Goal: Communication & Community: Answer question/provide support

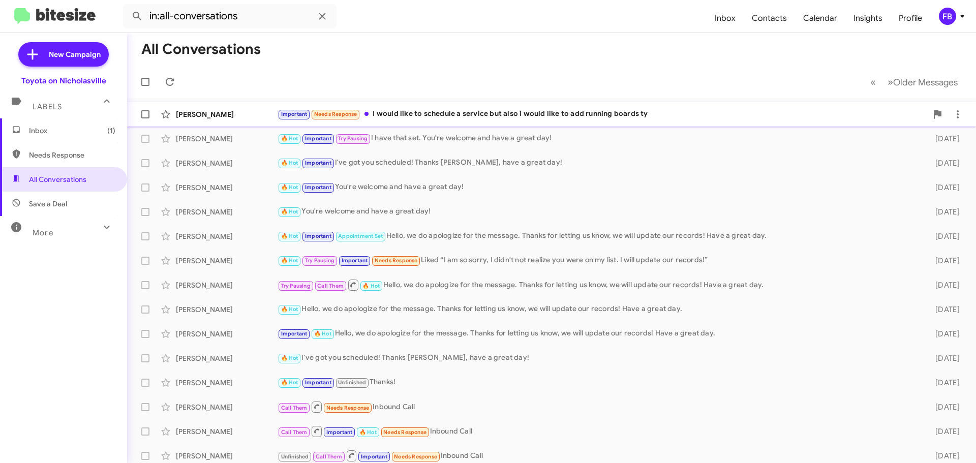
click at [483, 113] on div "Important Needs Response I would like to schedule a service but also i would li…" at bounding box center [603, 114] width 650 height 12
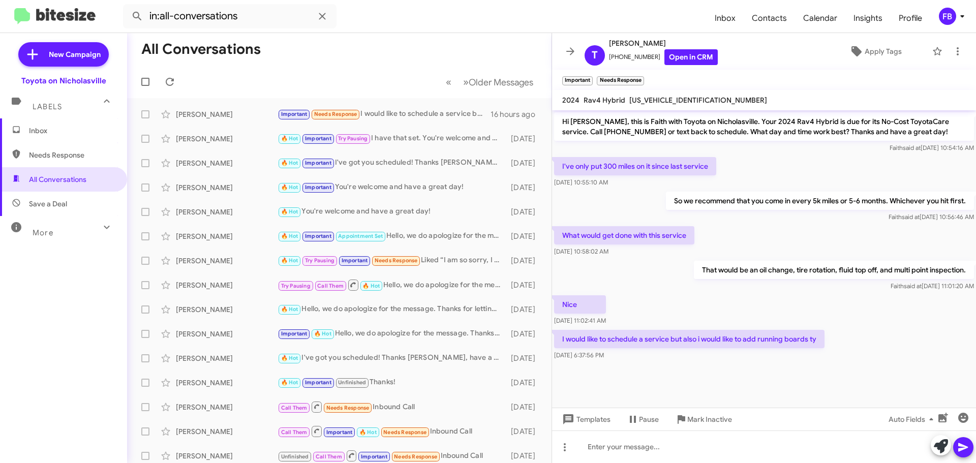
click at [671, 101] on span "[US_VEHICLE_IDENTIFICATION_NUMBER]" at bounding box center [698, 100] width 138 height 9
click at [671, 100] on span "[US_VEHICLE_IDENTIFICATION_NUMBER]" at bounding box center [698, 100] width 138 height 9
copy span "[US_VEHICLE_IDENTIFICATION_NUMBER]"
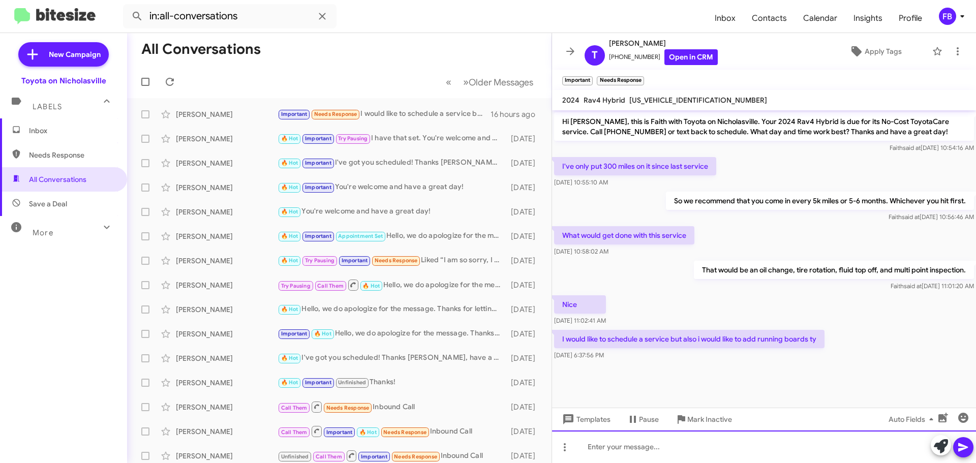
click at [630, 442] on div at bounding box center [764, 447] width 424 height 33
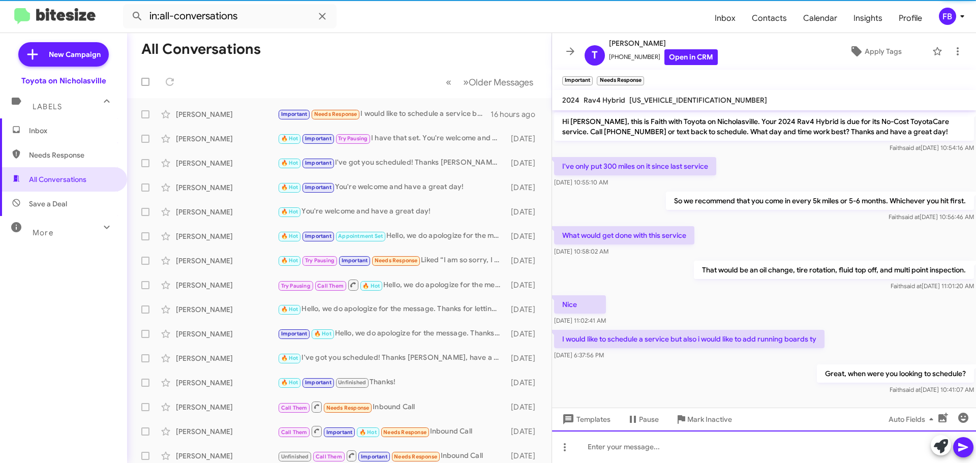
scroll to position [10, 0]
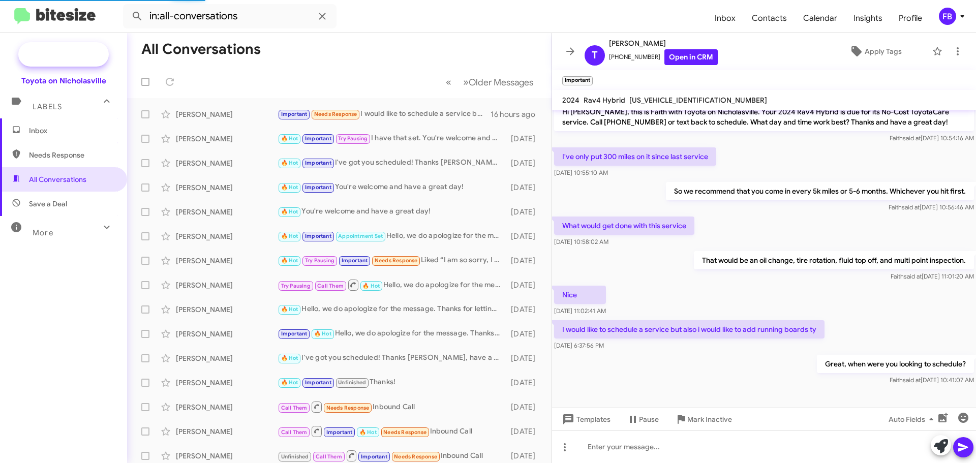
click at [75, 60] on span "New Campaign" at bounding box center [63, 54] width 90 height 24
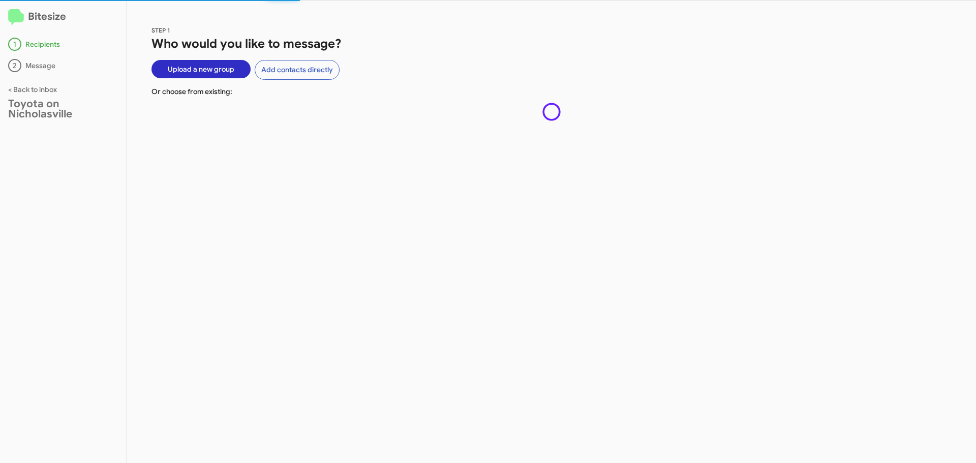
click at [201, 67] on span "Upload a new group" at bounding box center [201, 69] width 67 height 18
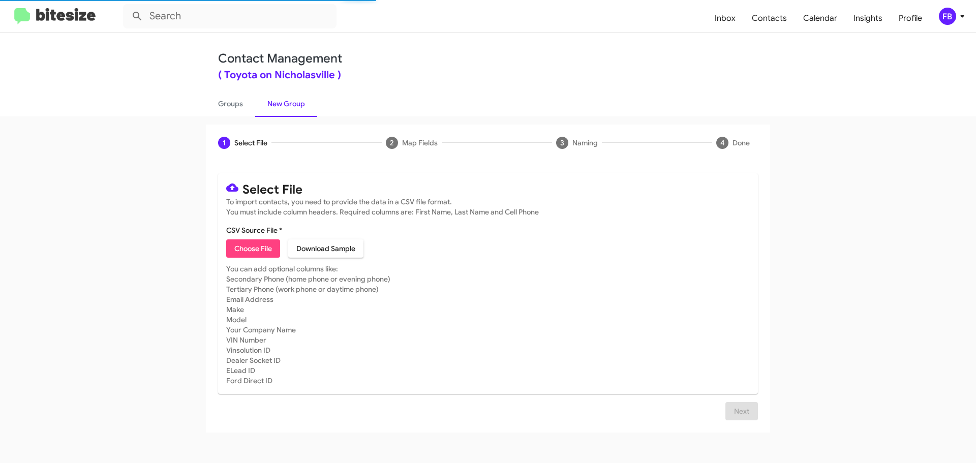
click at [263, 252] on span "Choose File" at bounding box center [253, 248] width 38 height 18
type input "tc list 10"
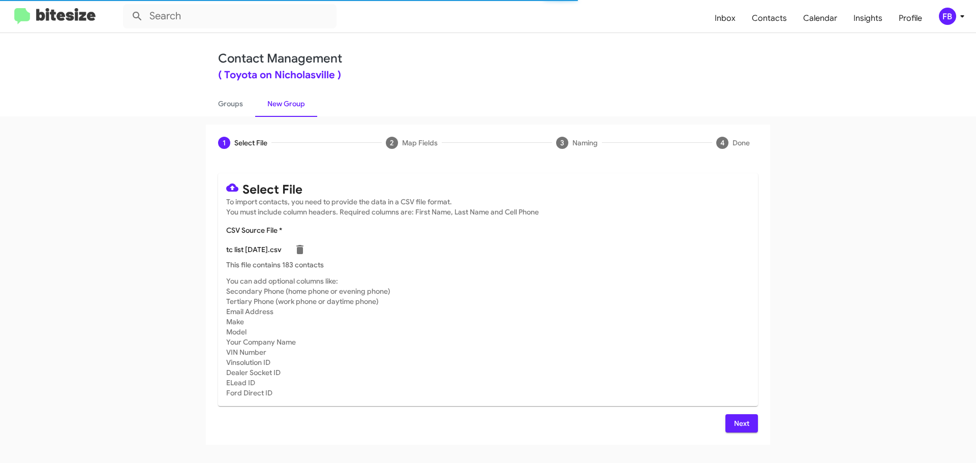
click at [738, 421] on span "Next" at bounding box center [741, 423] width 16 height 18
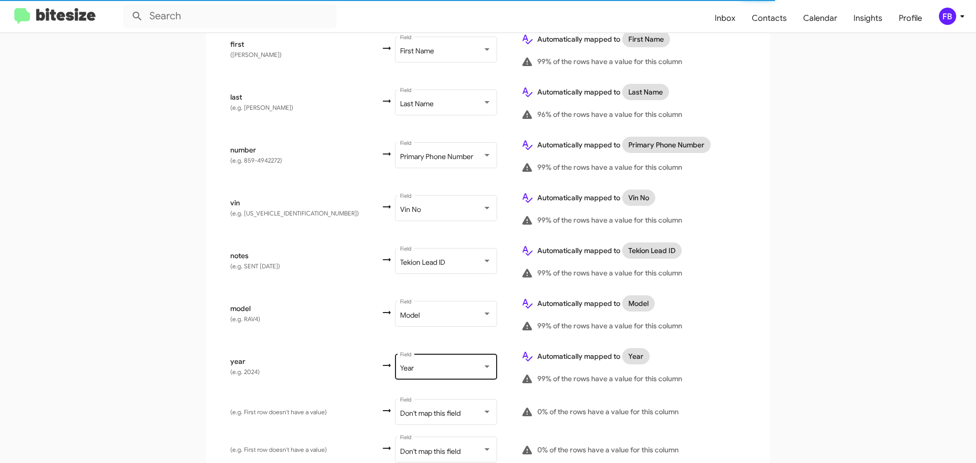
scroll to position [254, 0]
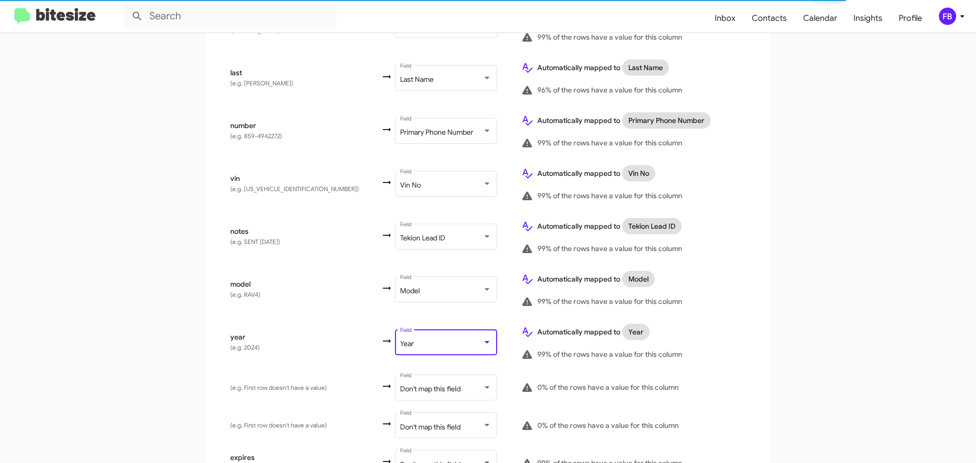
click at [409, 340] on div "Year" at bounding box center [441, 344] width 82 height 8
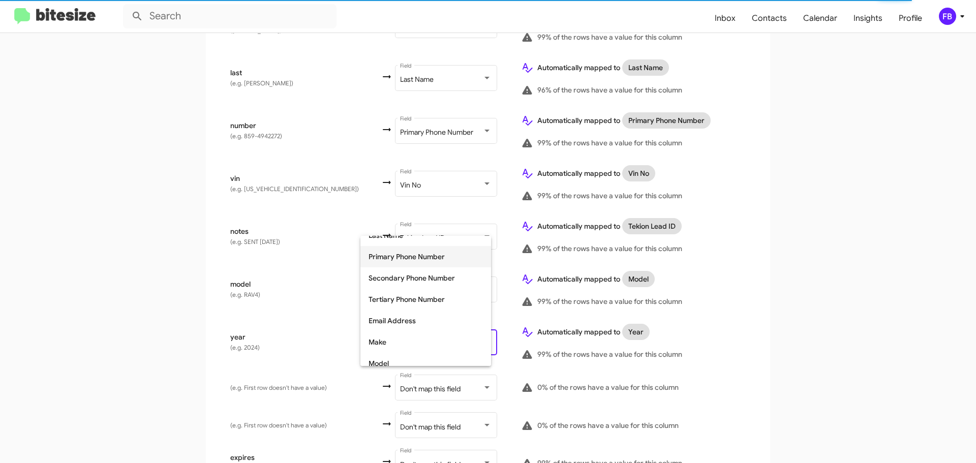
scroll to position [128, 0]
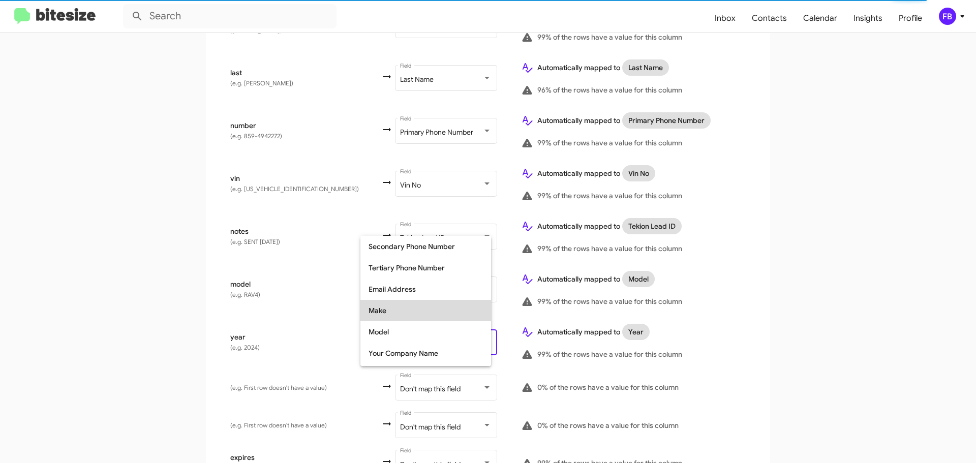
click at [390, 311] on span "Make" at bounding box center [426, 310] width 114 height 21
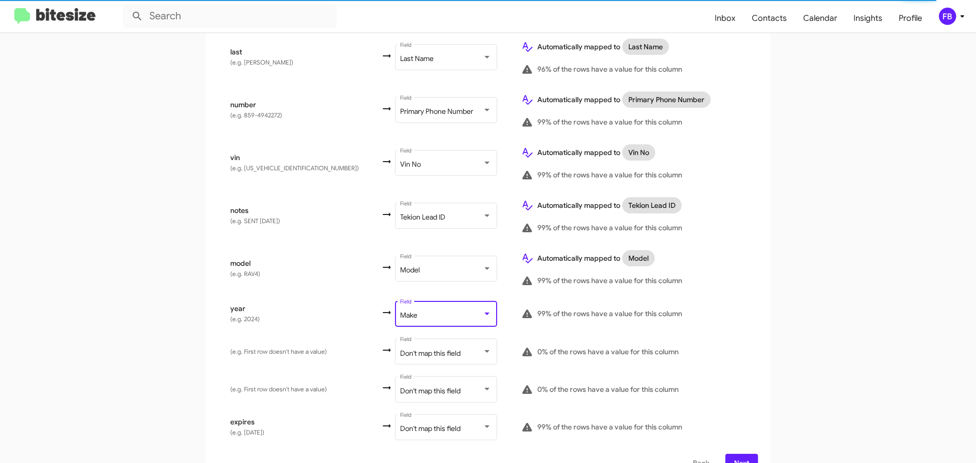
scroll to position [286, 0]
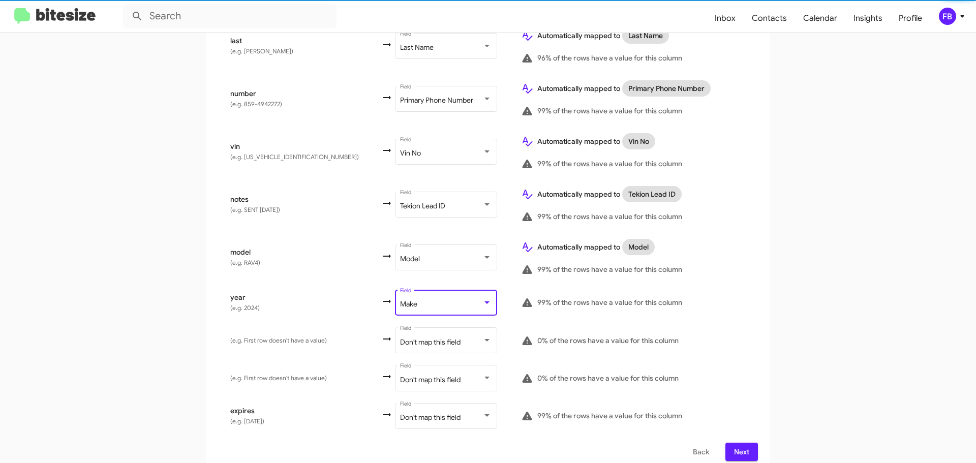
click at [733, 443] on span "Next" at bounding box center [741, 452] width 16 height 18
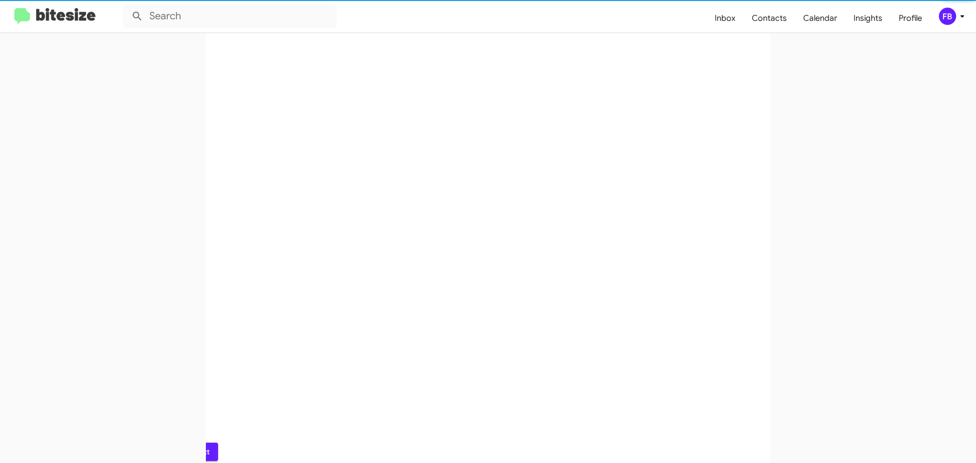
scroll to position [0, 0]
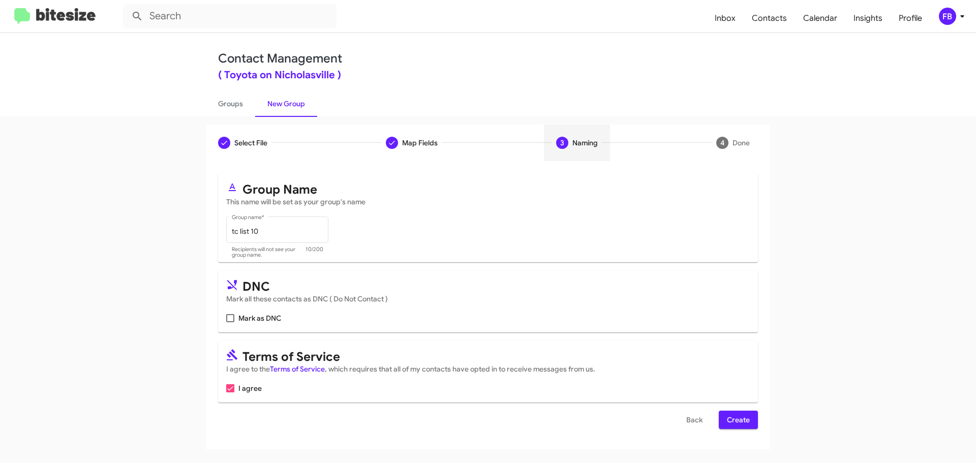
click at [737, 421] on span "Create" at bounding box center [738, 420] width 23 height 18
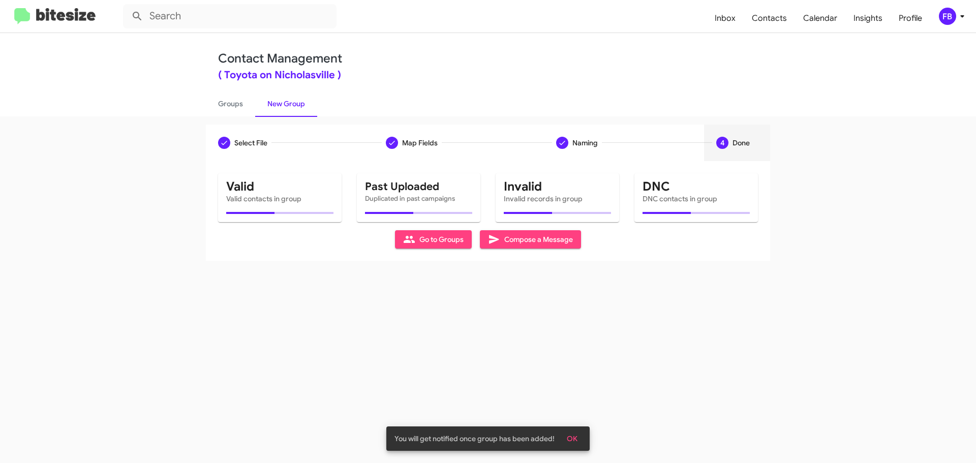
click at [502, 242] on span "Compose a Message" at bounding box center [530, 239] width 85 height 18
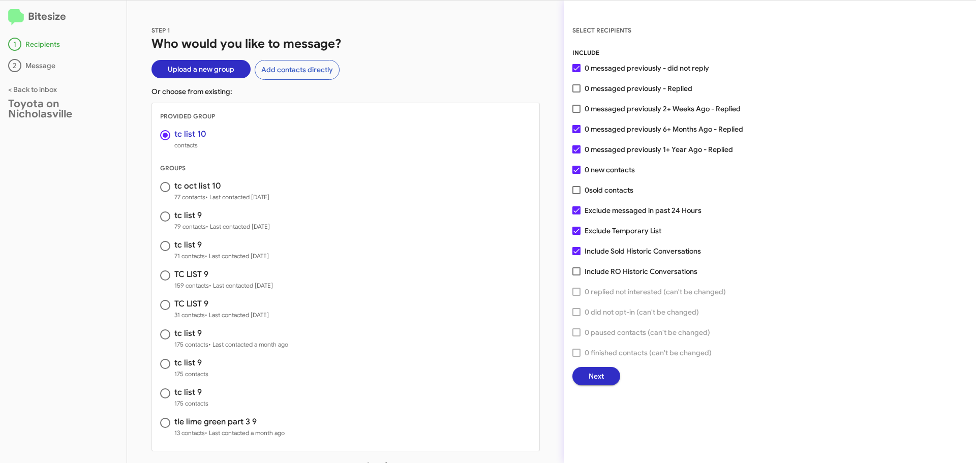
click at [166, 189] on span at bounding box center [165, 187] width 10 height 10
click at [166, 189] on input "radio" at bounding box center [165, 187] width 10 height 10
radio input "false"
radio input "true"
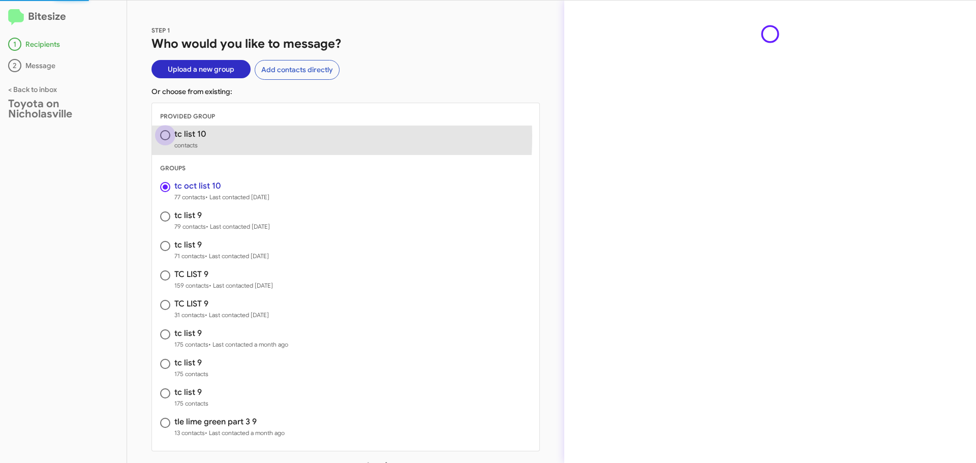
click at [163, 135] on span at bounding box center [165, 135] width 10 height 10
click at [163, 135] on input "radio" at bounding box center [165, 135] width 10 height 10
radio input "true"
radio input "false"
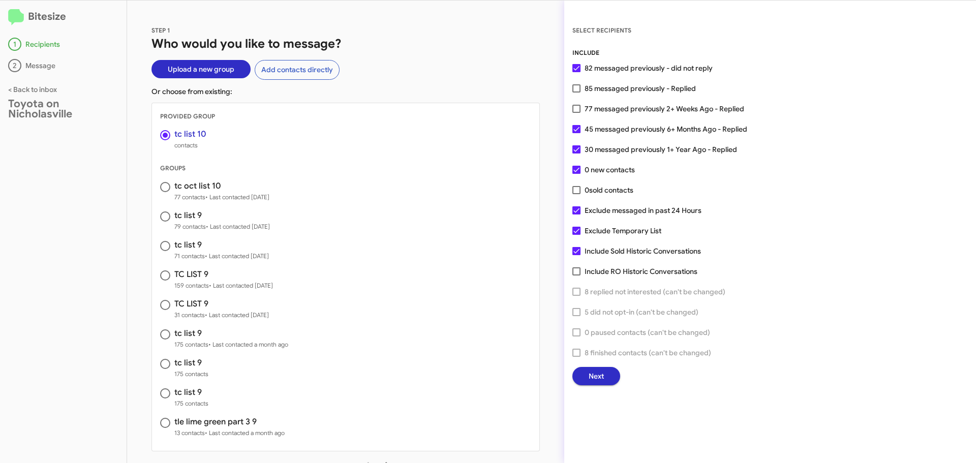
drag, startPoint x: 575, startPoint y: 250, endPoint x: 577, endPoint y: 240, distance: 10.3
click at [575, 249] on span at bounding box center [576, 251] width 8 height 8
click at [576, 255] on input "Include Sold Historic Conversations" at bounding box center [576, 255] width 1 height 1
checkbox input "false"
click at [580, 228] on label "Exclude Temporary List" at bounding box center [616, 231] width 89 height 12
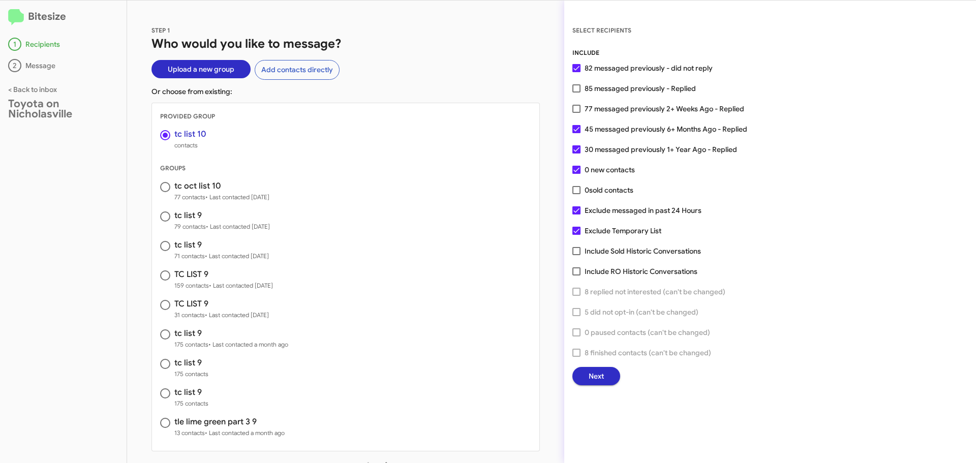
click at [576, 235] on input "Exclude Temporary List" at bounding box center [576, 235] width 1 height 1
checkbox input "false"
drag, startPoint x: 593, startPoint y: 374, endPoint x: 592, endPoint y: 367, distance: 6.2
click at [592, 367] on span "Next" at bounding box center [596, 376] width 15 height 18
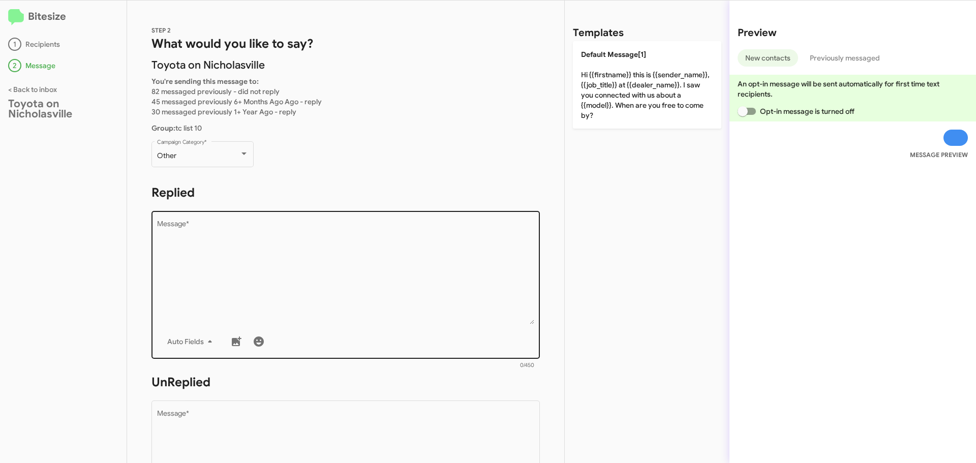
click at [222, 227] on textarea "Message *" at bounding box center [346, 273] width 378 height 104
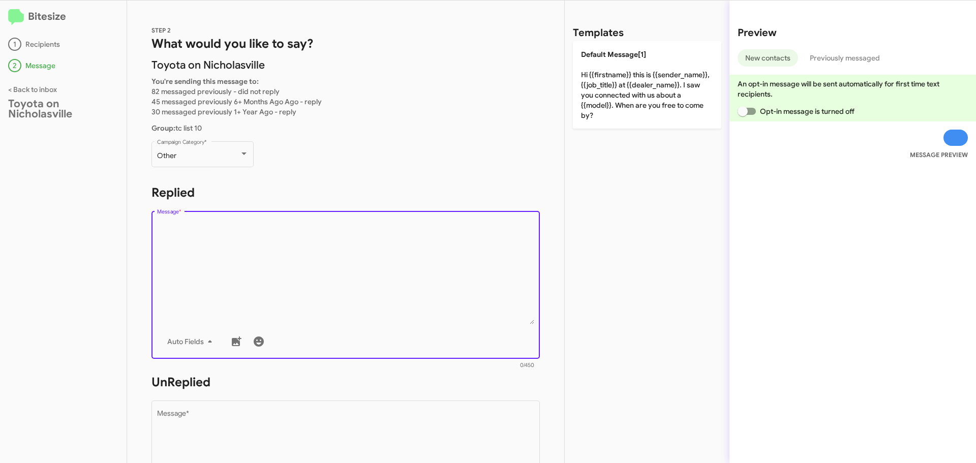
paste textarea "Hi {{firstname}}, this is Faith with Toyota on Nicholasville. Your {{make}} {{m…"
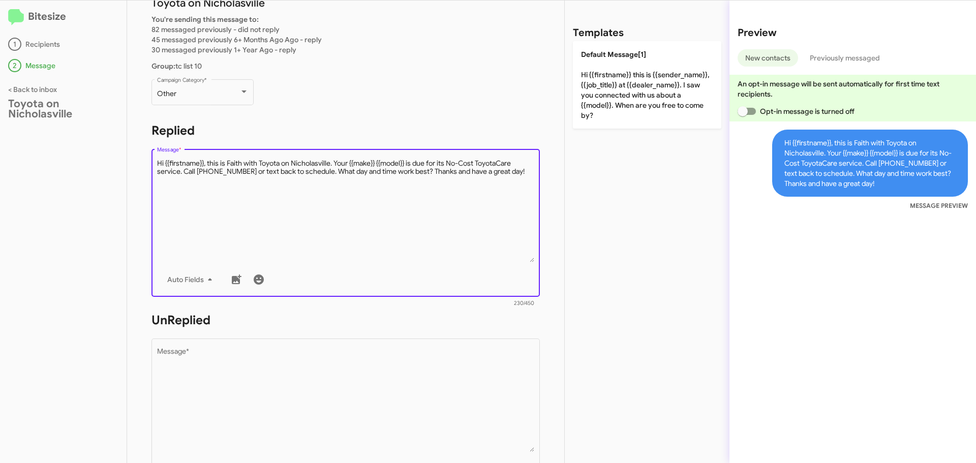
scroll to position [85, 0]
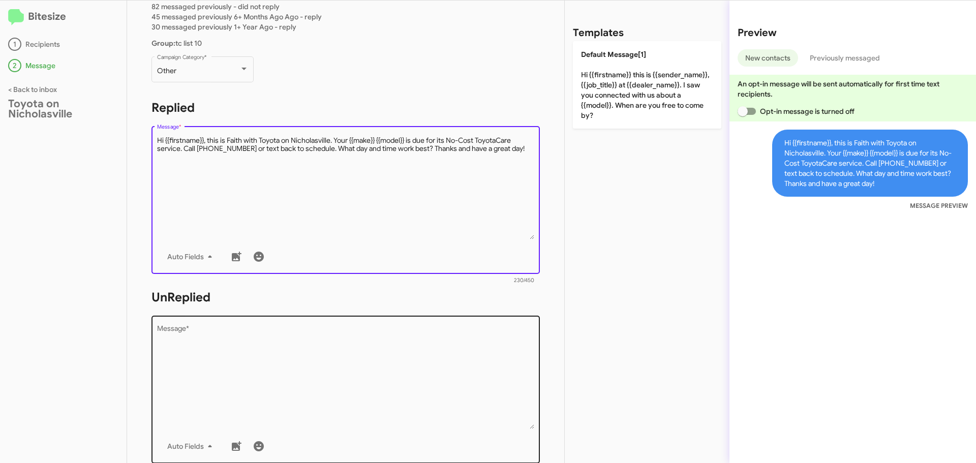
type textarea "Hi {{firstname}}, this is Faith with Toyota on Nicholasville. Your {{make}} {{m…"
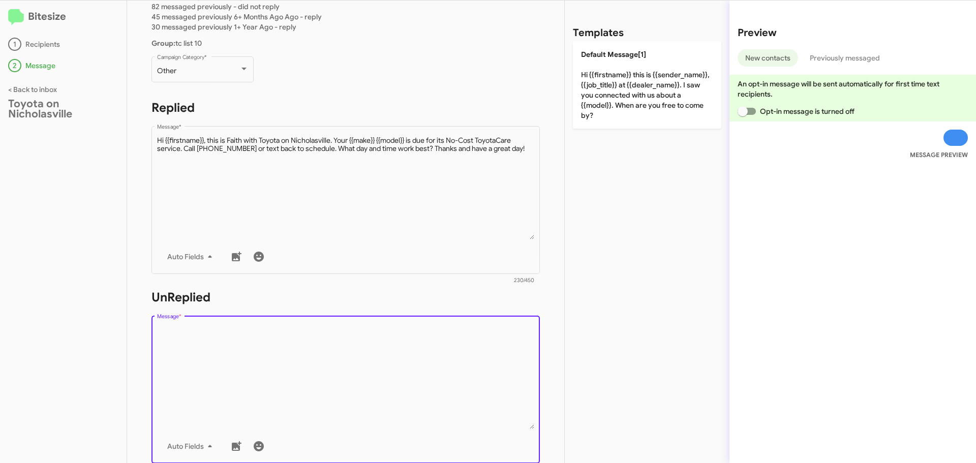
click at [179, 349] on textarea "Message *" at bounding box center [346, 377] width 378 height 104
paste textarea "Hi {{firstname}}, this is Faith with Toyota on Nicholasville. Your {{make}} {{m…"
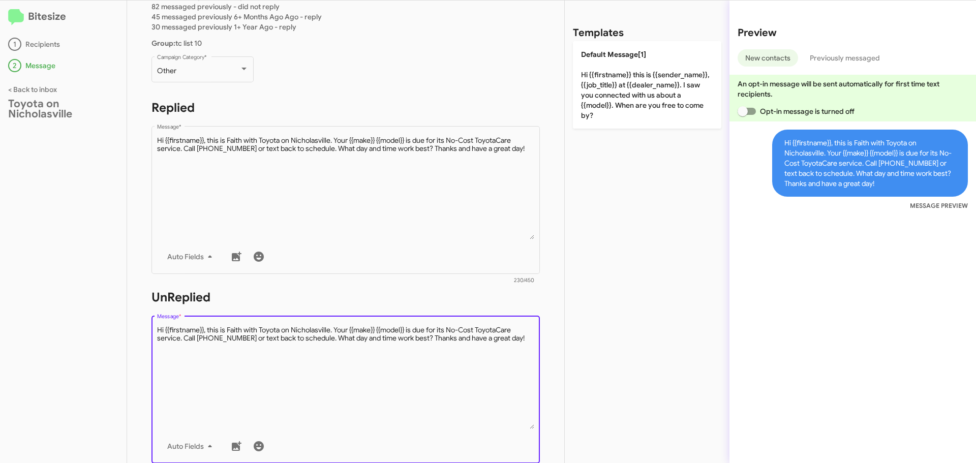
scroll to position [238, 0]
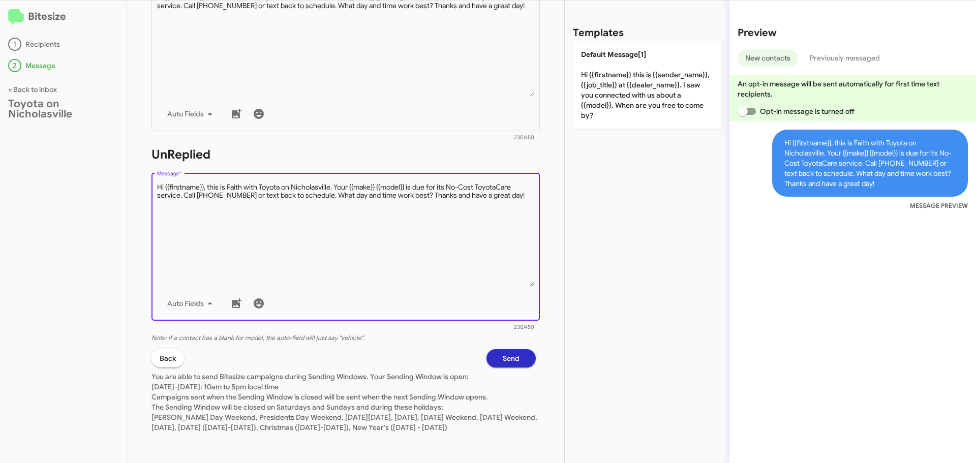
type textarea "Hi {{firstname}}, this is Faith with Toyota on Nicholasville. Your {{make}} {{m…"
click at [503, 349] on span "Send" at bounding box center [511, 358] width 17 height 18
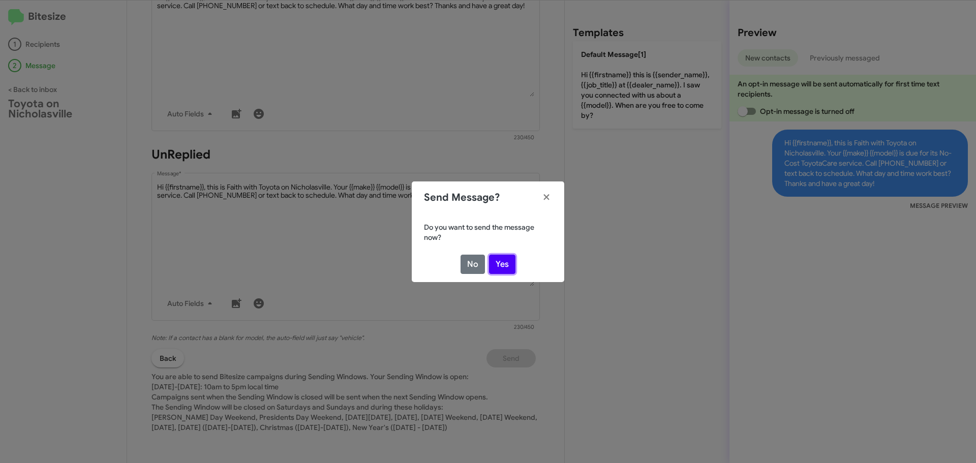
click at [494, 261] on button "Yes" at bounding box center [502, 264] width 26 height 19
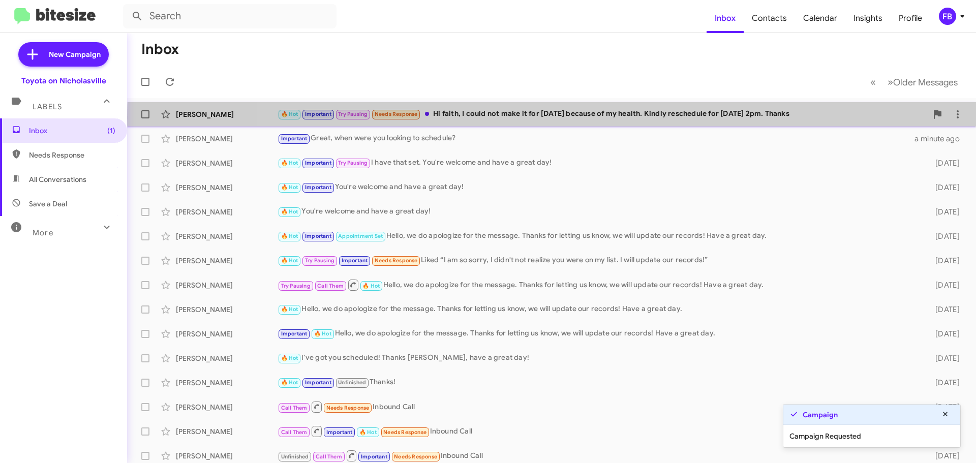
click at [585, 117] on div "🔥 Hot Important Try Pausing Needs Response Hi faith, I could not make it for [D…" at bounding box center [603, 114] width 650 height 12
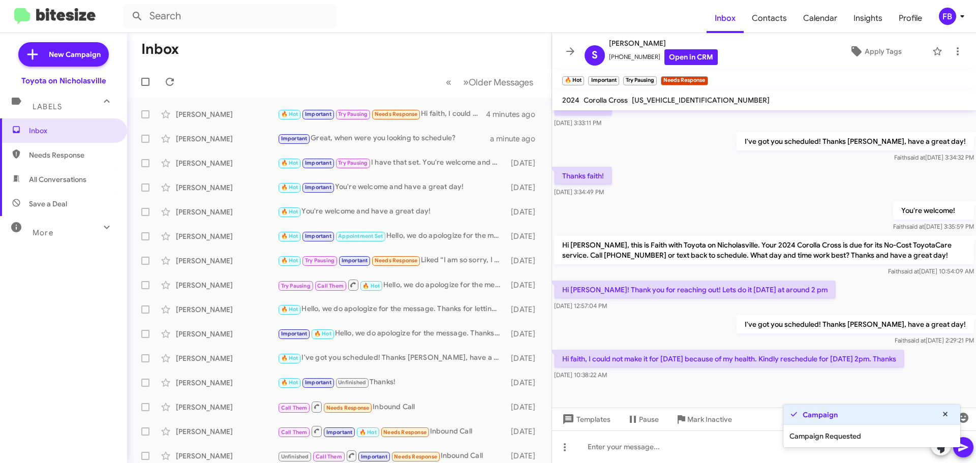
scroll to position [421, 0]
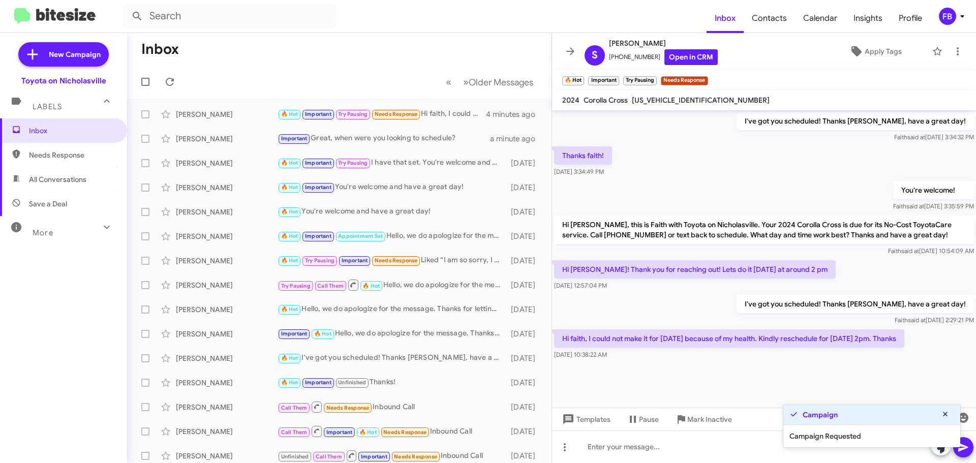
click at [653, 103] on span "[US_VEHICLE_IDENTIFICATION_NUMBER]" at bounding box center [701, 100] width 138 height 9
copy span "[US_VEHICLE_IDENTIFICATION_NUMBER]"
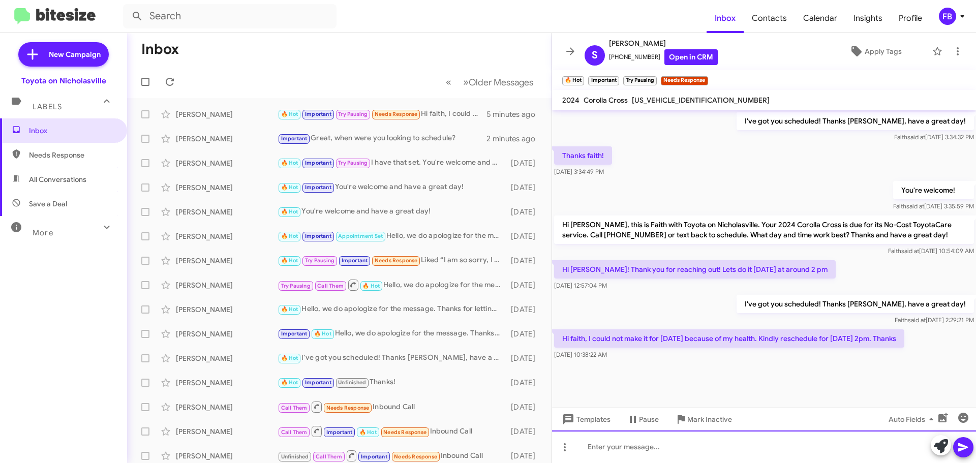
drag, startPoint x: 622, startPoint y: 447, endPoint x: 611, endPoint y: 434, distance: 17.0
click at [619, 445] on div at bounding box center [764, 447] width 424 height 33
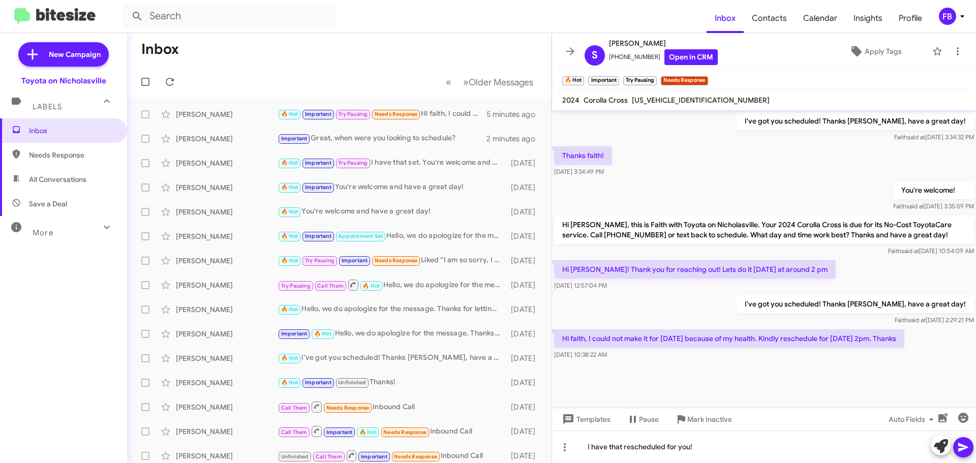
click at [967, 443] on icon at bounding box center [963, 447] width 12 height 12
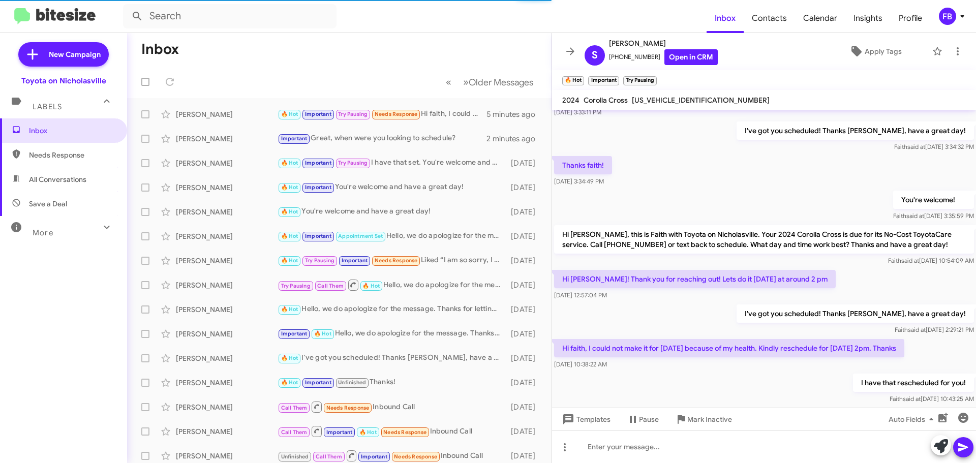
scroll to position [458, 0]
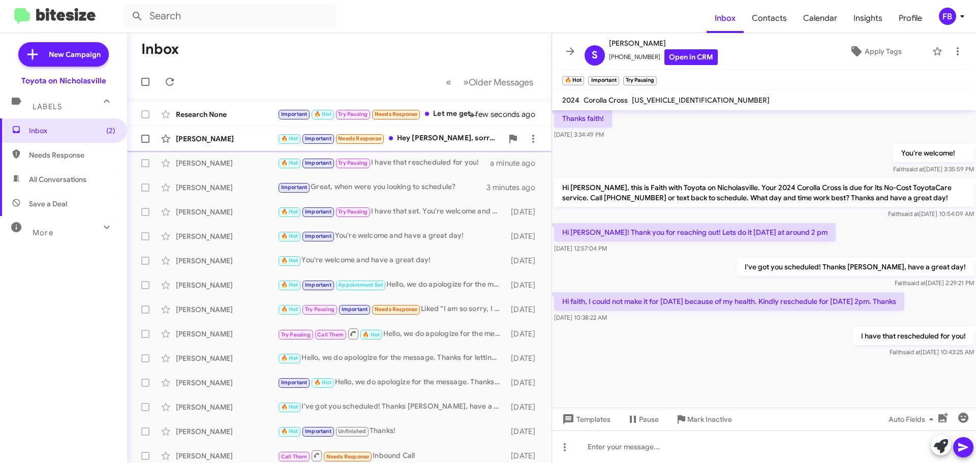
drag, startPoint x: 200, startPoint y: 142, endPoint x: 214, endPoint y: 142, distance: 14.2
click at [200, 142] on div "[PERSON_NAME]" at bounding box center [227, 139] width 102 height 10
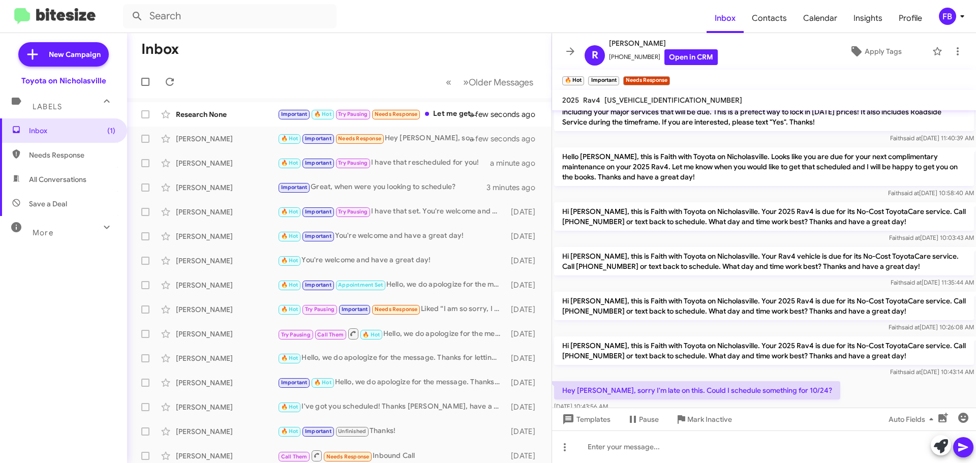
scroll to position [1533, 0]
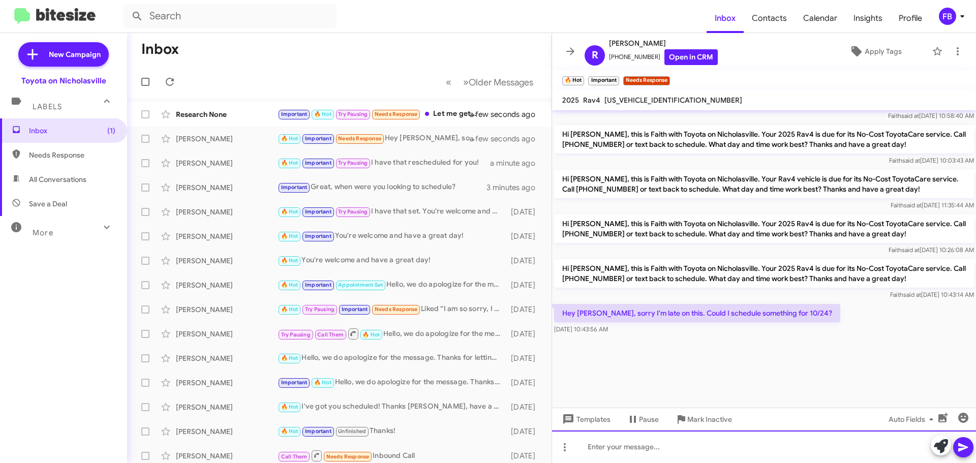
click at [602, 439] on div at bounding box center [764, 447] width 424 height 33
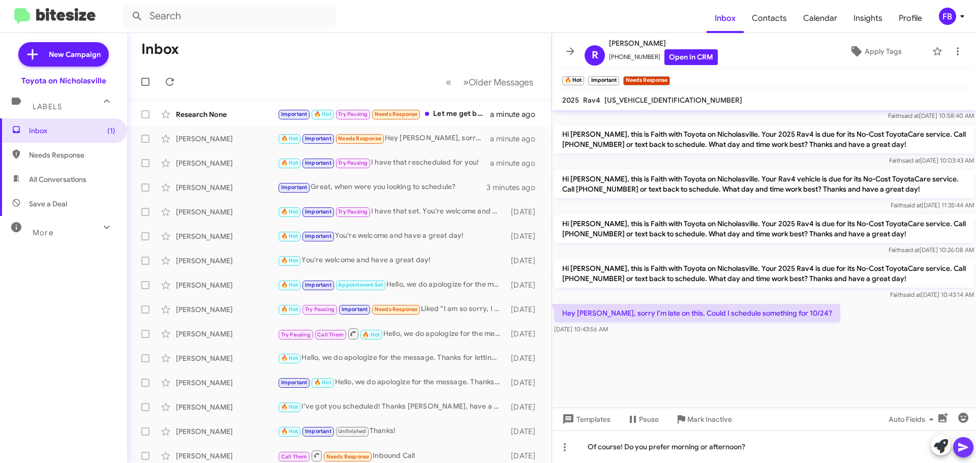
click at [963, 445] on icon at bounding box center [963, 447] width 10 height 9
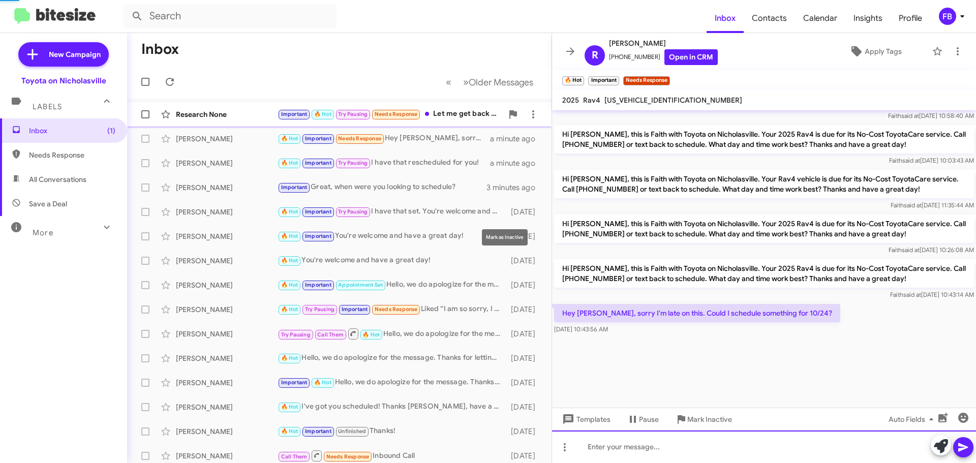
scroll to position [0, 0]
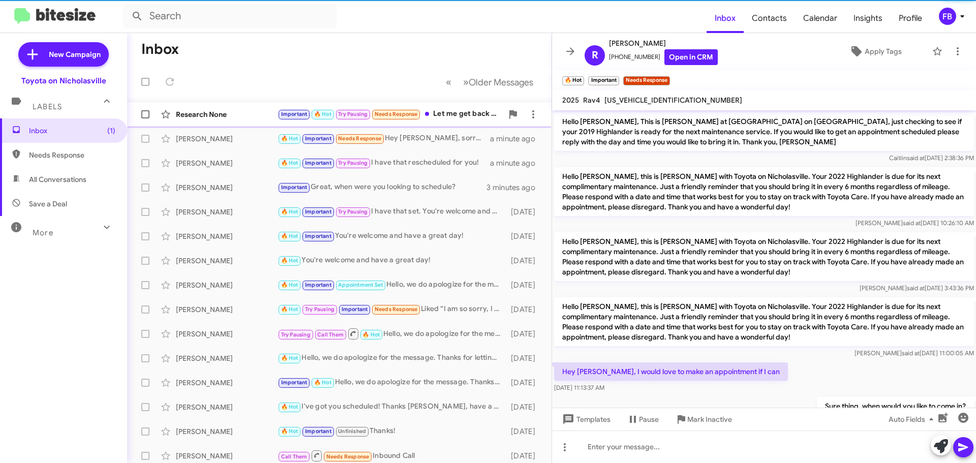
drag, startPoint x: 202, startPoint y: 113, endPoint x: 254, endPoint y: 124, distance: 53.3
click at [203, 114] on div "Research None" at bounding box center [227, 114] width 102 height 10
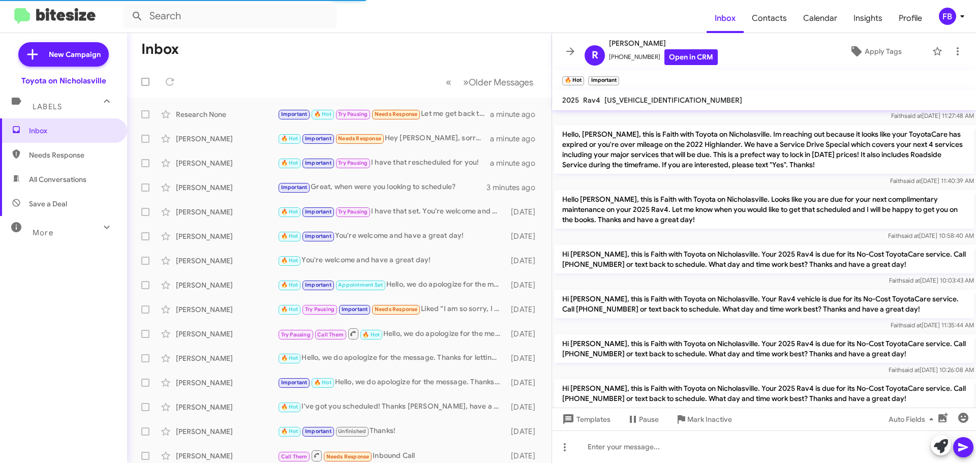
scroll to position [1742, 0]
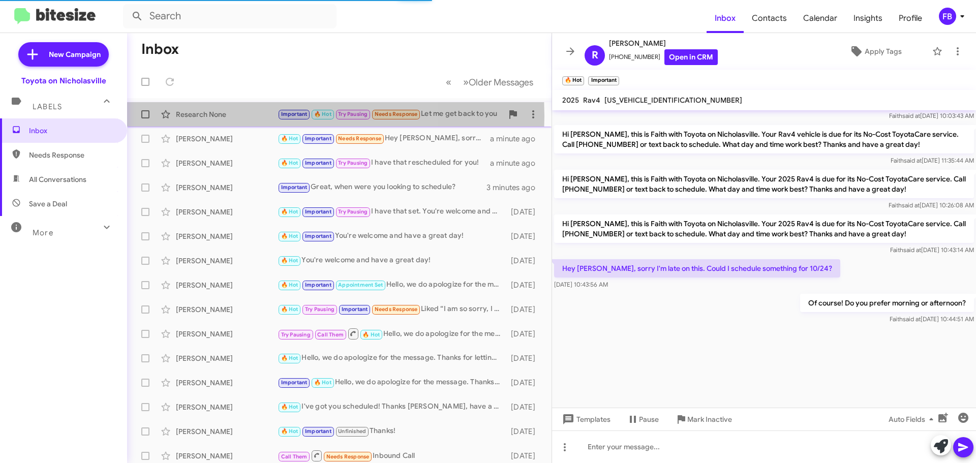
drag, startPoint x: 233, startPoint y: 116, endPoint x: 482, endPoint y: 138, distance: 250.6
click at [233, 116] on div "Research None" at bounding box center [227, 114] width 102 height 10
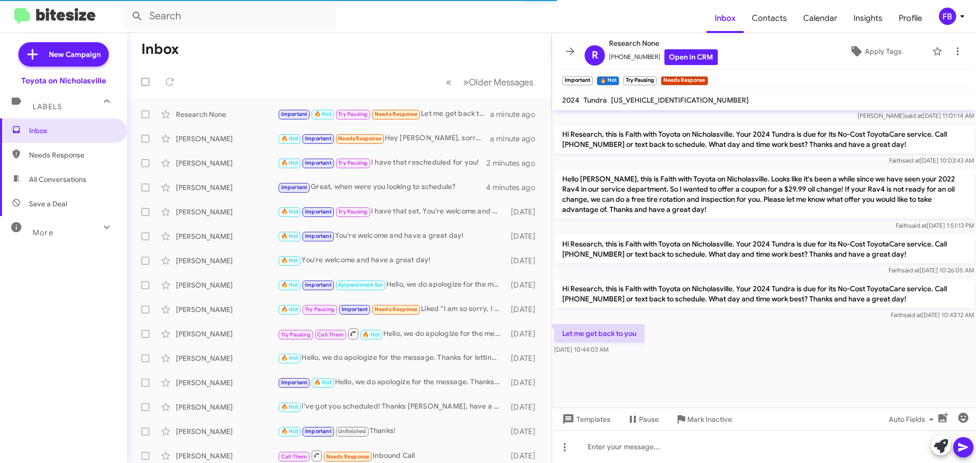
scroll to position [567, 0]
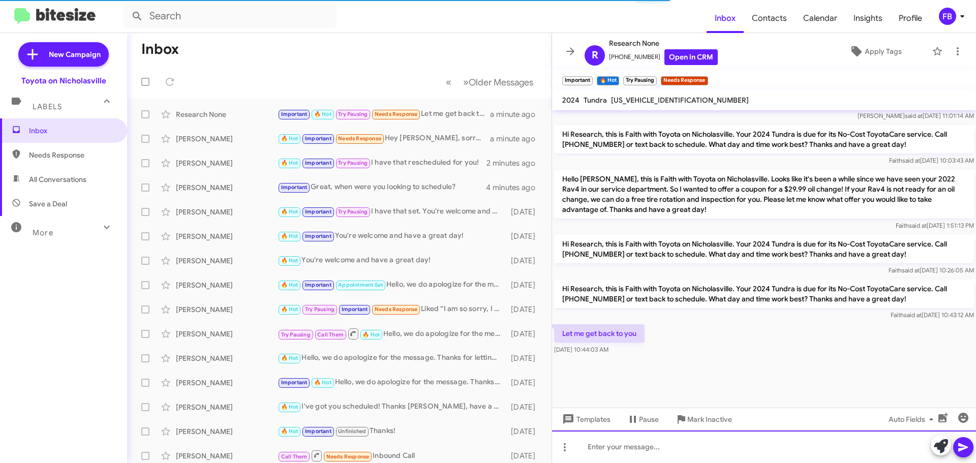
click at [612, 440] on div at bounding box center [764, 447] width 424 height 33
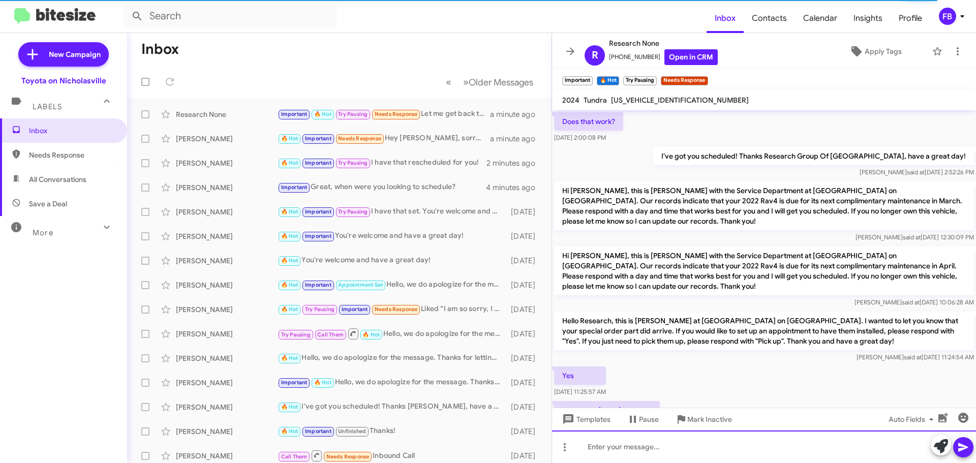
scroll to position [51, 0]
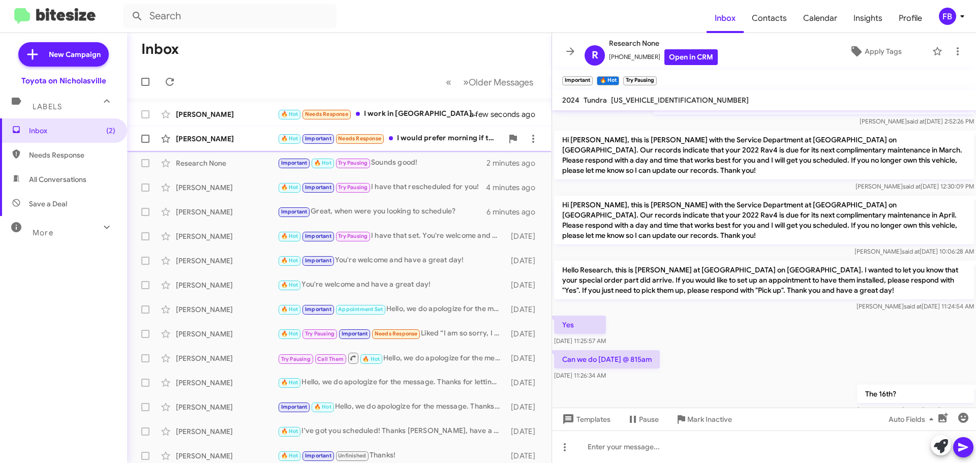
click at [430, 138] on div "🔥 Hot Important Needs Response I would prefer morning if that's ok" at bounding box center [390, 139] width 225 height 12
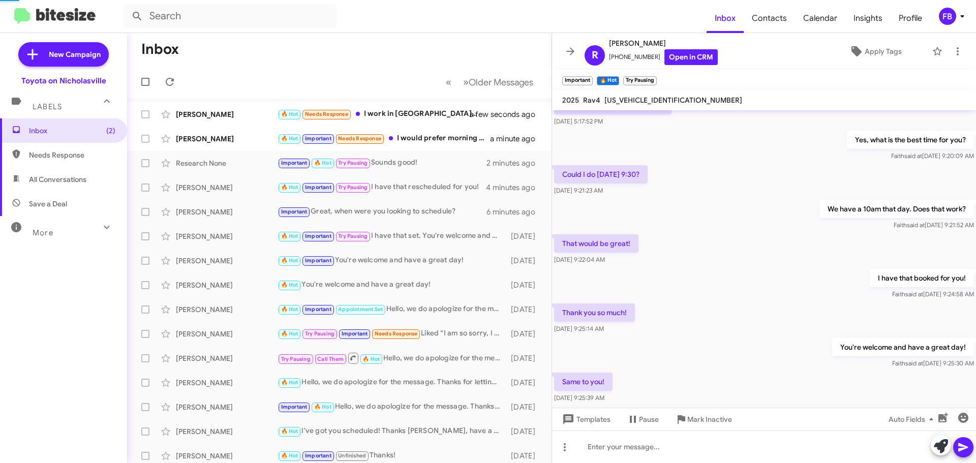
scroll to position [557, 0]
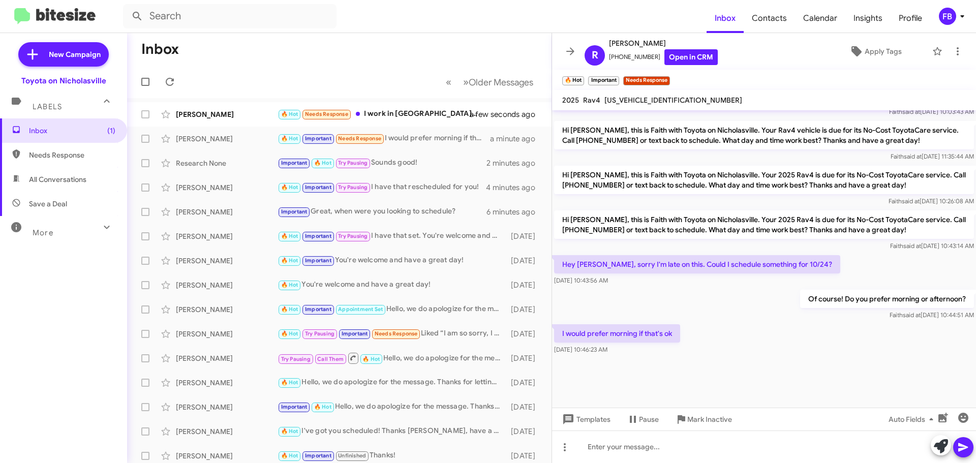
click at [642, 100] on span "[US_VEHICLE_IDENTIFICATION_NUMBER]" at bounding box center [673, 100] width 138 height 9
click at [643, 100] on span "[US_VEHICLE_IDENTIFICATION_NUMBER]" at bounding box center [673, 100] width 138 height 9
copy span "[US_VEHICLE_IDENTIFICATION_NUMBER]"
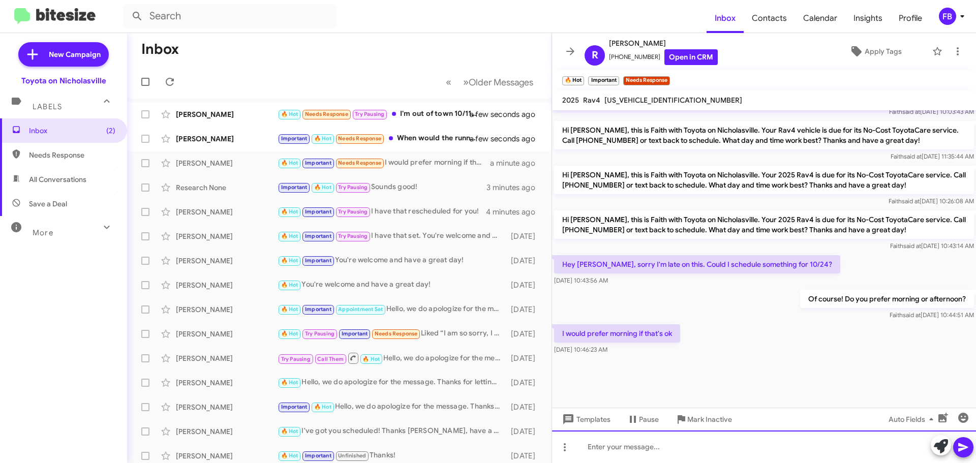
click at [616, 446] on div at bounding box center [764, 447] width 424 height 33
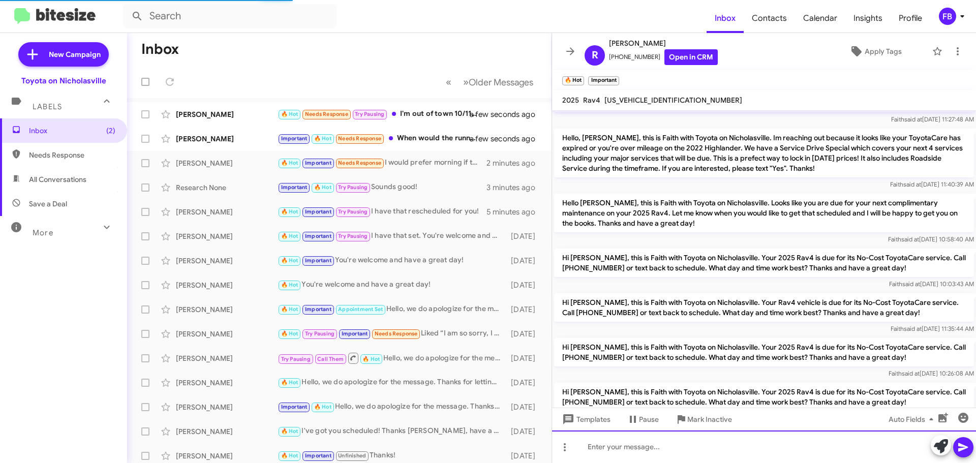
scroll to position [1796, 0]
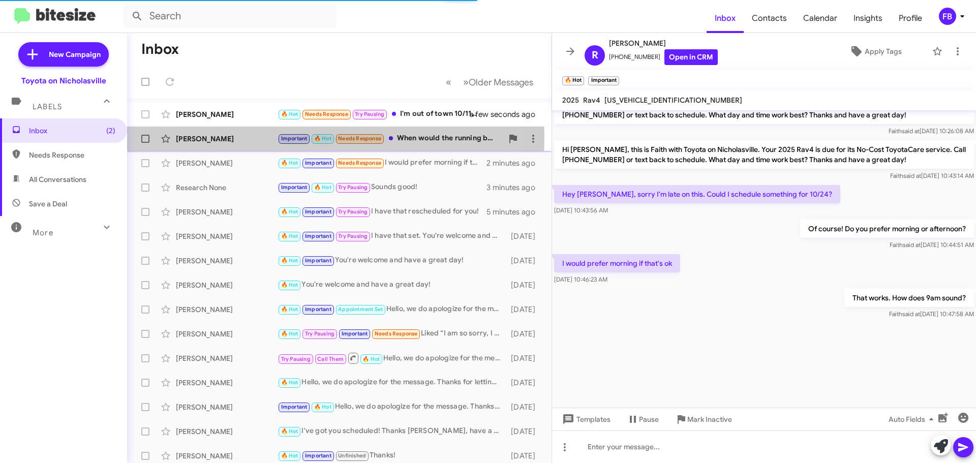
click at [210, 136] on div "[PERSON_NAME]" at bounding box center [227, 139] width 102 height 10
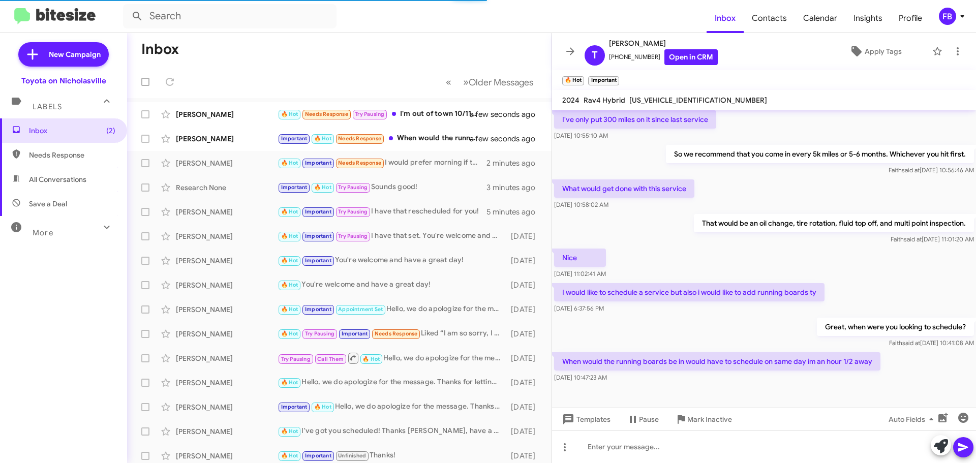
scroll to position [47, 0]
click at [663, 98] on span "[US_VEHICLE_IDENTIFICATION_NUMBER]" at bounding box center [698, 100] width 138 height 9
click at [666, 98] on span "[US_VEHICLE_IDENTIFICATION_NUMBER]" at bounding box center [698, 100] width 138 height 9
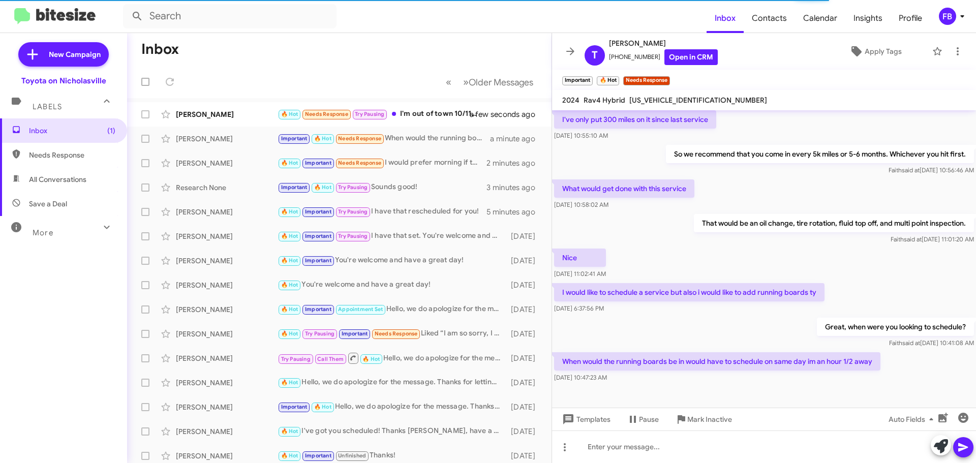
click at [666, 98] on span "[US_VEHICLE_IDENTIFICATION_NUMBER]" at bounding box center [698, 100] width 138 height 9
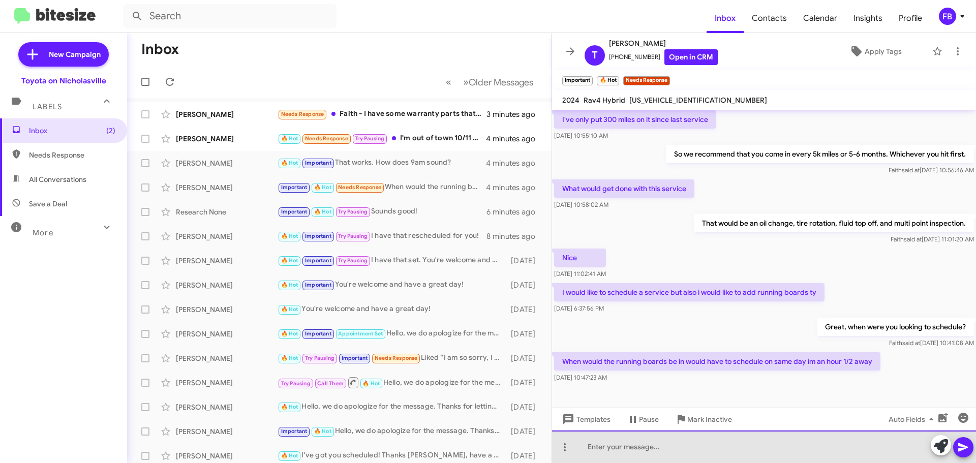
click at [617, 448] on div at bounding box center [764, 447] width 424 height 33
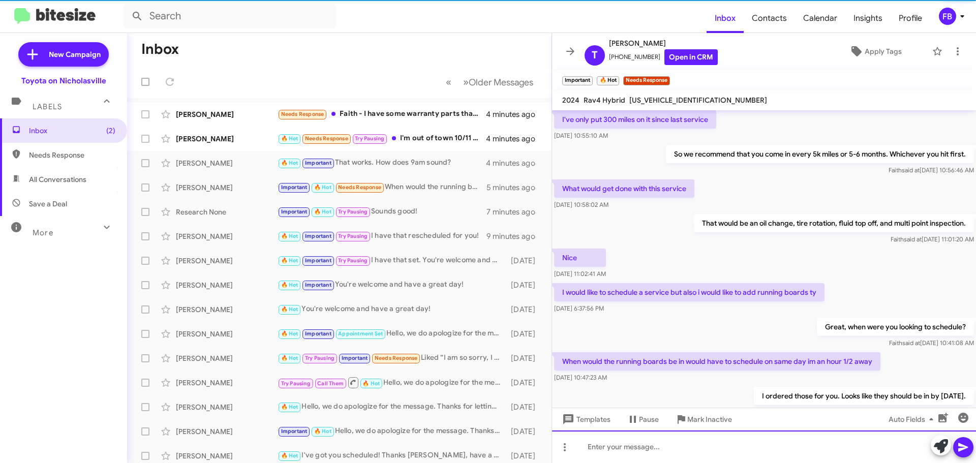
scroll to position [84, 0]
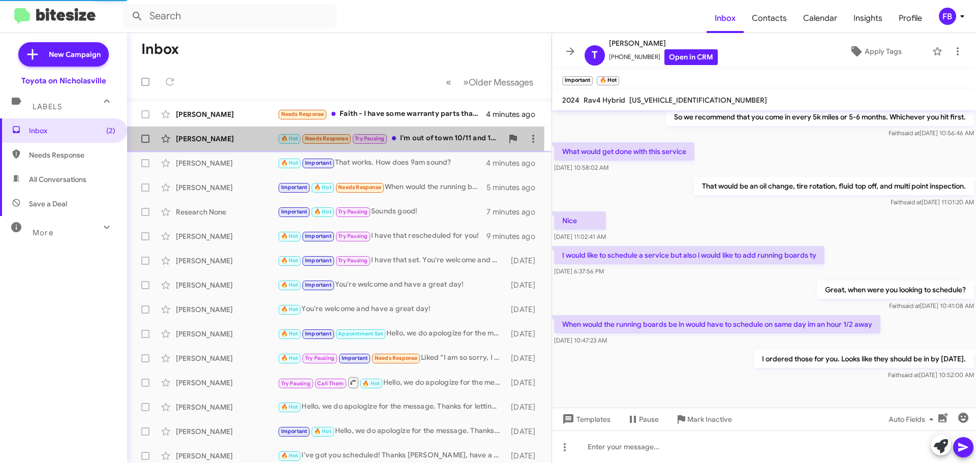
click at [239, 136] on div "[PERSON_NAME]" at bounding box center [227, 139] width 102 height 10
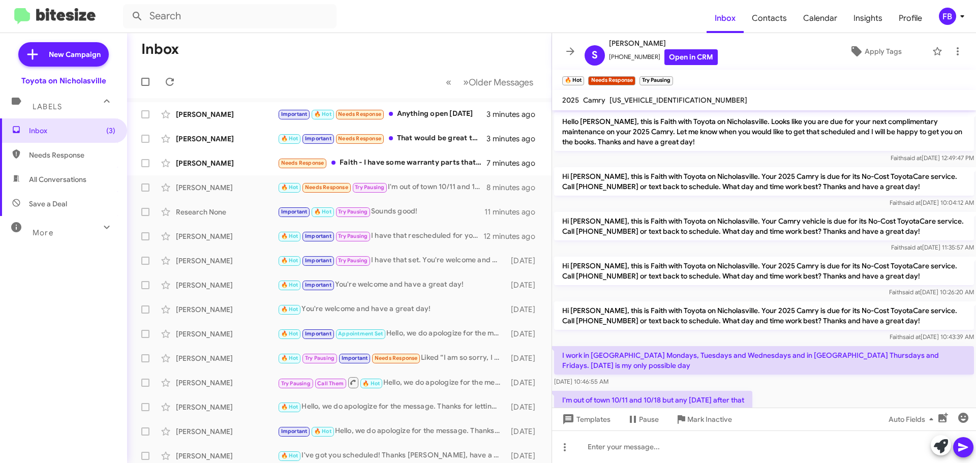
scroll to position [34, 0]
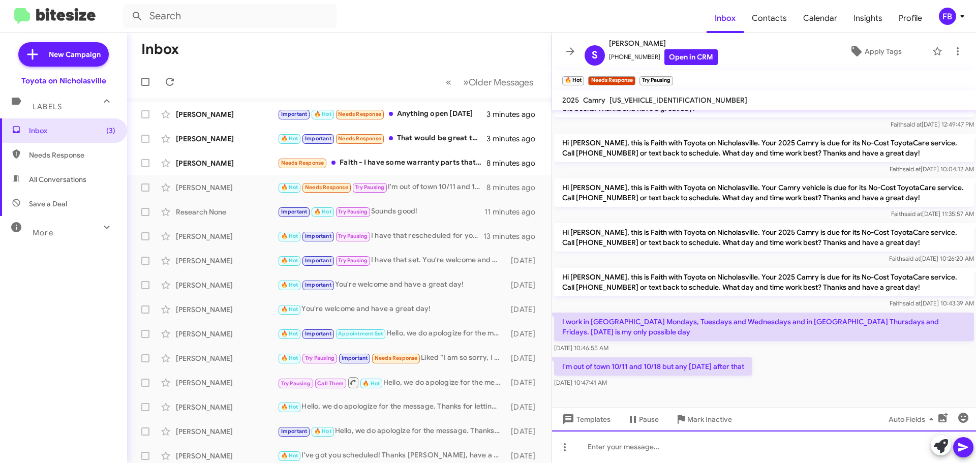
click at [642, 456] on div at bounding box center [764, 447] width 424 height 33
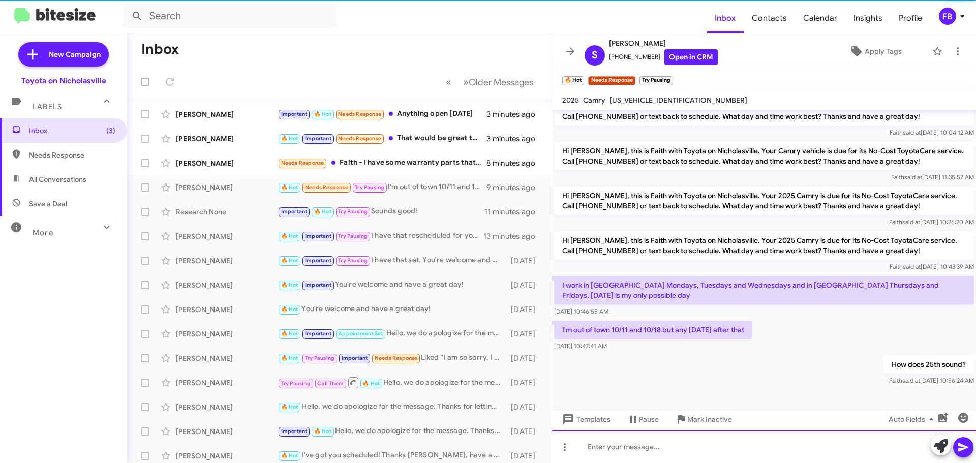
scroll to position [71, 0]
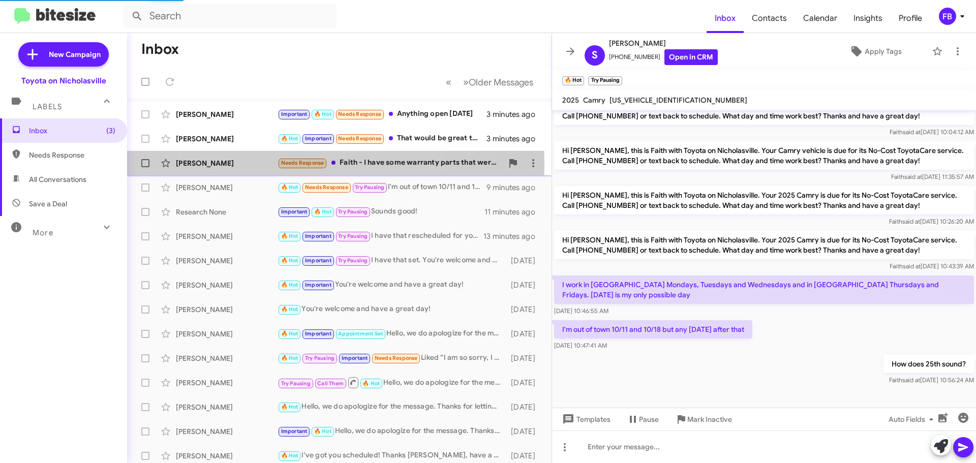
click at [236, 165] on div "[PERSON_NAME]" at bounding box center [227, 163] width 102 height 10
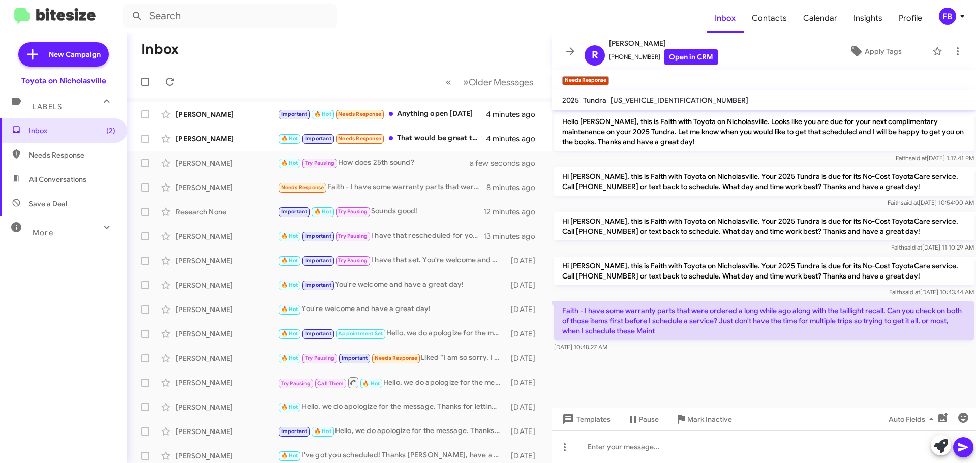
click at [635, 102] on span "[US_VEHICLE_IDENTIFICATION_NUMBER]" at bounding box center [679, 100] width 138 height 9
copy span "[US_VEHICLE_IDENTIFICATION_NUMBER]"
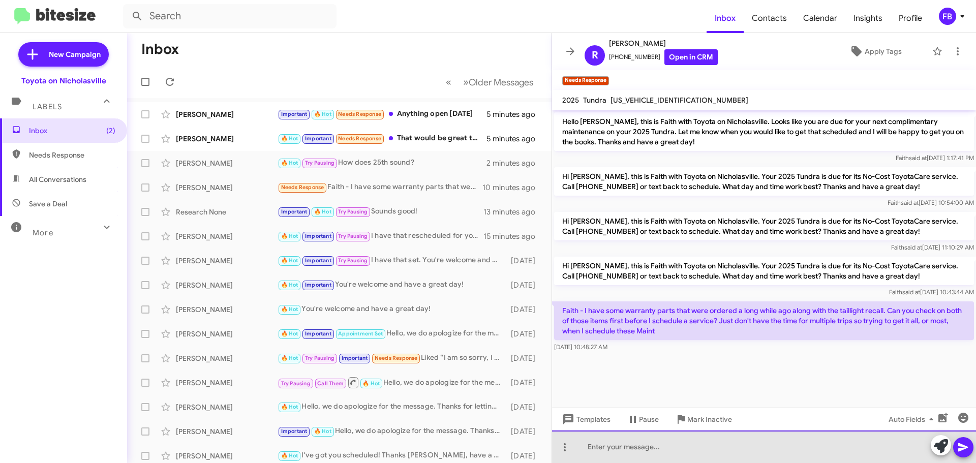
drag, startPoint x: 637, startPoint y: 447, endPoint x: 637, endPoint y: 441, distance: 6.6
click at [637, 443] on div at bounding box center [764, 447] width 424 height 33
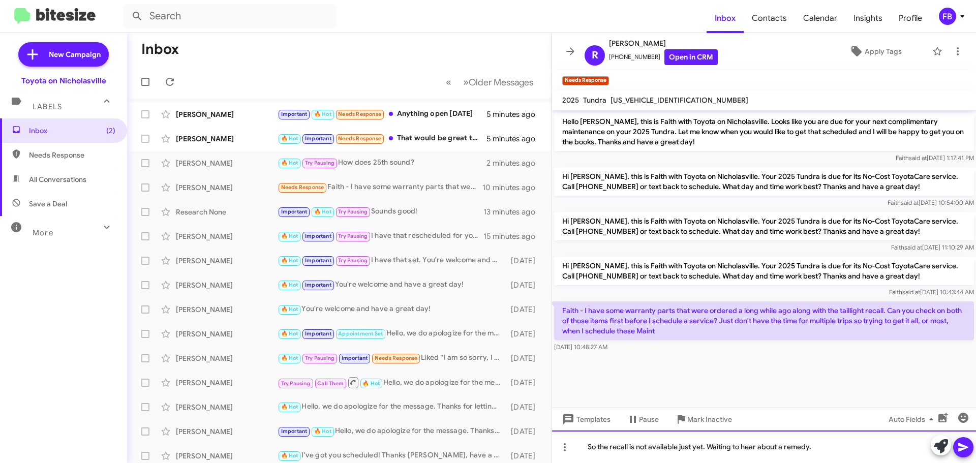
click at [831, 452] on div "So the recall is not available just yet. Waiting to hear about a remedy." at bounding box center [764, 447] width 424 height 33
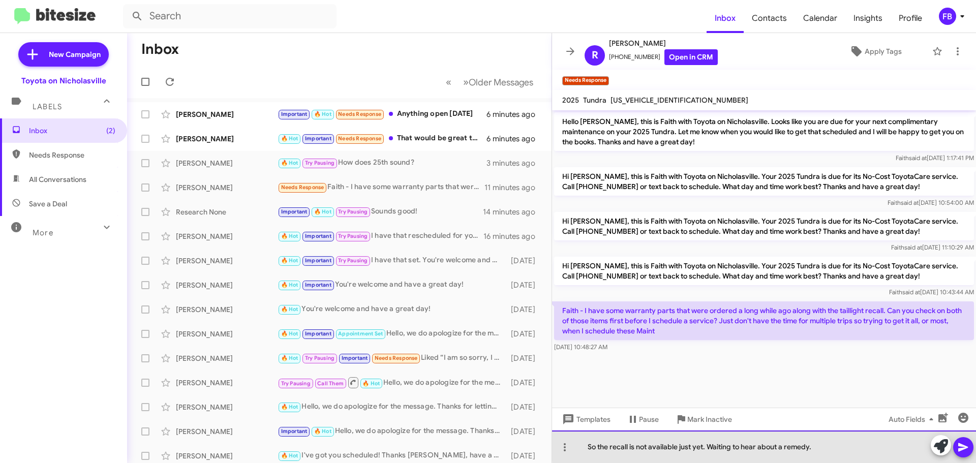
click at [829, 444] on div "So the recall is not available just yet. Waiting to hear about a remedy." at bounding box center [764, 447] width 424 height 33
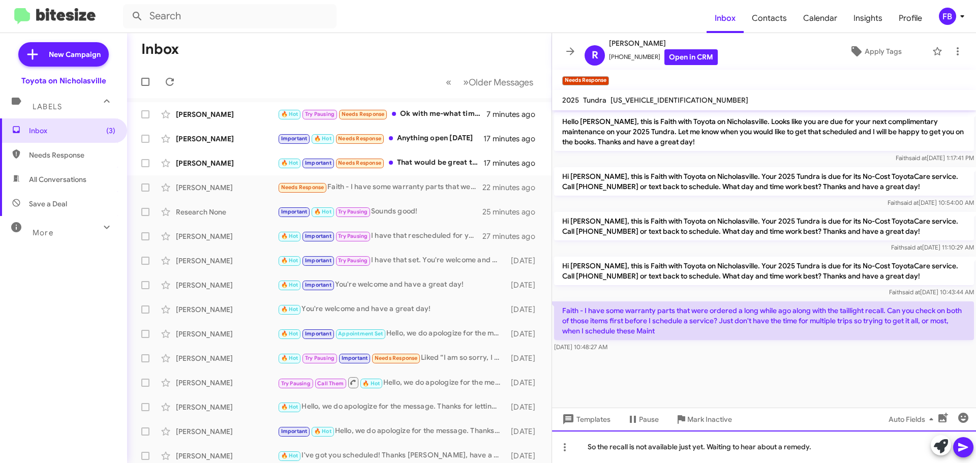
click at [826, 448] on div "So the recall is not available just yet. Waiting to hear about a remedy." at bounding box center [764, 447] width 424 height 33
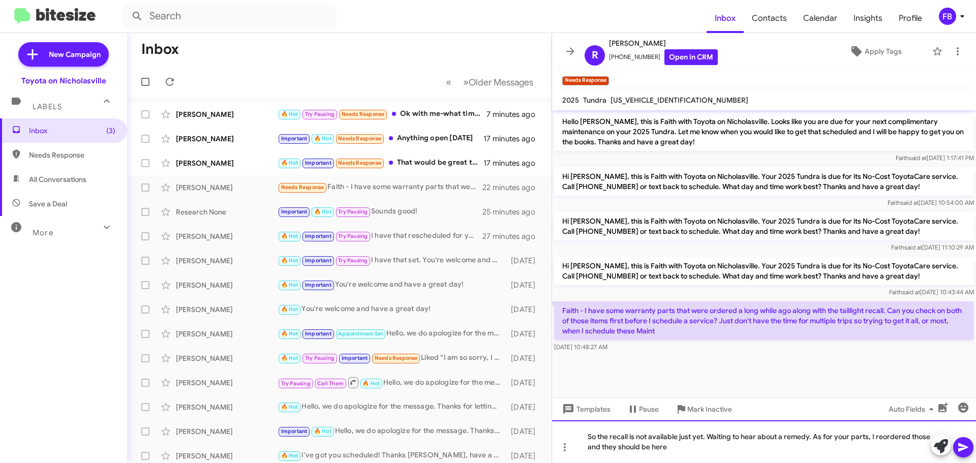
click at [686, 451] on div "So the recall is not available just yet. Waiting to hear about a remedy. As for…" at bounding box center [764, 441] width 424 height 43
click at [960, 450] on icon at bounding box center [963, 447] width 10 height 9
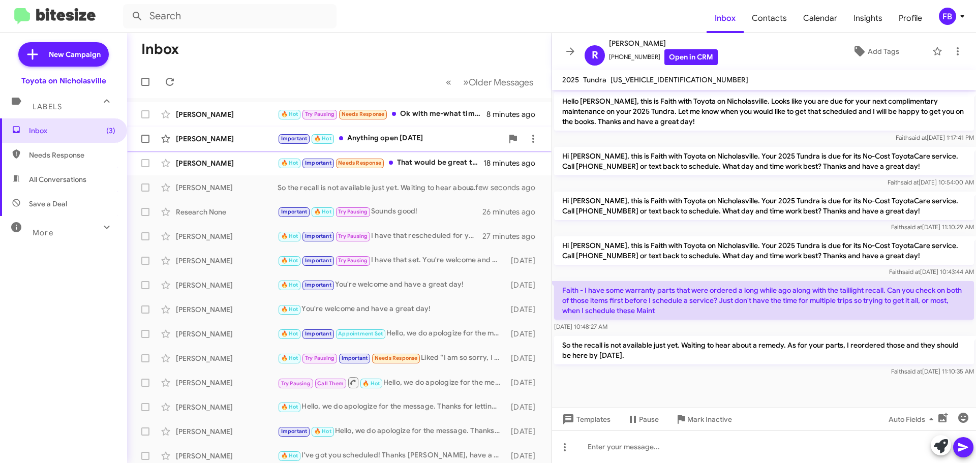
click at [219, 134] on div "[PERSON_NAME]" at bounding box center [227, 139] width 102 height 10
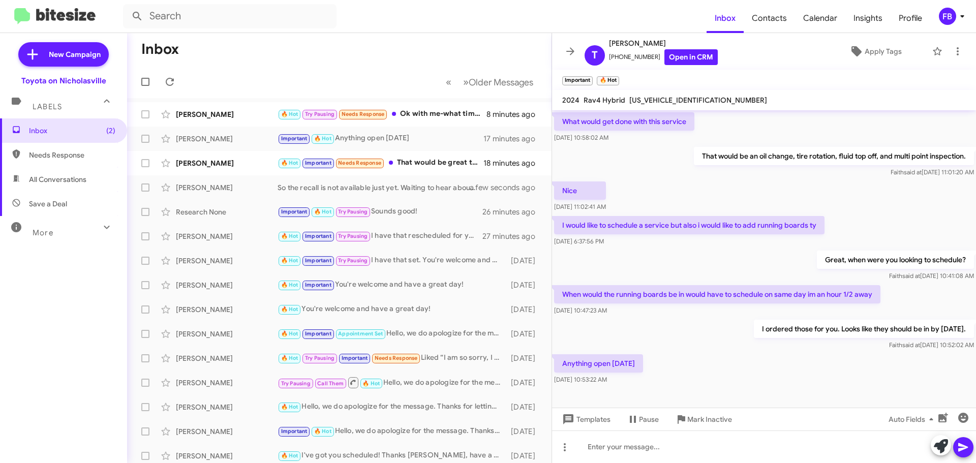
scroll to position [121, 0]
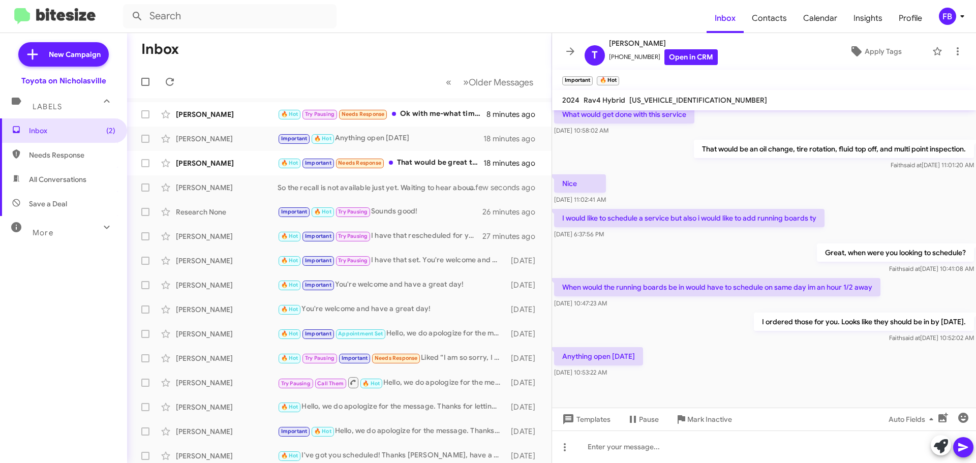
click at [647, 103] on span "[US_VEHICLE_IDENTIFICATION_NUMBER]" at bounding box center [698, 100] width 138 height 9
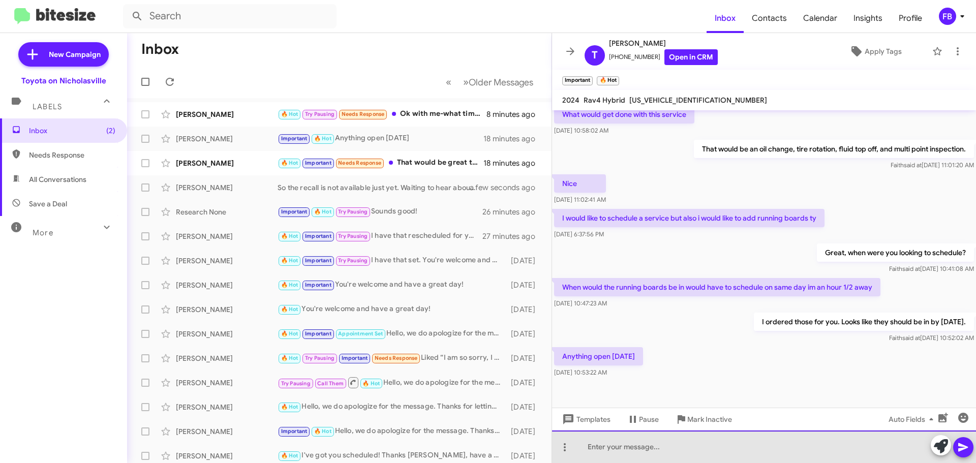
click at [619, 448] on div at bounding box center [764, 447] width 424 height 33
click at [702, 449] on div "We have 8, 9, 10, and 10:30am nexty [DATE]." at bounding box center [764, 447] width 424 height 33
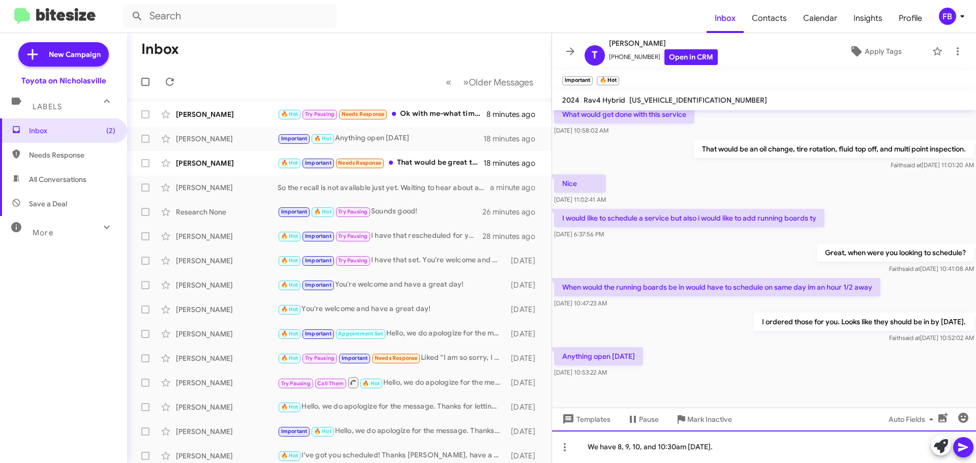
click at [974, 445] on div "We have 8, 9, 10, and 10:30am [DATE]." at bounding box center [764, 447] width 424 height 33
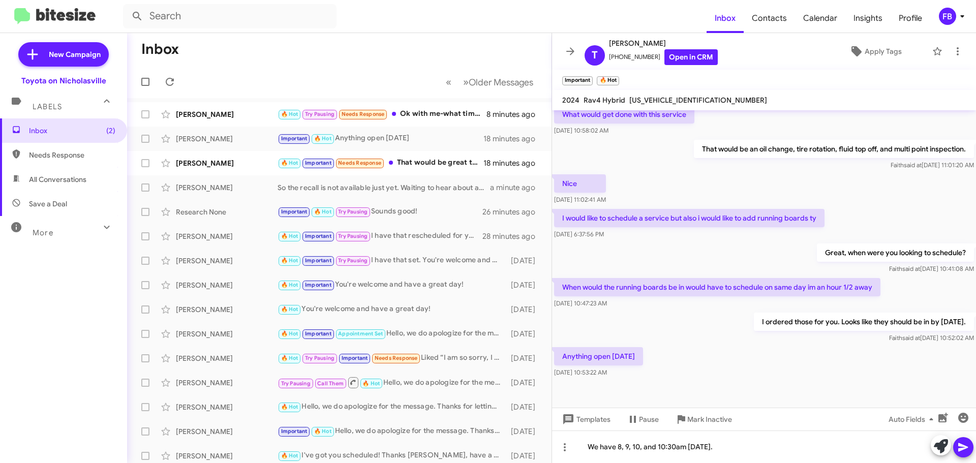
click at [967, 445] on icon at bounding box center [963, 447] width 12 height 12
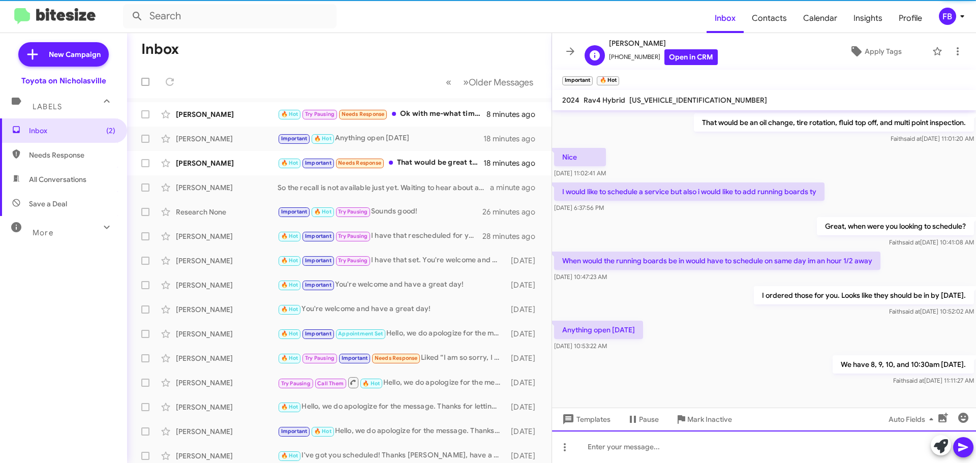
scroll to position [158, 0]
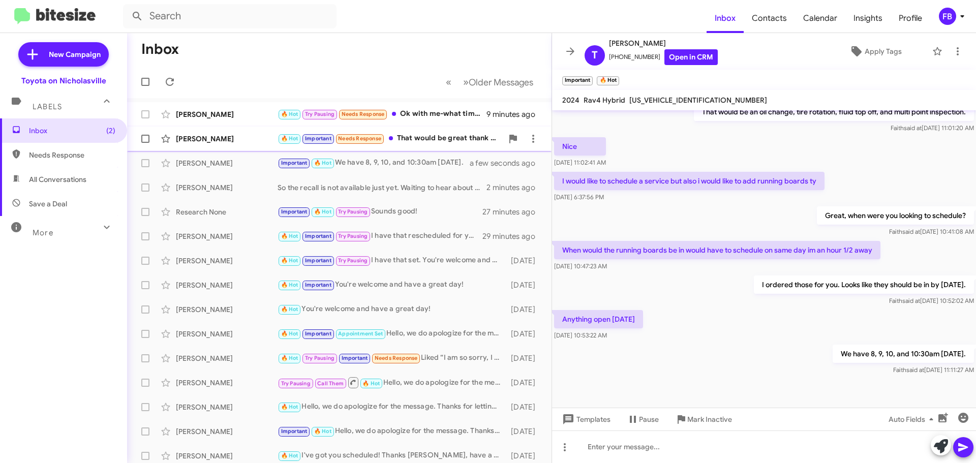
click at [212, 144] on div "[PERSON_NAME] 🔥 Hot Important Needs Response That would be great thank you! 19 …" at bounding box center [339, 139] width 408 height 20
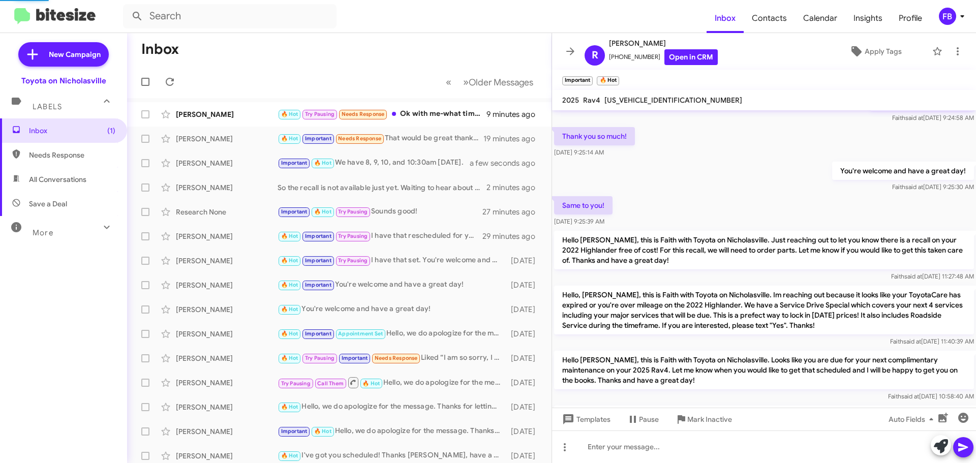
scroll to position [557, 0]
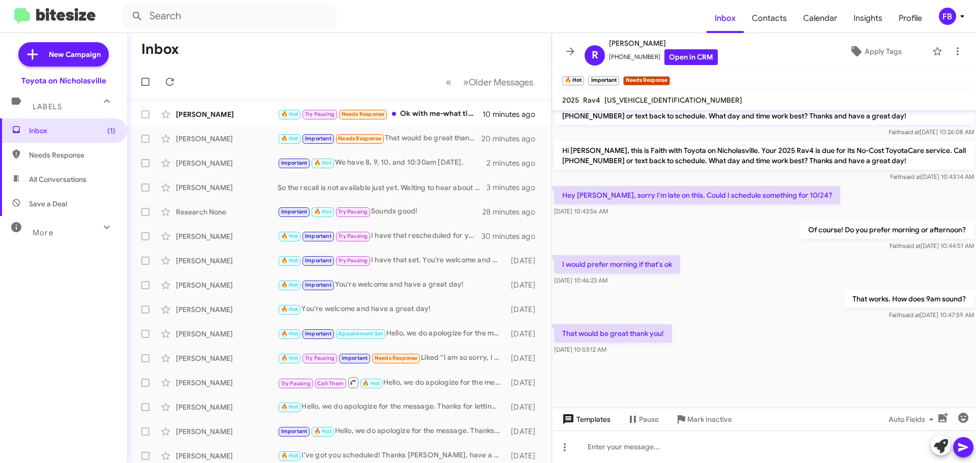
click at [598, 422] on span "Templates" at bounding box center [585, 419] width 50 height 18
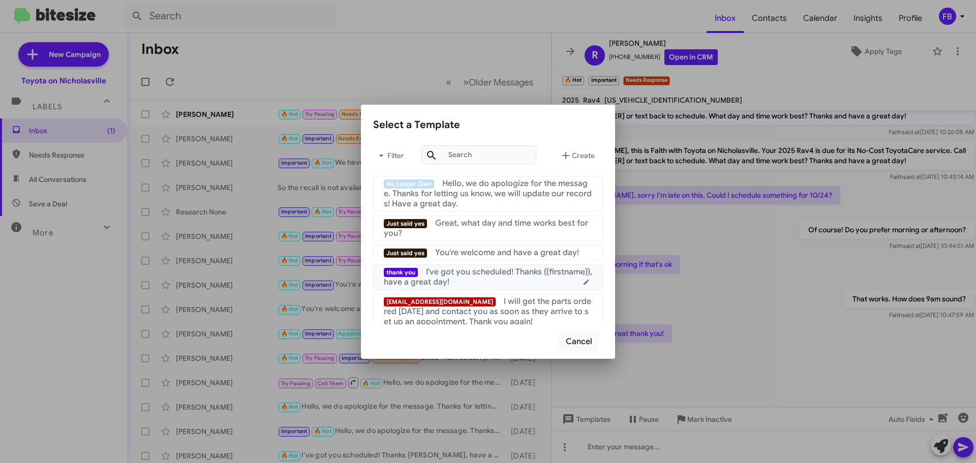
click at [486, 282] on div "thank you I've got you scheduled! Thanks {{firstname}}, have a great day!" at bounding box center [488, 277] width 208 height 20
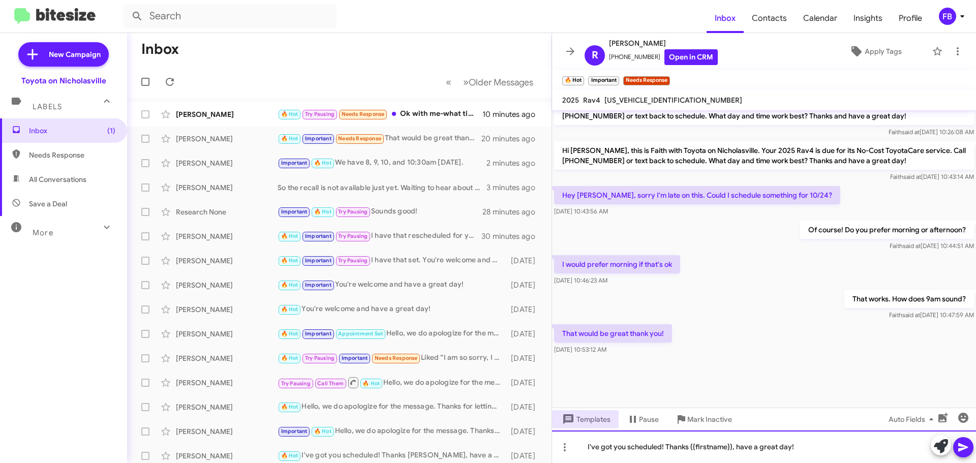
click at [585, 449] on div "I've got you scheduled! Thanks {{firstname}}, have a great day!" at bounding box center [764, 447] width 424 height 33
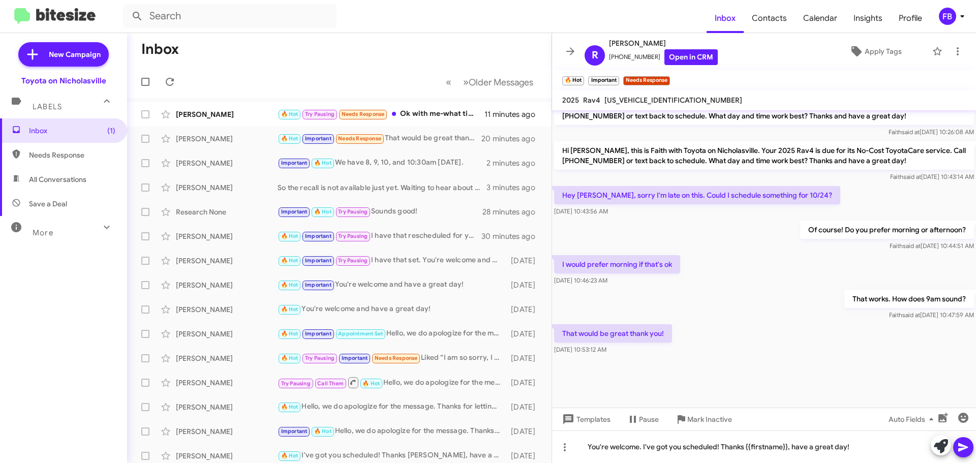
click at [972, 448] on button at bounding box center [963, 447] width 20 height 20
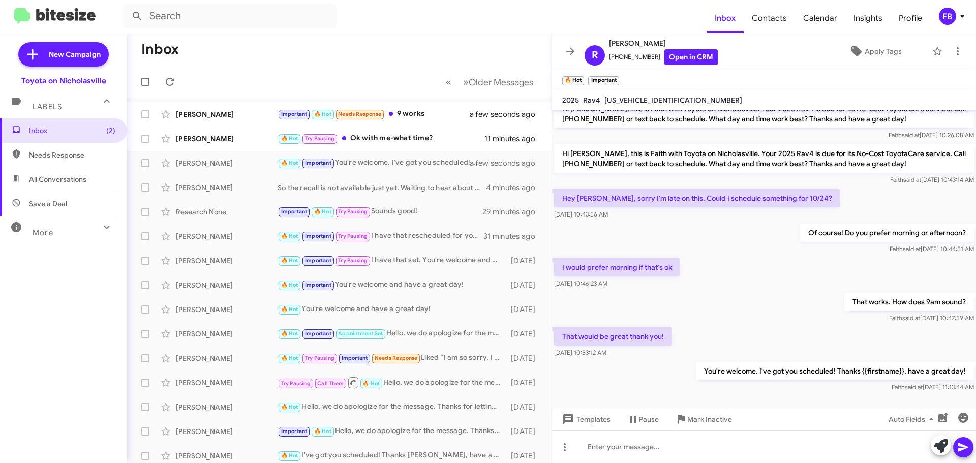
scroll to position [1373, 0]
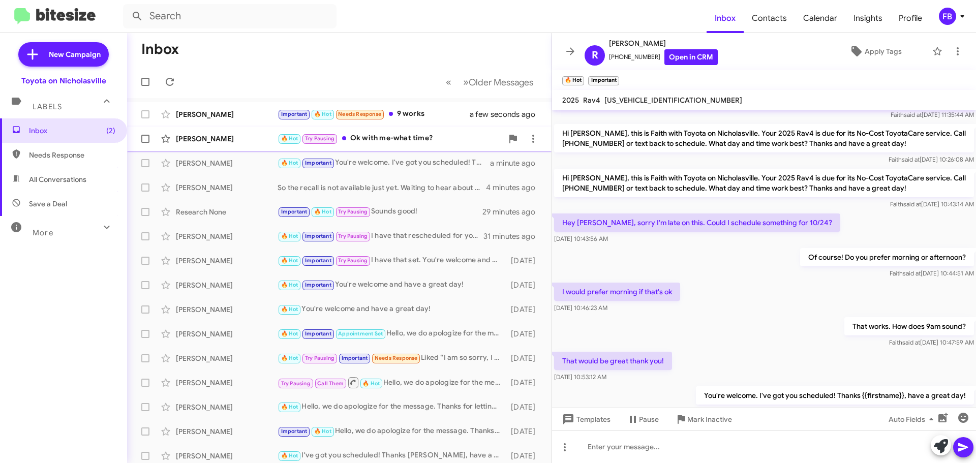
click at [194, 137] on div "[PERSON_NAME]" at bounding box center [227, 139] width 102 height 10
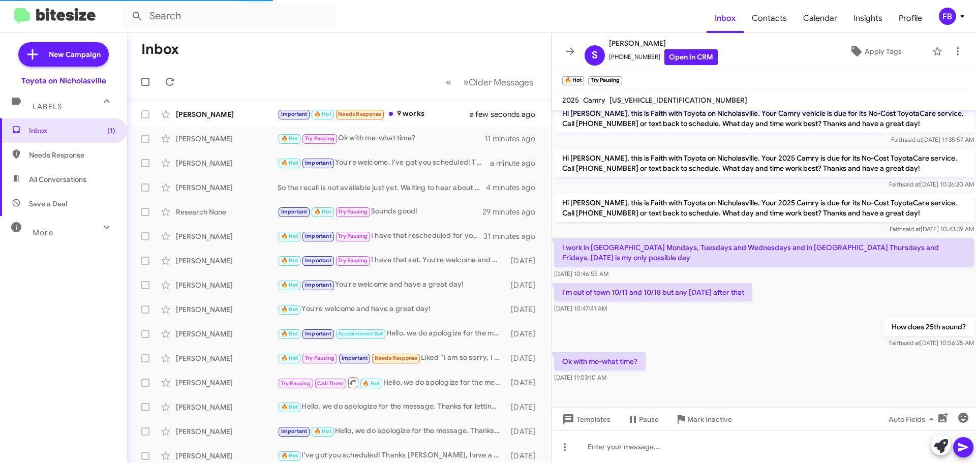
scroll to position [108, 0]
click at [628, 98] on span "[US_VEHICLE_IDENTIFICATION_NUMBER]" at bounding box center [678, 100] width 138 height 9
copy span "[US_VEHICLE_IDENTIFICATION_NUMBER]"
click at [630, 44] on span "[PERSON_NAME]" at bounding box center [663, 43] width 109 height 12
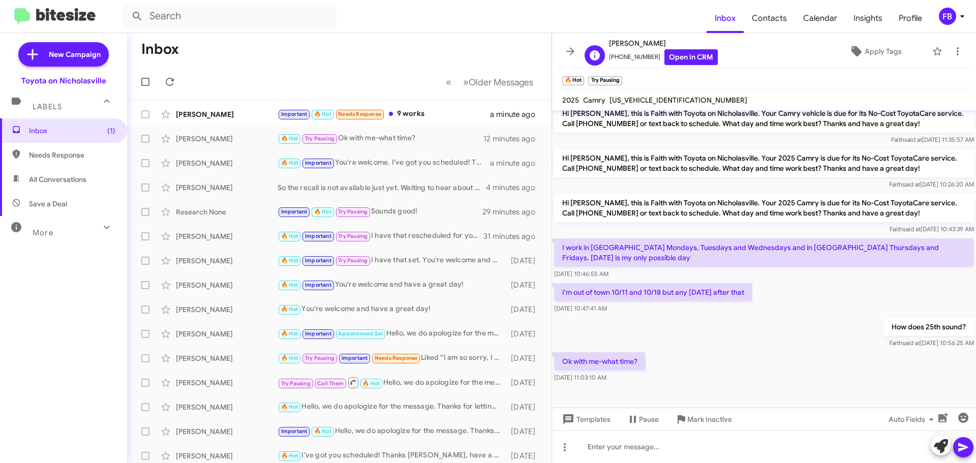
click at [630, 44] on span "[PERSON_NAME]" at bounding box center [663, 43] width 109 height 12
copy span "[PERSON_NAME]"
click at [655, 95] on div "[US_VEHICLE_IDENTIFICATION_NUMBER]" at bounding box center [678, 100] width 142 height 12
click at [654, 96] on div "[US_VEHICLE_IDENTIFICATION_NUMBER]" at bounding box center [678, 100] width 142 height 12
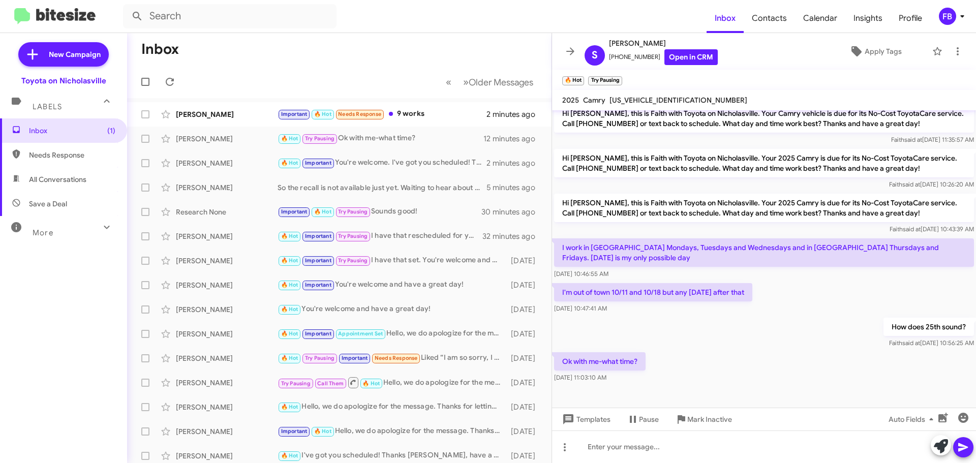
copy span "[US_VEHICLE_IDENTIFICATION_NUMBER]"
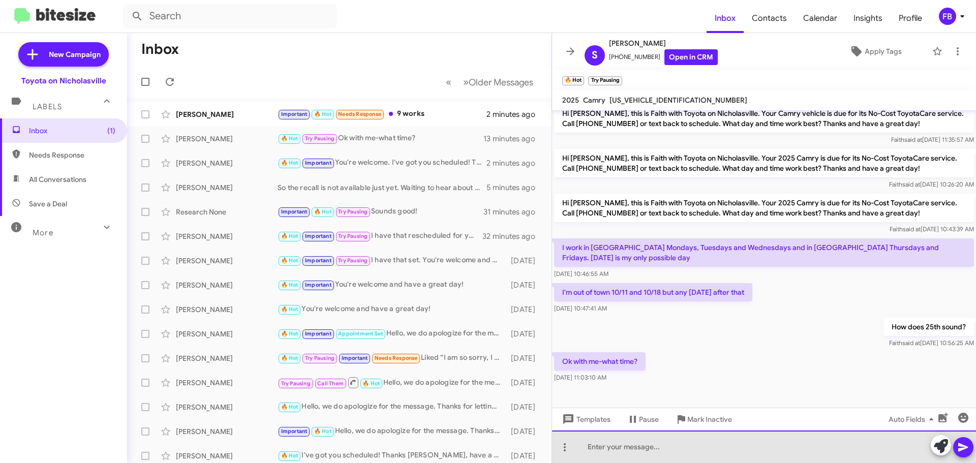
click at [633, 440] on div at bounding box center [764, 447] width 424 height 33
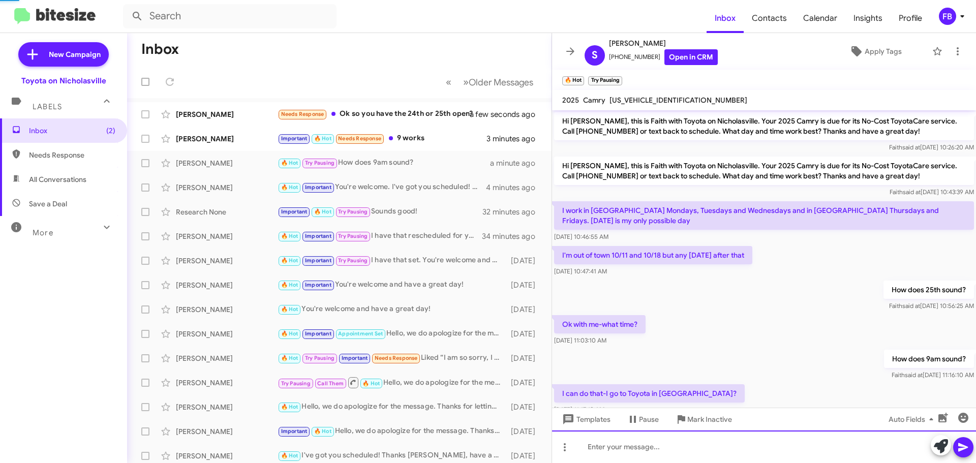
scroll to position [0, 0]
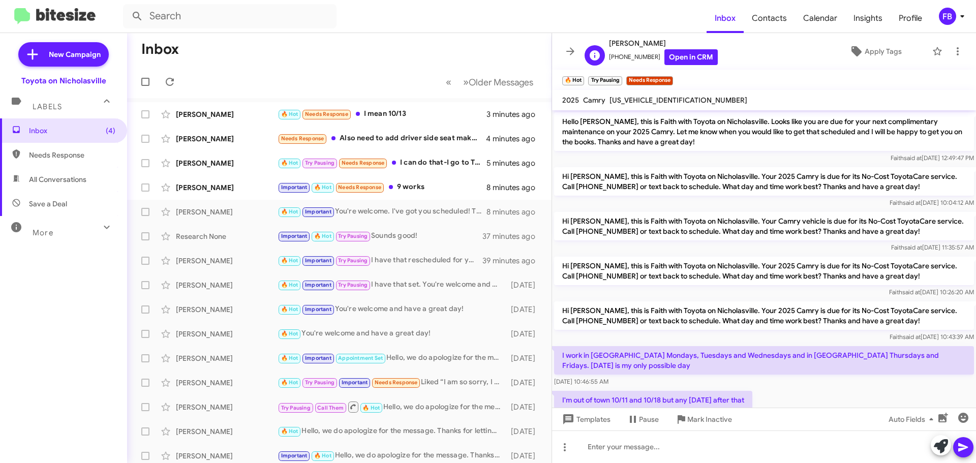
click at [635, 57] on span "[PHONE_NUMBER] Open in CRM" at bounding box center [663, 57] width 109 height 16
copy span "18596218023"
click at [627, 44] on span "[PERSON_NAME]" at bounding box center [663, 43] width 109 height 12
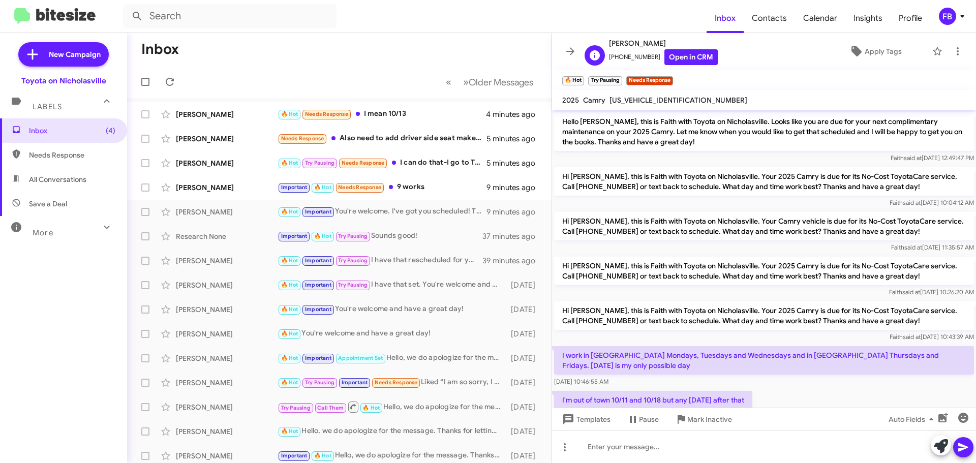
click at [627, 44] on span "[PERSON_NAME]" at bounding box center [663, 43] width 109 height 12
copy span "[PERSON_NAME]"
click at [663, 98] on span "[US_VEHICLE_IDENTIFICATION_NUMBER]" at bounding box center [678, 100] width 138 height 9
copy span "[US_VEHICLE_IDENTIFICATION_NUMBER]"
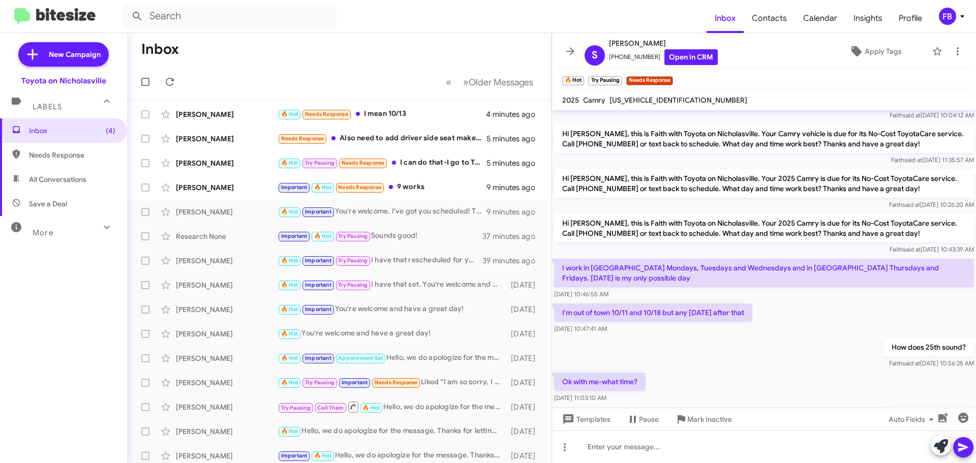
scroll to position [182, 0]
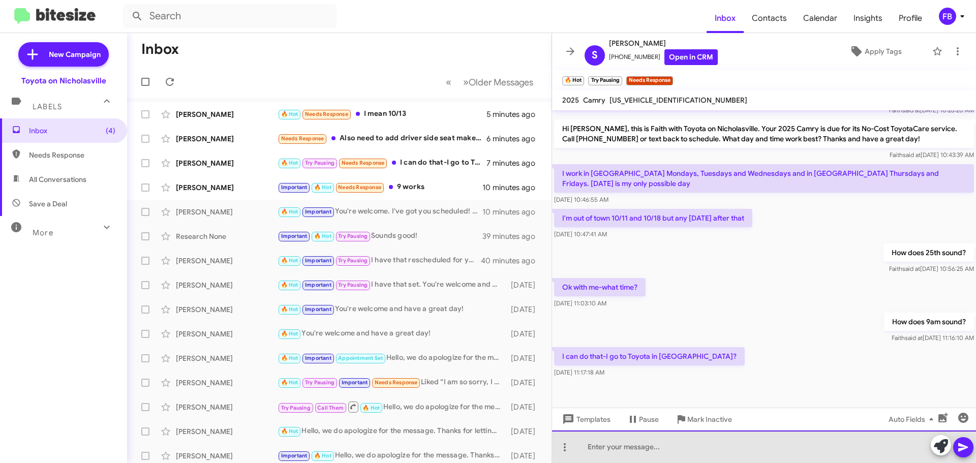
drag, startPoint x: 590, startPoint y: 445, endPoint x: 590, endPoint y: 430, distance: 14.7
click at [590, 443] on div at bounding box center [764, 447] width 424 height 33
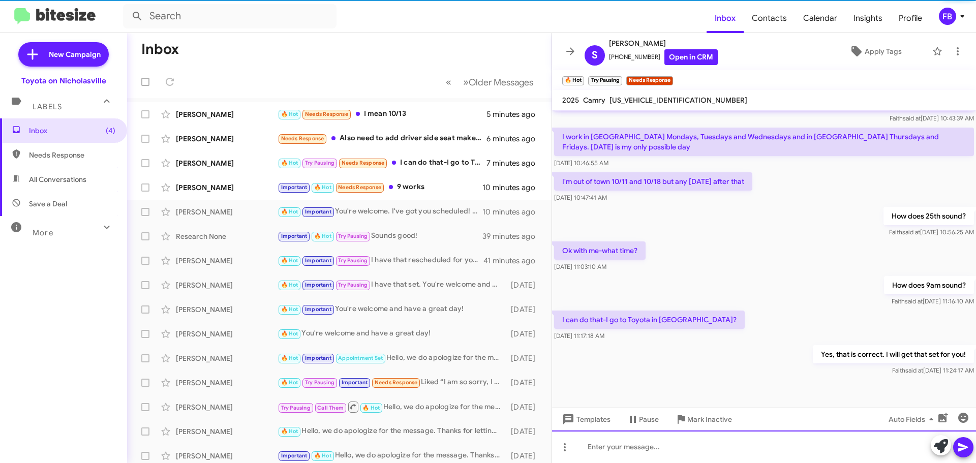
scroll to position [219, 0]
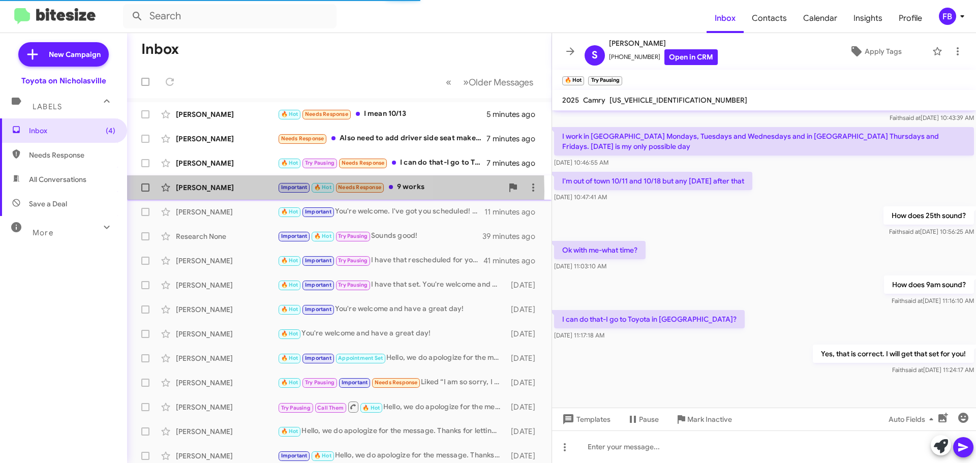
click at [230, 191] on div "[PERSON_NAME]" at bounding box center [227, 187] width 102 height 10
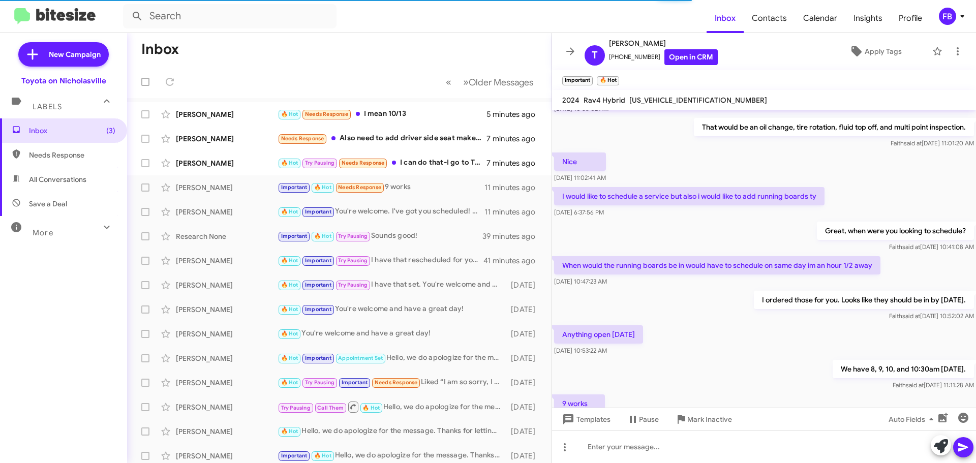
scroll to position [195, 0]
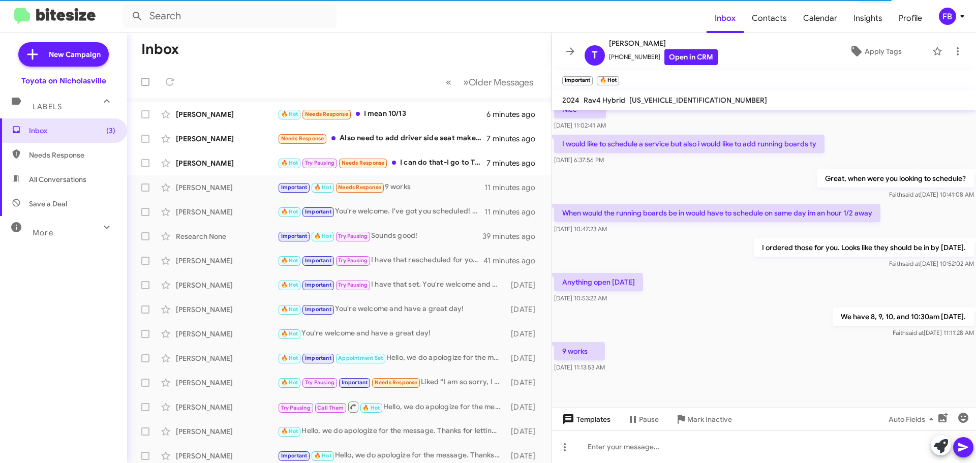
click at [576, 424] on span "Templates" at bounding box center [585, 419] width 50 height 18
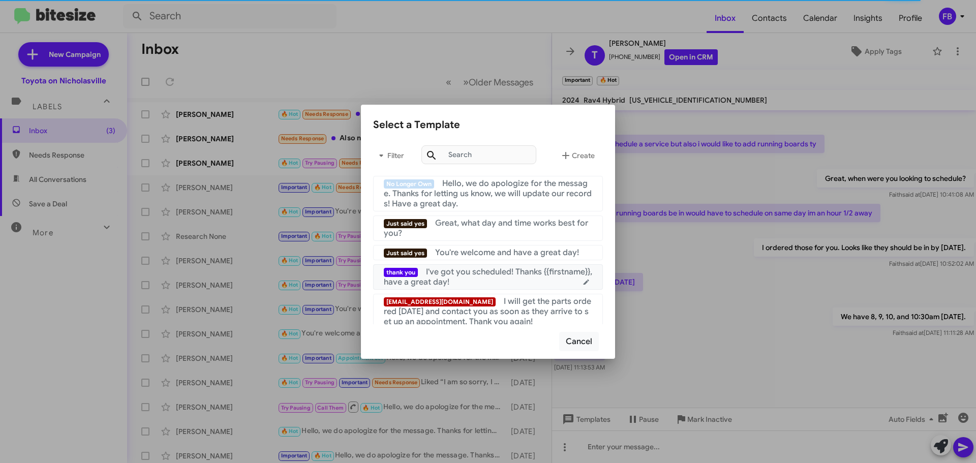
drag, startPoint x: 515, startPoint y: 277, endPoint x: 547, endPoint y: 284, distance: 32.7
click at [514, 277] on div "thank you I've got you scheduled! Thanks {{firstname}}, have a great day!" at bounding box center [488, 277] width 208 height 20
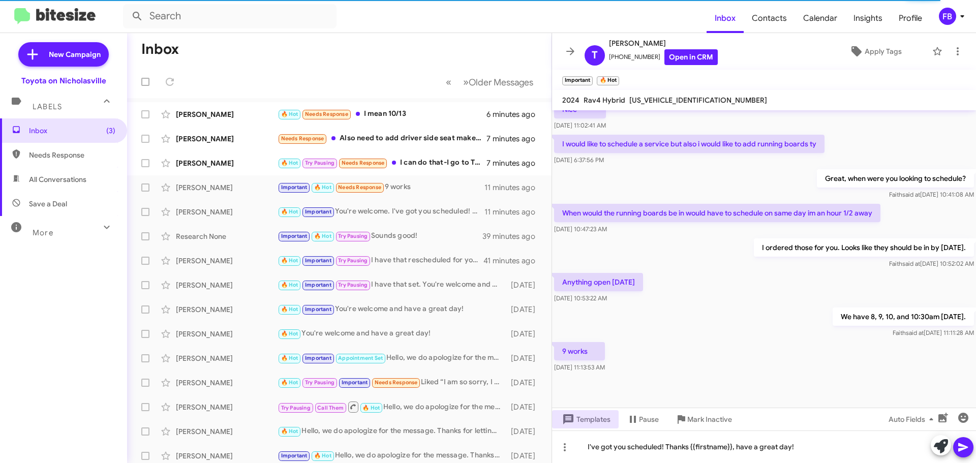
drag, startPoint x: 965, startPoint y: 444, endPoint x: 953, endPoint y: 443, distance: 12.7
click at [965, 444] on icon at bounding box center [963, 447] width 12 height 12
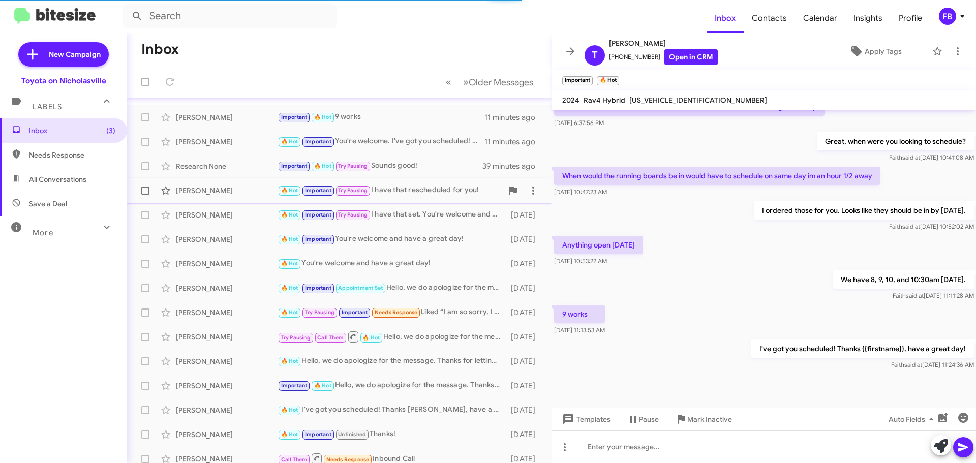
scroll to position [0, 0]
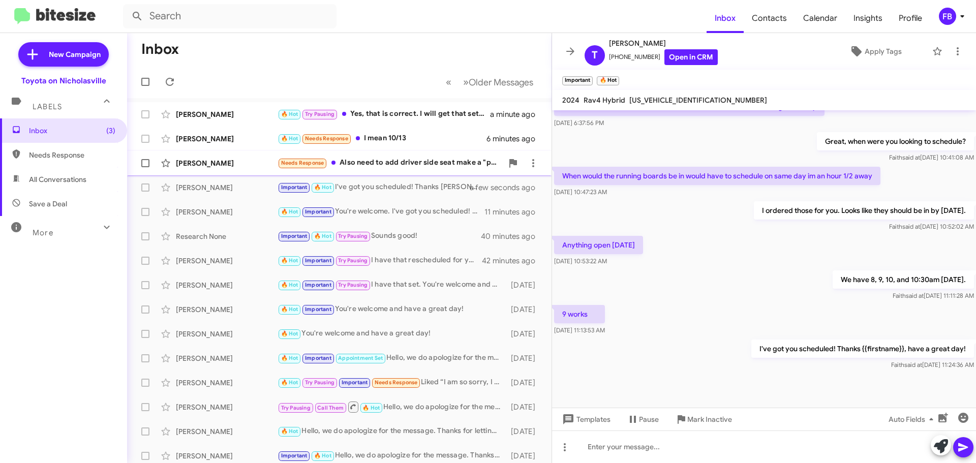
click at [408, 161] on div "Needs Response Also need to add driver side seat make a "popping" noise when yo…" at bounding box center [390, 163] width 225 height 12
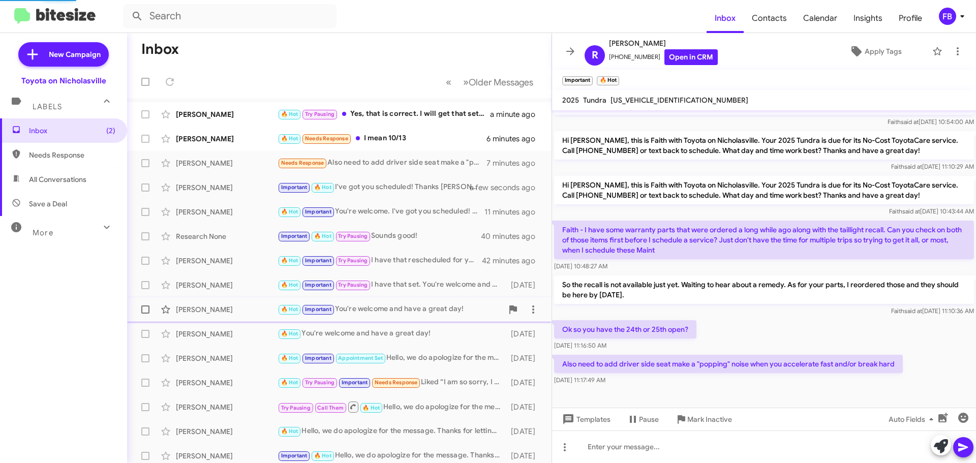
scroll to position [81, 0]
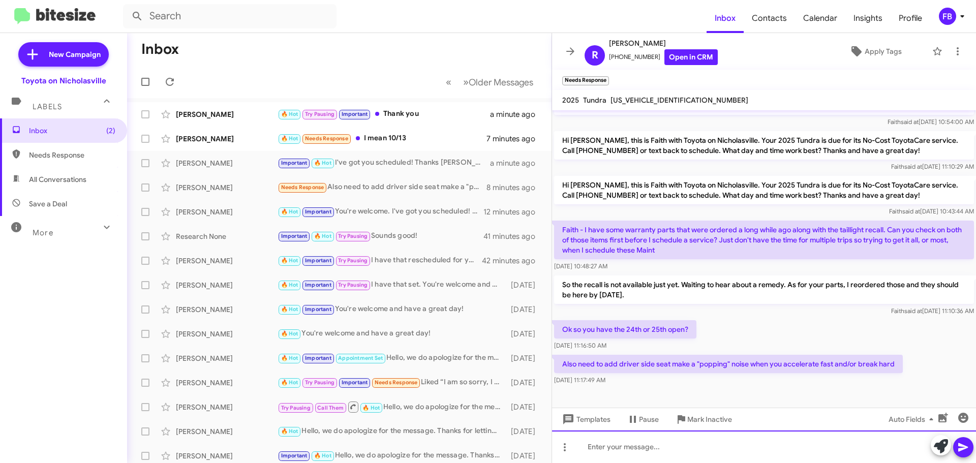
drag, startPoint x: 609, startPoint y: 444, endPoint x: 601, endPoint y: 435, distance: 12.2
click at [608, 443] on div at bounding box center [764, 447] width 424 height 33
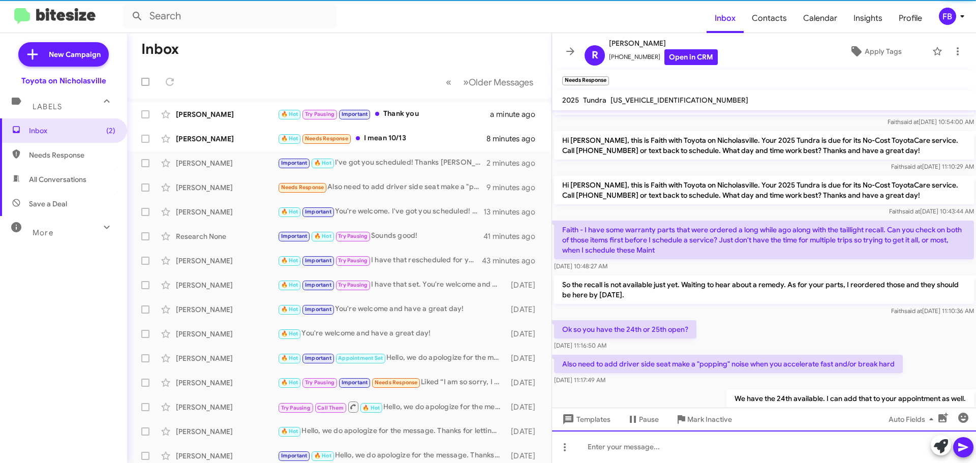
scroll to position [0, 0]
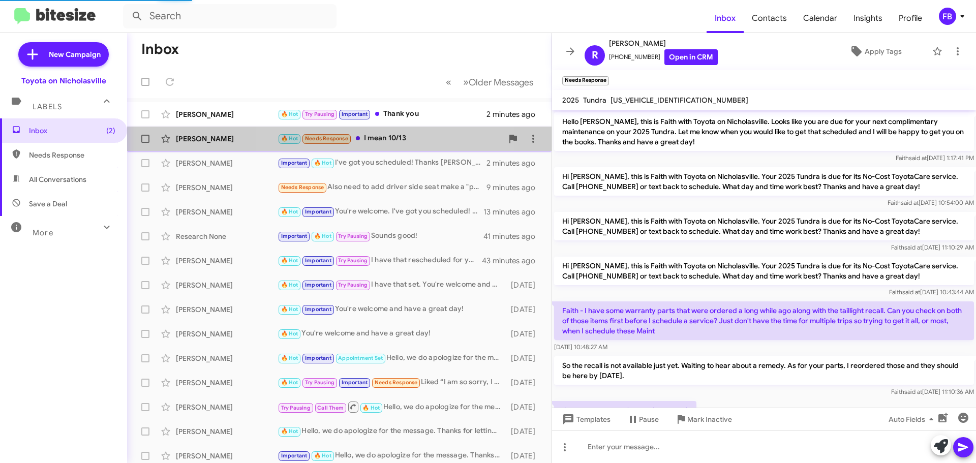
click at [398, 144] on div "🔥 Hot Needs Response I mean 10/13" at bounding box center [390, 139] width 225 height 12
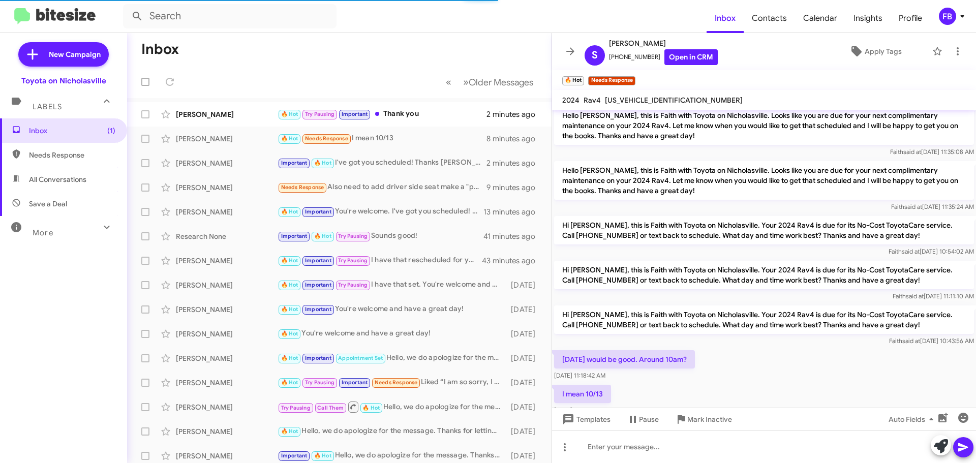
scroll to position [263, 0]
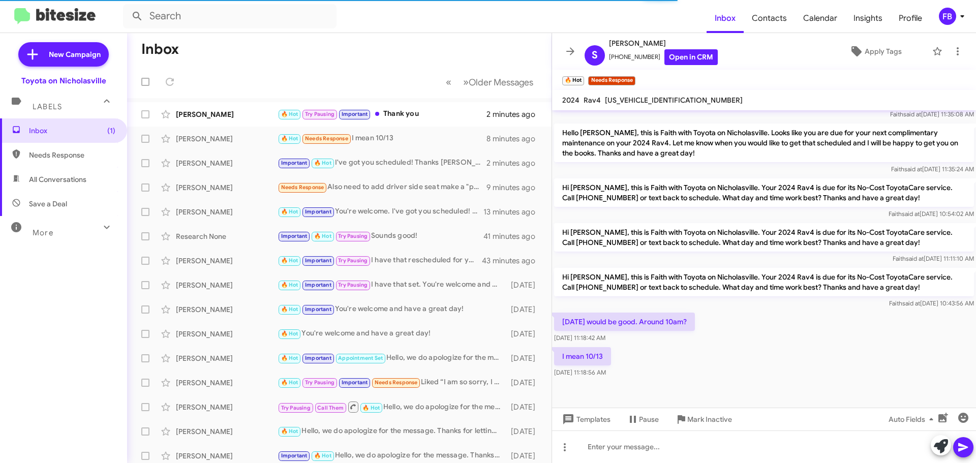
click at [642, 95] on div "[US_VEHICLE_IDENTIFICATION_NUMBER]" at bounding box center [674, 100] width 142 height 12
click at [645, 96] on span "[US_VEHICLE_IDENTIFICATION_NUMBER]" at bounding box center [674, 100] width 138 height 9
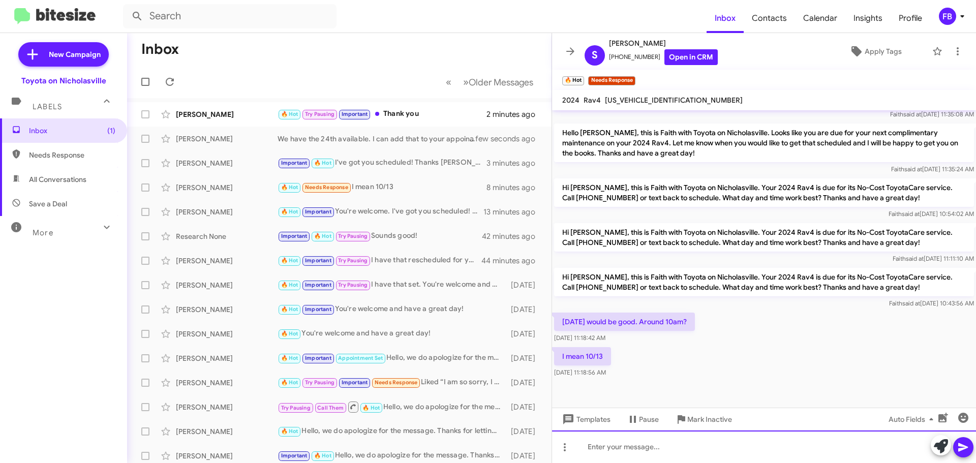
click at [611, 450] on div at bounding box center [764, 447] width 424 height 33
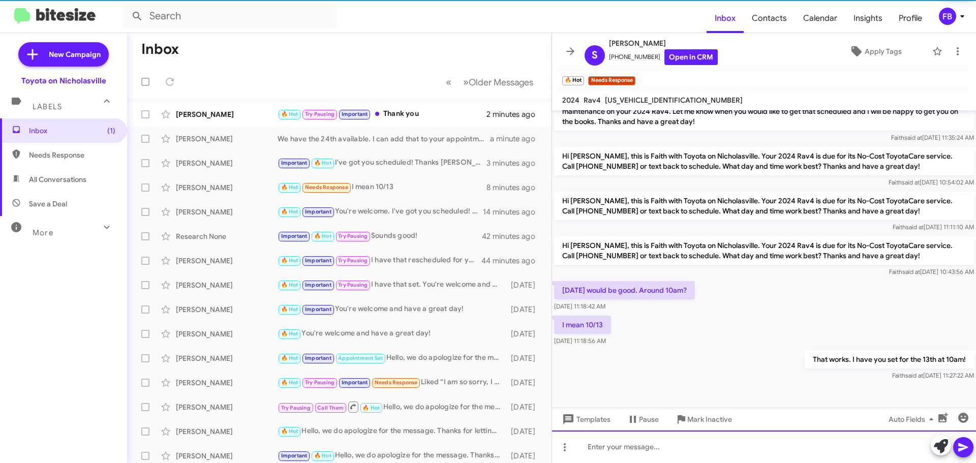
scroll to position [300, 0]
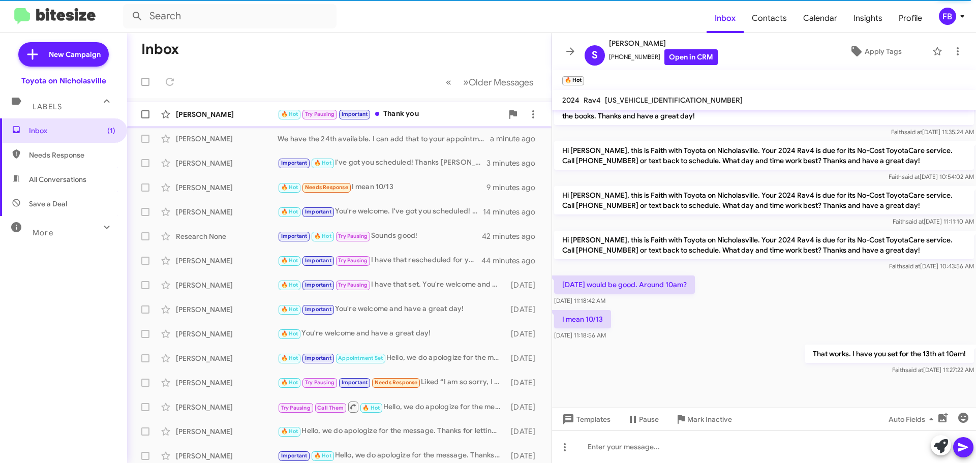
click at [415, 112] on div "🔥 Hot Try Pausing Important Thank you" at bounding box center [390, 114] width 225 height 12
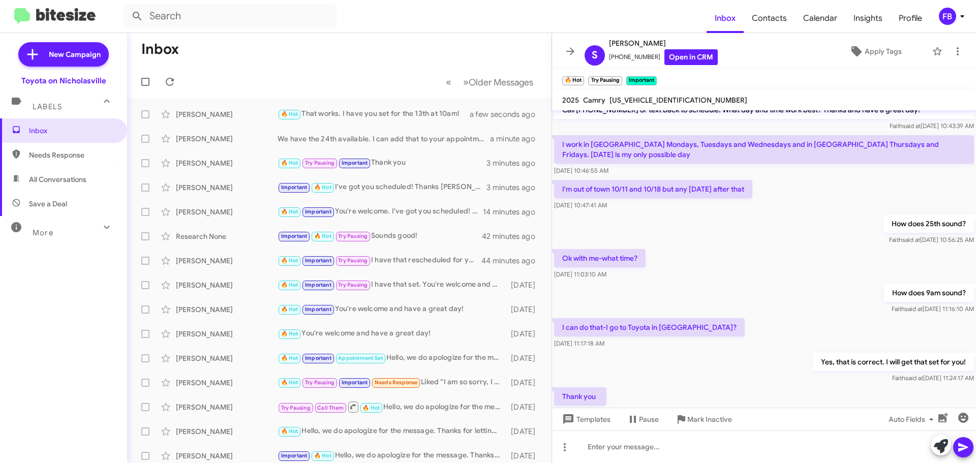
scroll to position [256, 0]
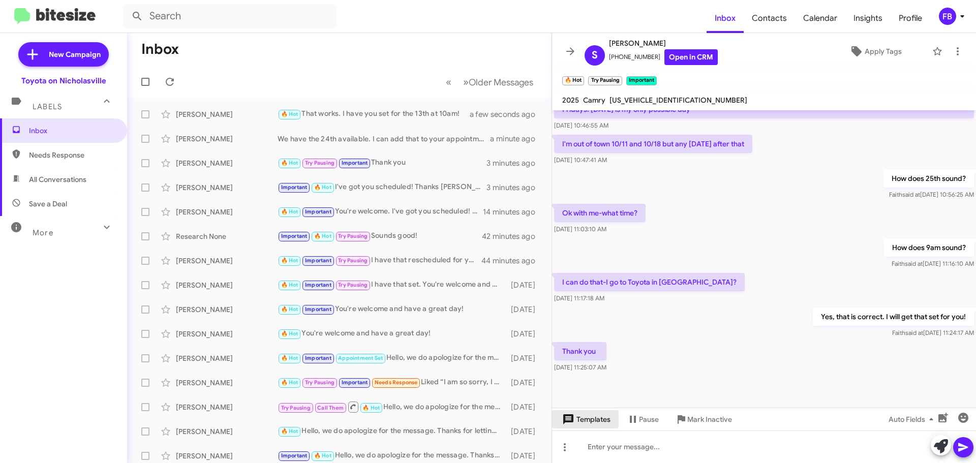
click at [587, 418] on span "Templates" at bounding box center [585, 419] width 50 height 18
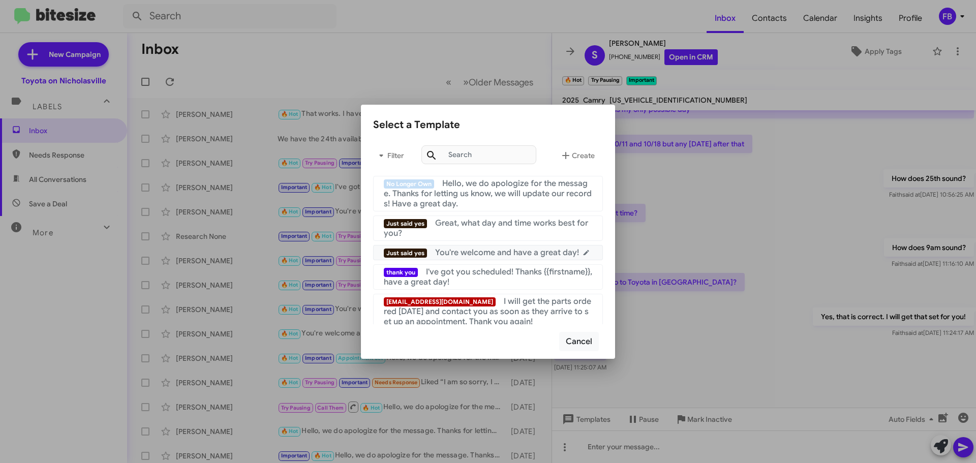
click at [522, 254] on span "You're welcome and have a great day!" at bounding box center [507, 253] width 144 height 10
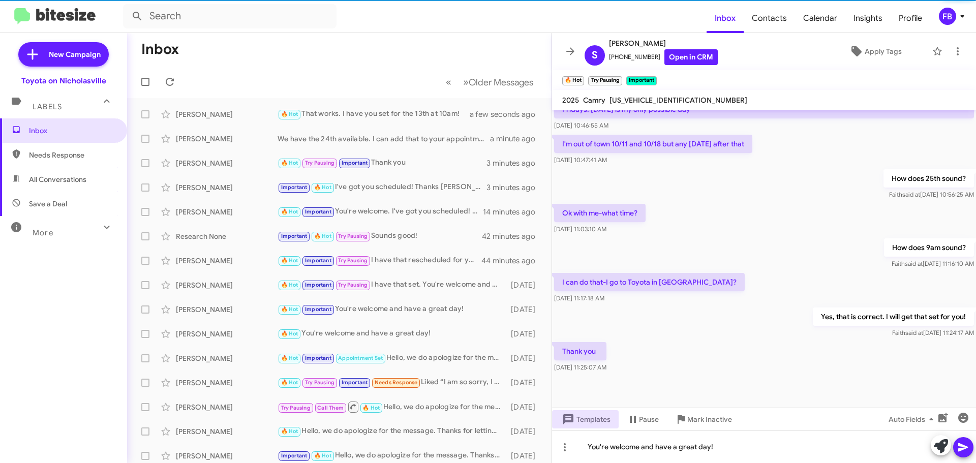
click at [964, 445] on icon at bounding box center [963, 447] width 12 height 12
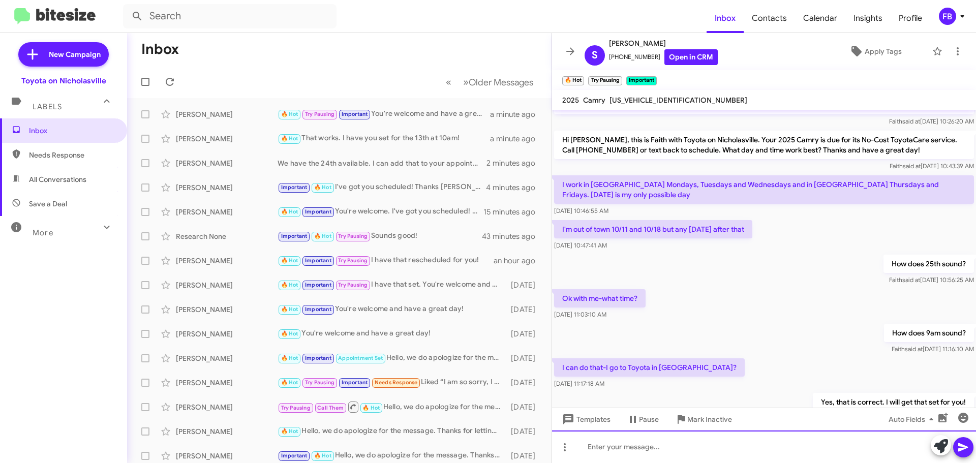
scroll to position [293, 0]
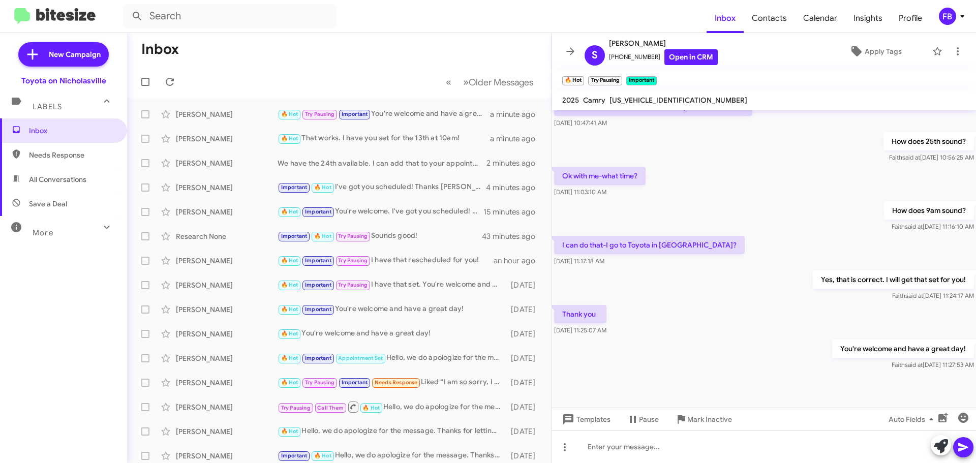
click at [88, 186] on span "All Conversations" at bounding box center [63, 179] width 127 height 24
type input "in:all-conversations"
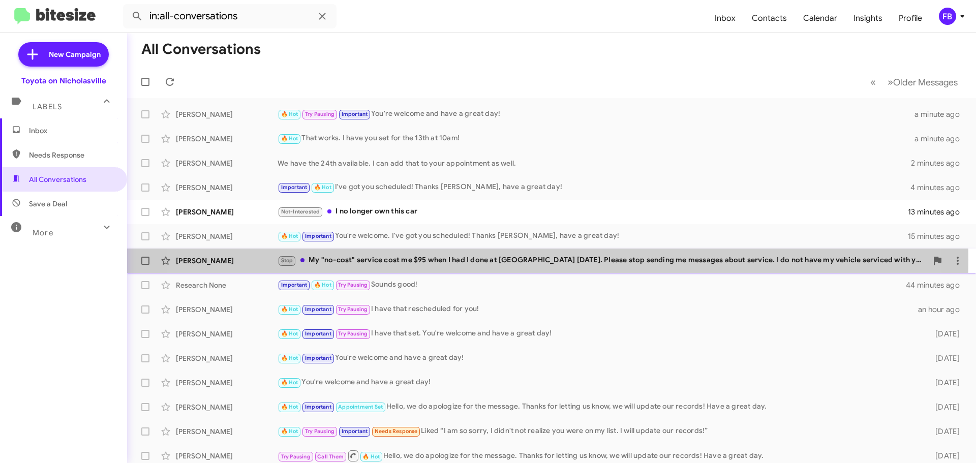
click at [503, 260] on div "Stop My "no-cost" service cost me $95 when I had I done at [GEOGRAPHIC_DATA] [D…" at bounding box center [603, 261] width 650 height 12
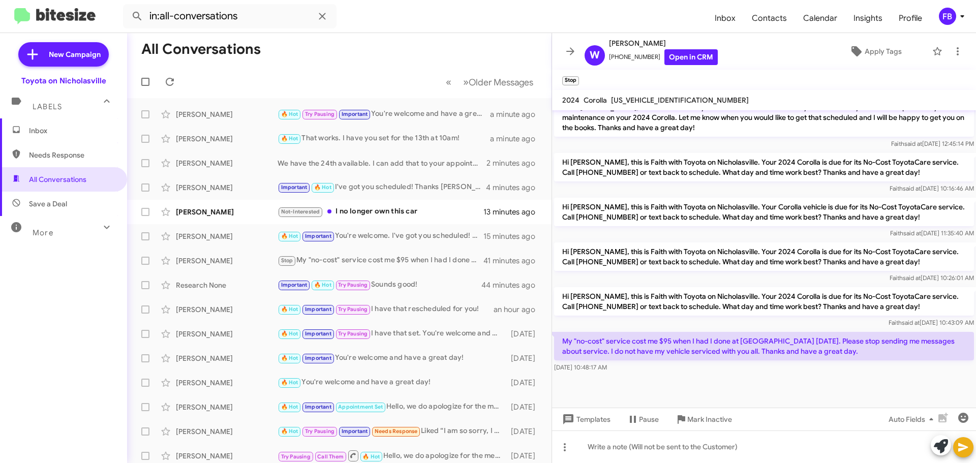
scroll to position [665, 0]
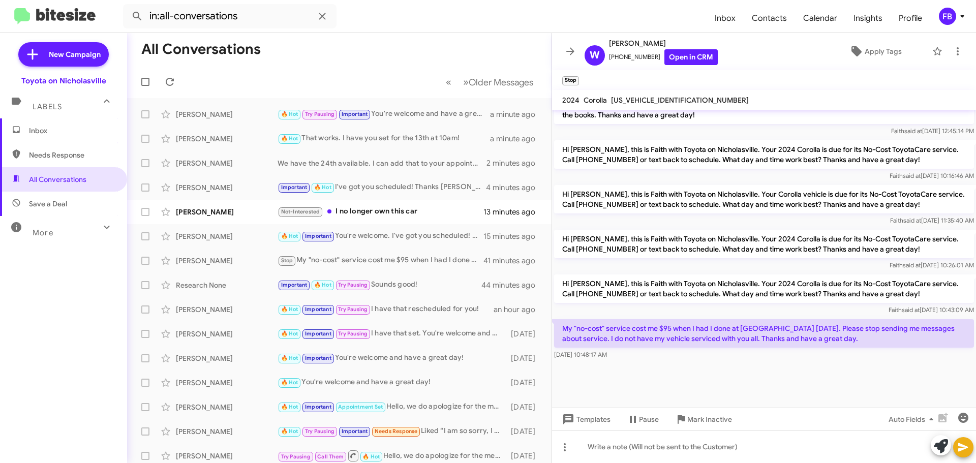
click at [646, 100] on span "[US_VEHICLE_IDENTIFICATION_NUMBER]" at bounding box center [680, 100] width 138 height 9
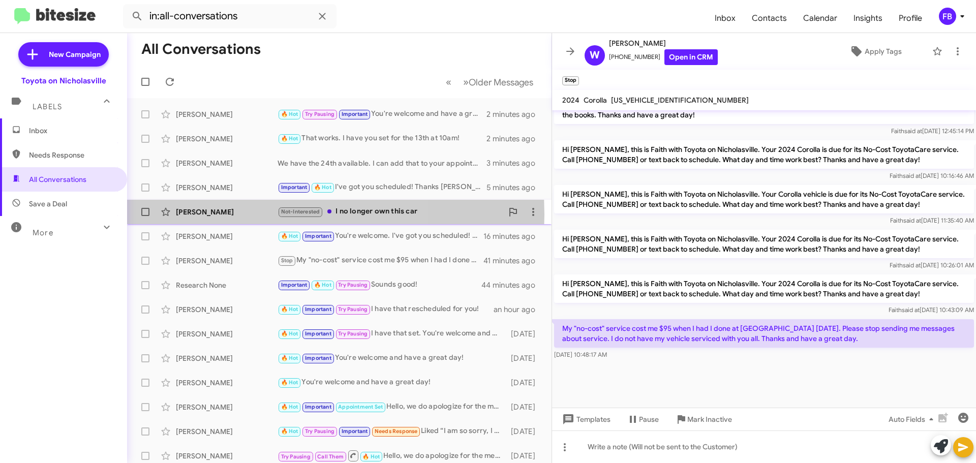
click at [228, 214] on div "[PERSON_NAME]" at bounding box center [227, 212] width 102 height 10
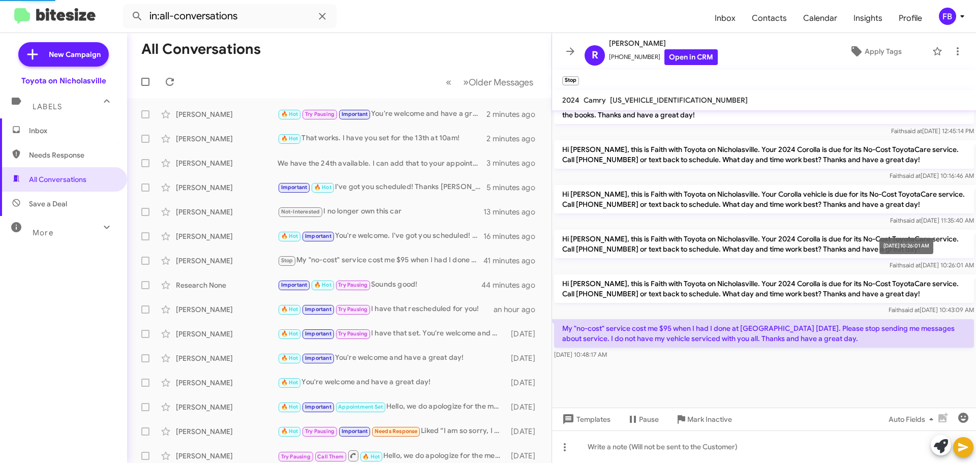
scroll to position [754, 0]
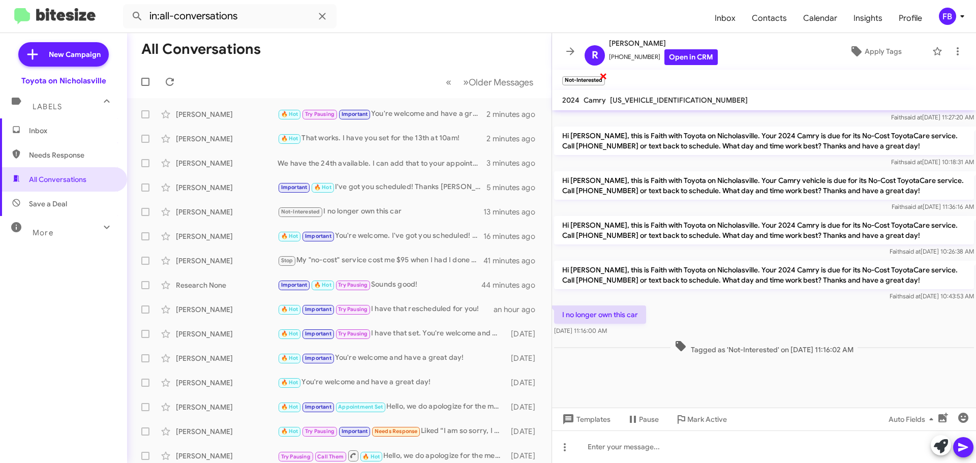
drag, startPoint x: 605, startPoint y: 75, endPoint x: 606, endPoint y: 81, distance: 5.8
click at [605, 75] on span "×" at bounding box center [603, 76] width 8 height 12
click at [578, 419] on span "Templates" at bounding box center [585, 419] width 50 height 18
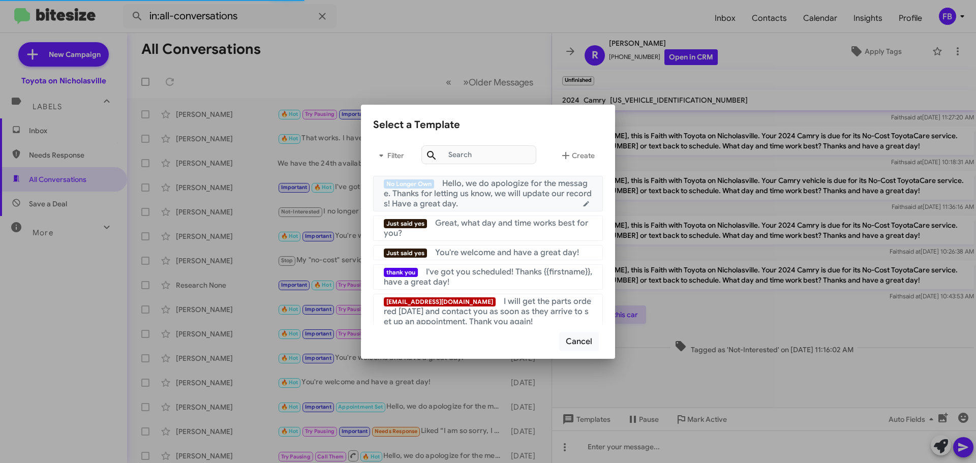
click at [516, 197] on span "Hello, we do apologize for the message. Thanks for letting us know, we will upd…" at bounding box center [488, 193] width 208 height 30
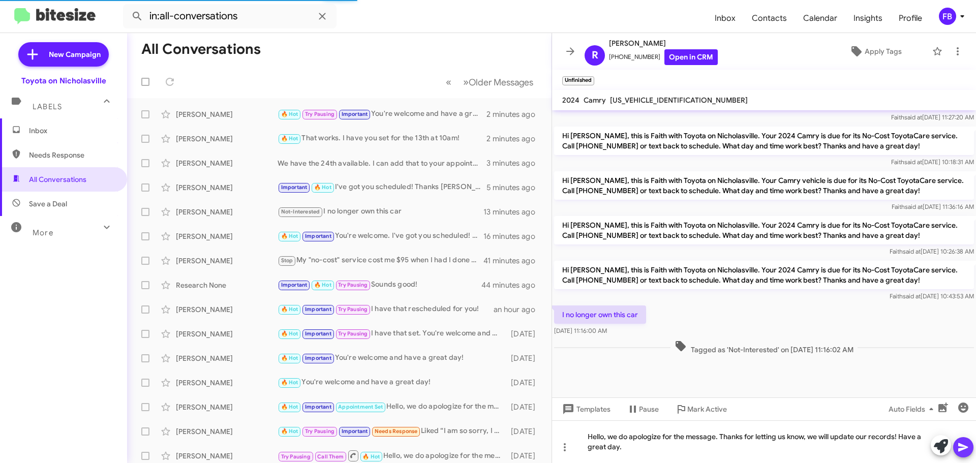
click at [970, 443] on button at bounding box center [963, 447] width 20 height 20
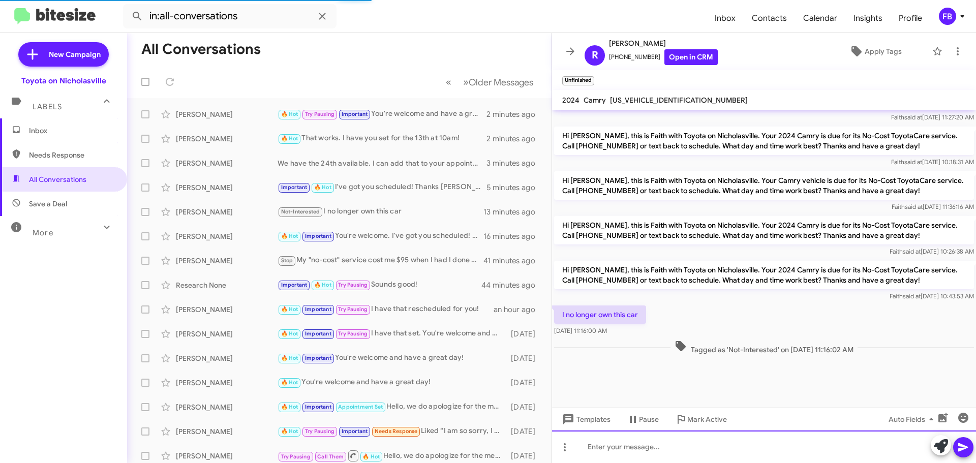
scroll to position [0, 0]
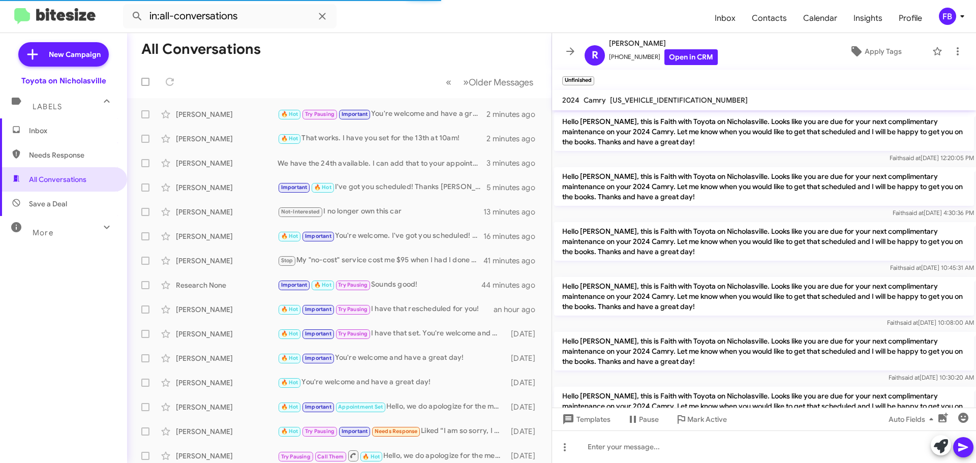
click at [651, 103] on span "[US_VEHICLE_IDENTIFICATION_NUMBER]" at bounding box center [679, 100] width 138 height 9
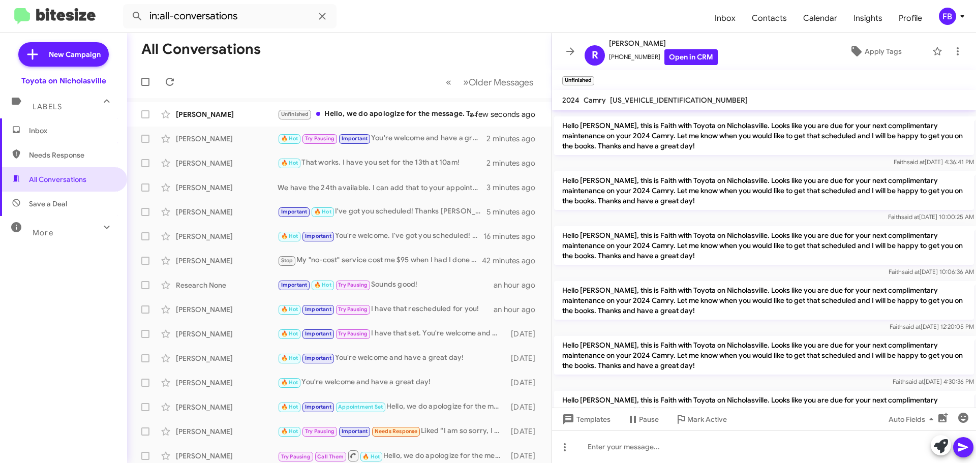
drag, startPoint x: 60, startPoint y: 134, endPoint x: 115, endPoint y: 136, distance: 54.9
click at [60, 134] on span "Inbox" at bounding box center [72, 131] width 86 height 10
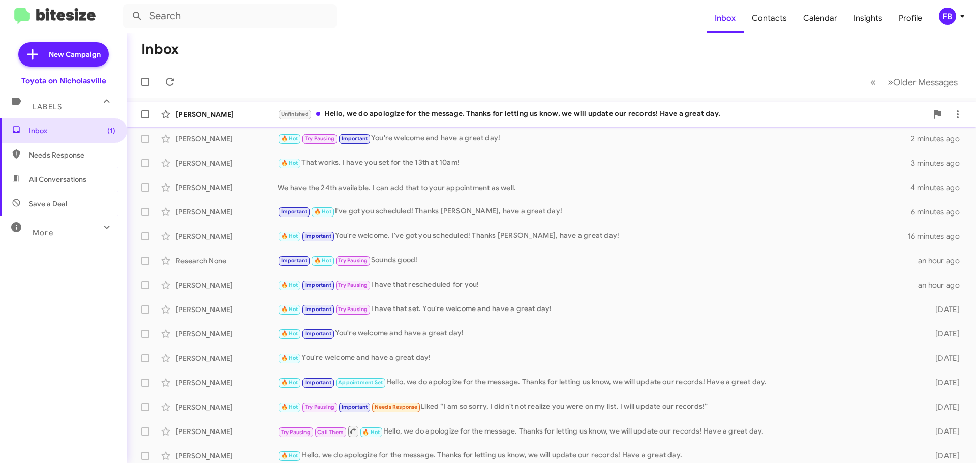
click at [428, 125] on span "[PERSON_NAME] Unfinished Hello, we do apologize for the message. Thanks for let…" at bounding box center [551, 114] width 849 height 24
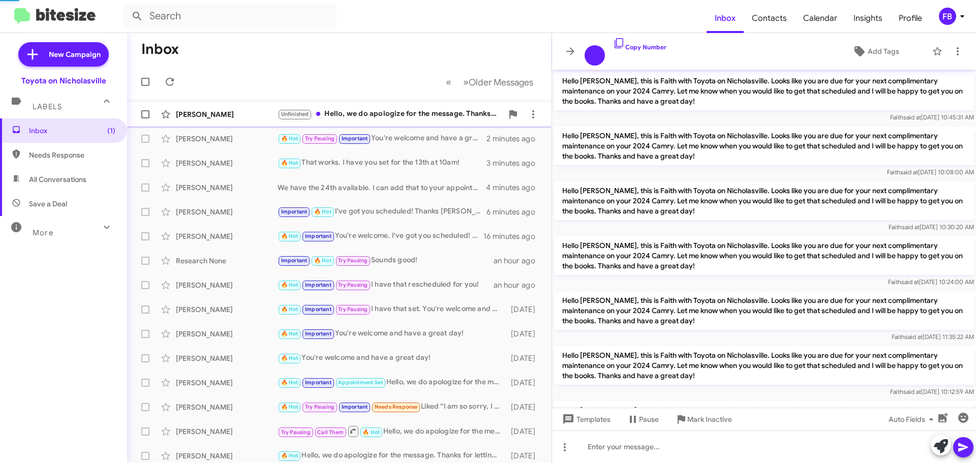
scroll to position [657, 0]
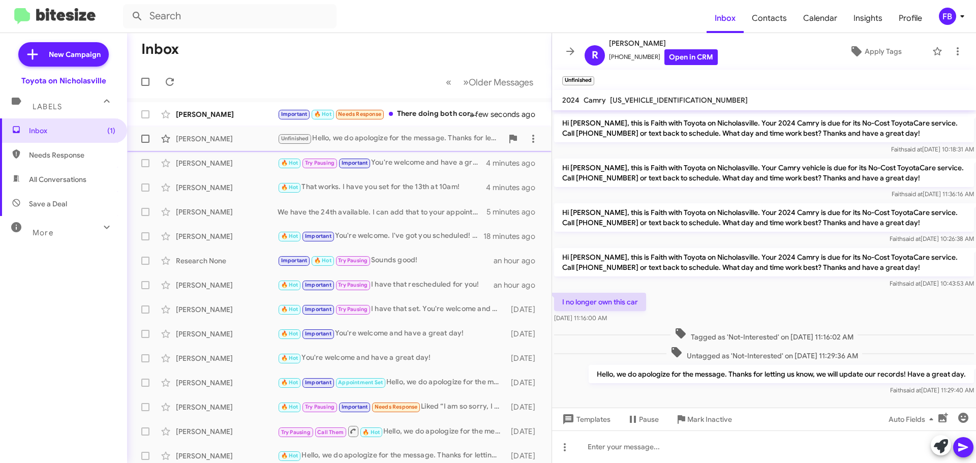
click at [440, 109] on div "Important 🔥 Hot Needs Response There doing both correct?" at bounding box center [380, 114] width 205 height 12
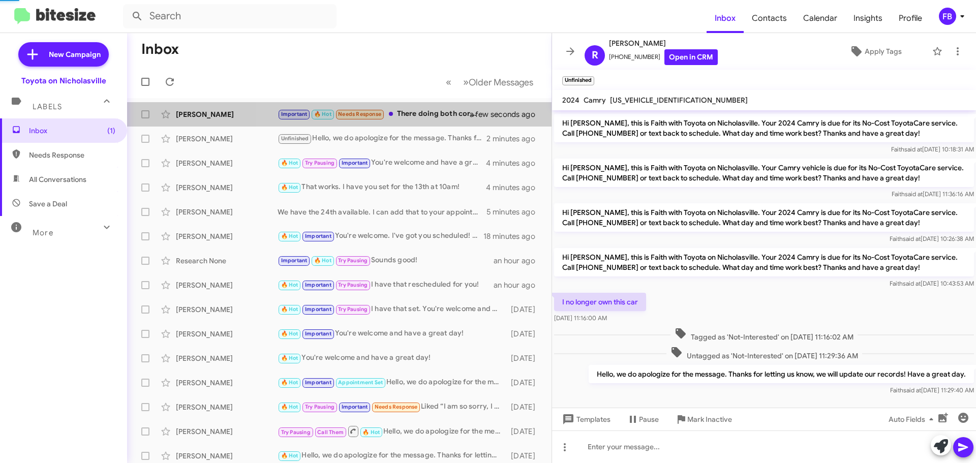
scroll to position [269, 0]
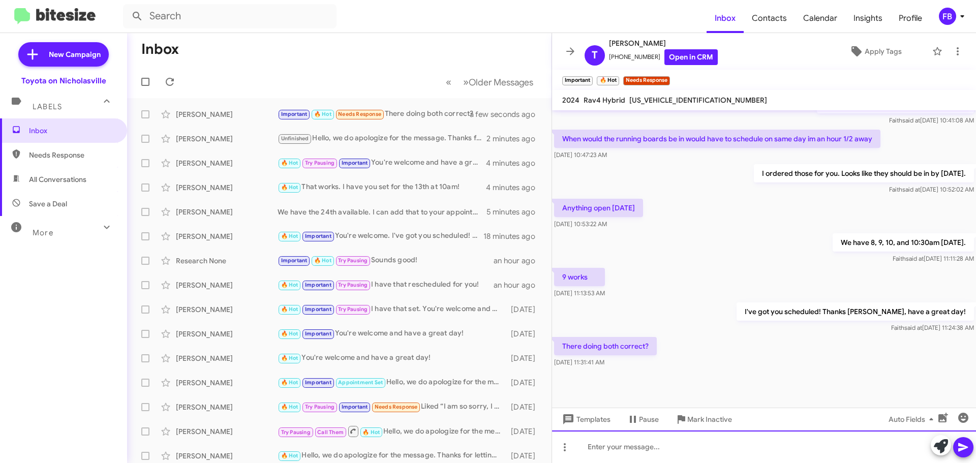
click at [613, 450] on div at bounding box center [764, 447] width 424 height 33
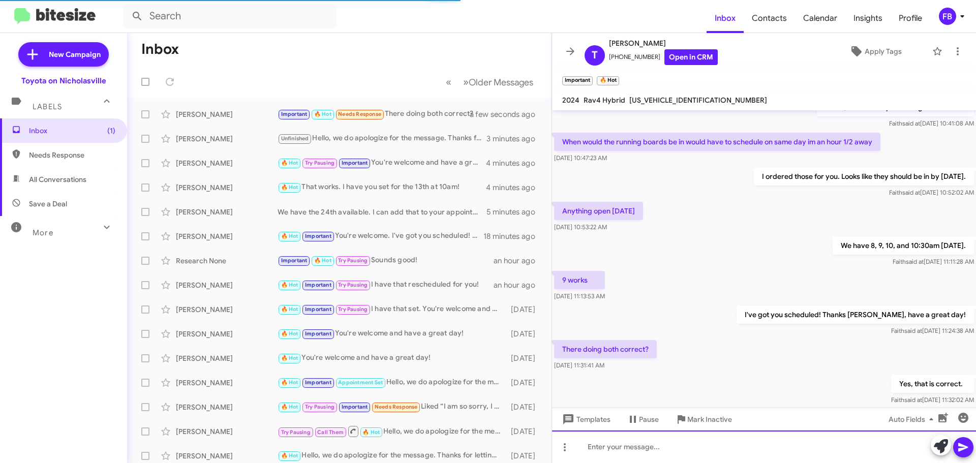
scroll to position [307, 0]
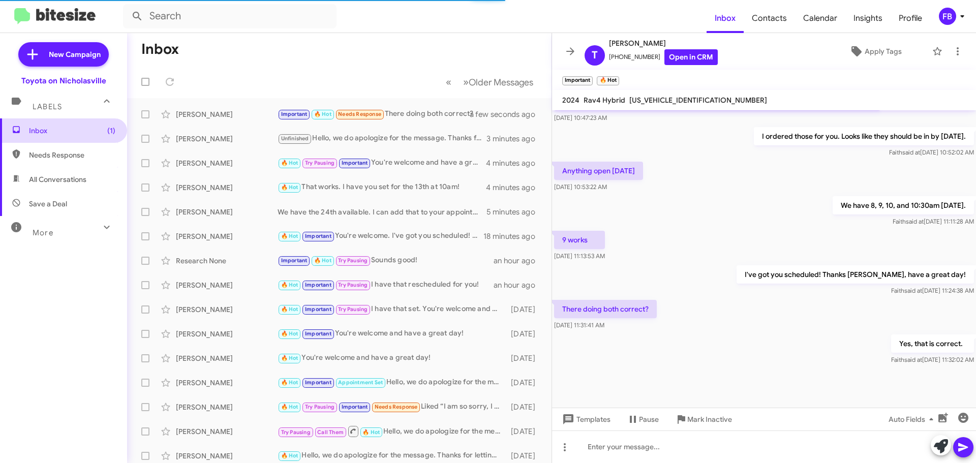
click at [80, 125] on span "Inbox (1)" at bounding box center [63, 130] width 127 height 24
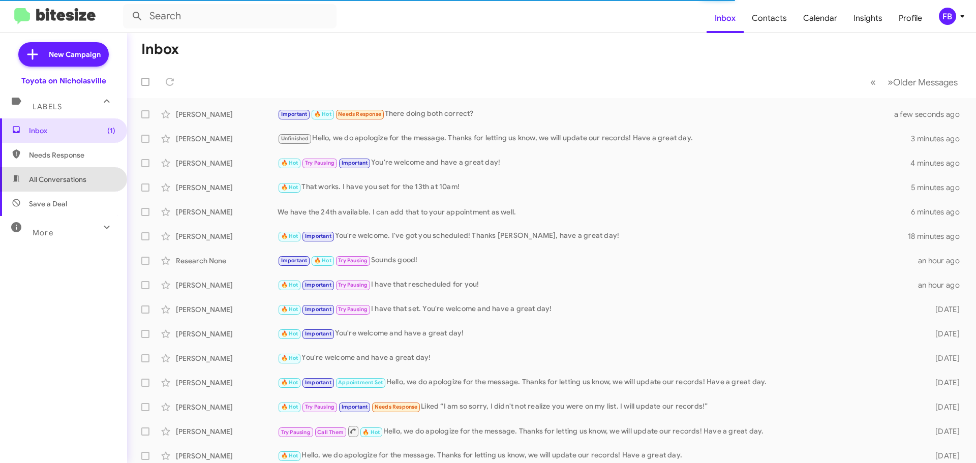
click at [74, 186] on span "All Conversations" at bounding box center [63, 179] width 127 height 24
type input "in:all-conversations"
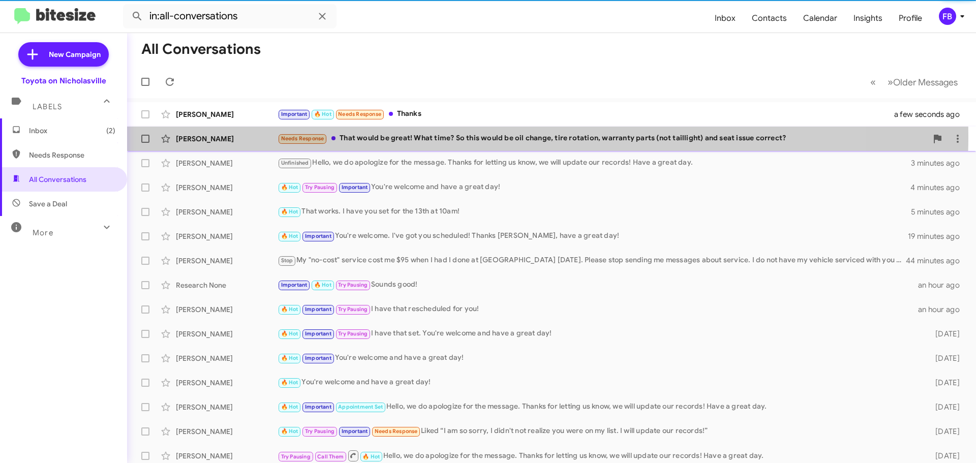
click at [465, 136] on div "Needs Response That would be great! What time? So this would be oil change, tir…" at bounding box center [603, 139] width 650 height 12
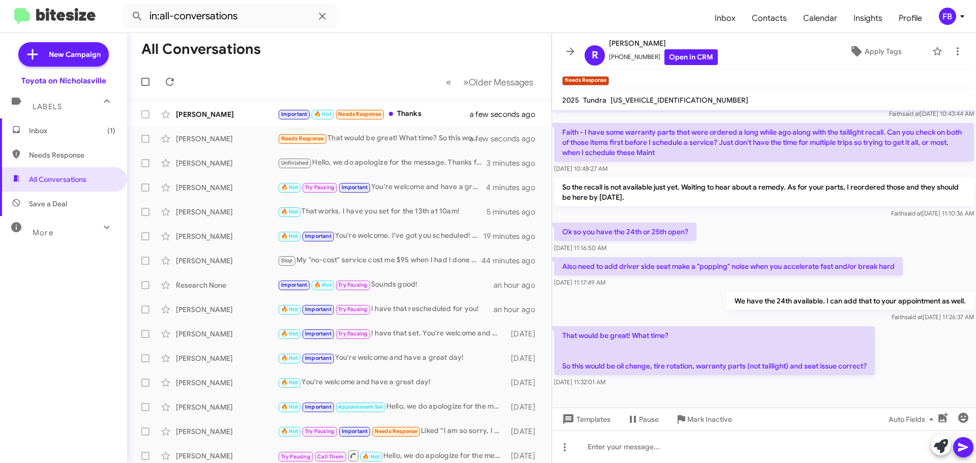
scroll to position [186, 0]
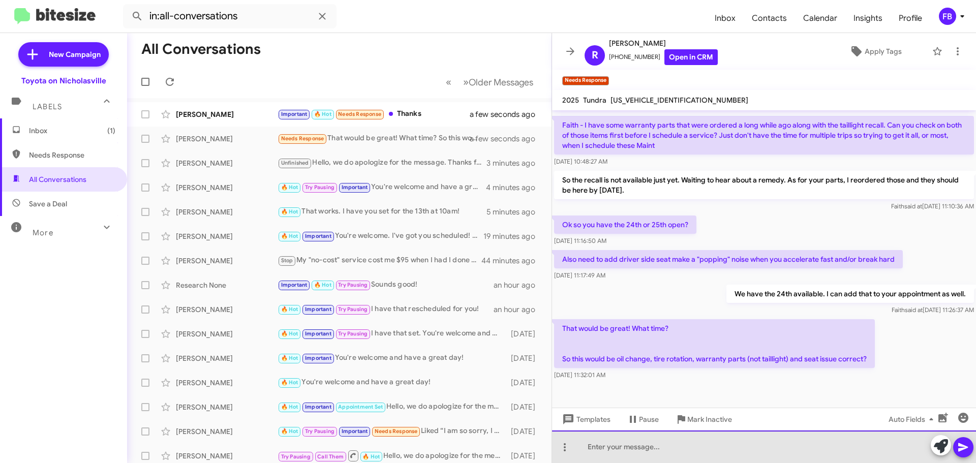
click at [620, 449] on div at bounding box center [764, 447] width 424 height 33
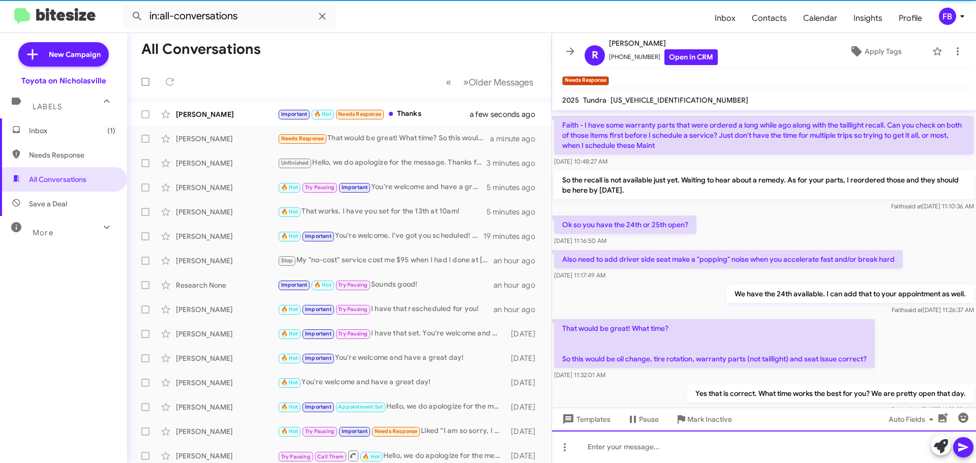
scroll to position [0, 0]
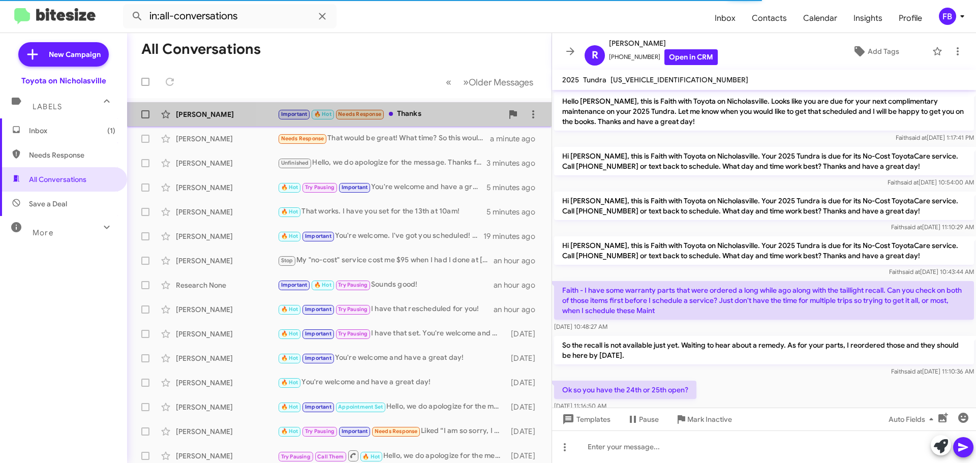
click at [412, 111] on div "Important 🔥 Hot Needs Response Thanks" at bounding box center [390, 114] width 225 height 12
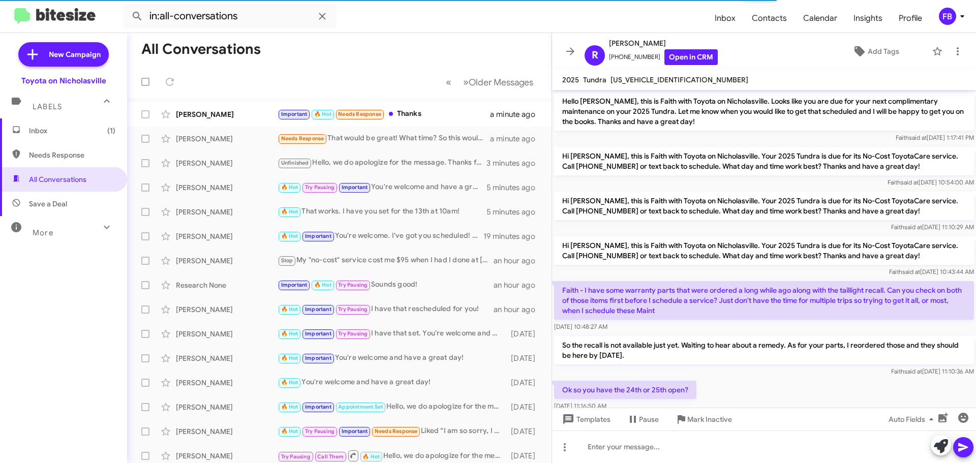
scroll to position [323, 0]
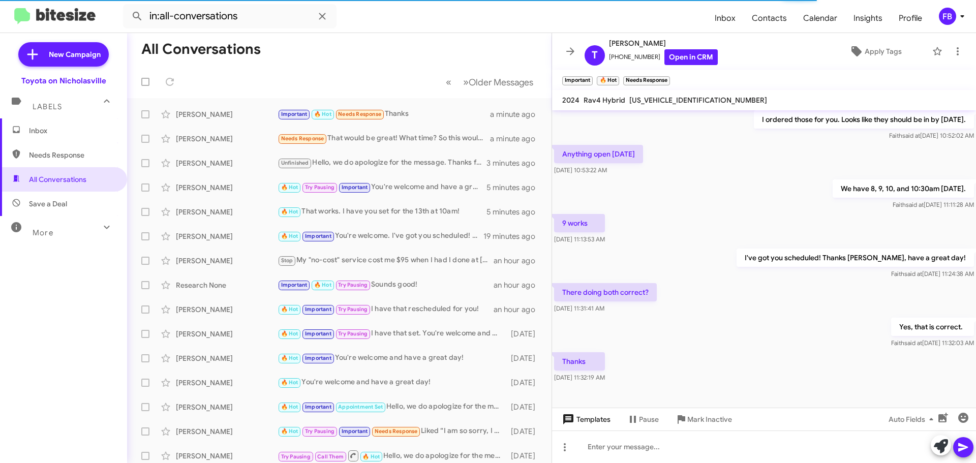
click at [596, 419] on span "Templates" at bounding box center [585, 419] width 50 height 18
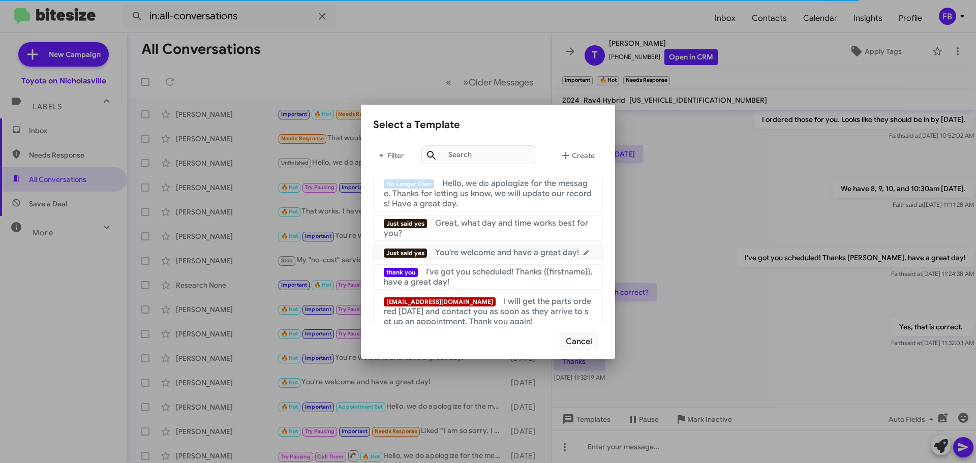
click at [528, 254] on span "You're welcome and have a great day!" at bounding box center [507, 253] width 144 height 10
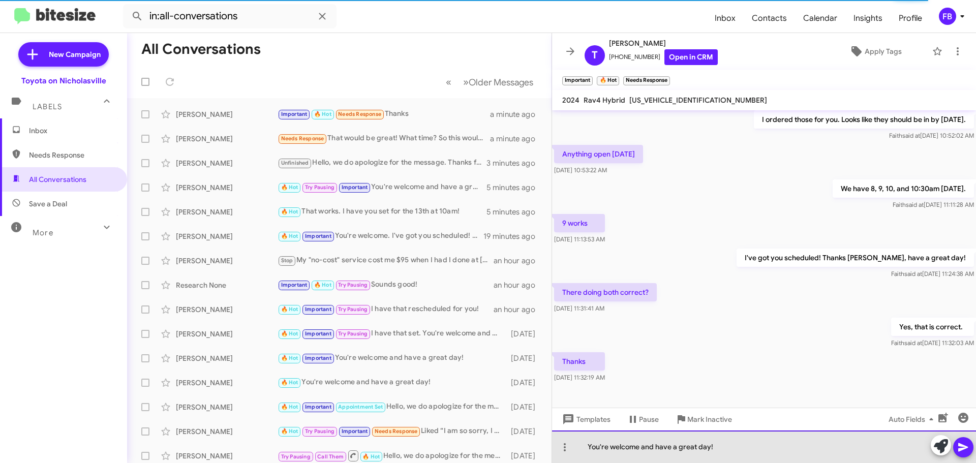
drag, startPoint x: 709, startPoint y: 447, endPoint x: 638, endPoint y: 449, distance: 70.7
click at [638, 449] on div "You're welcome and have a great day!" at bounding box center [764, 447] width 424 height 33
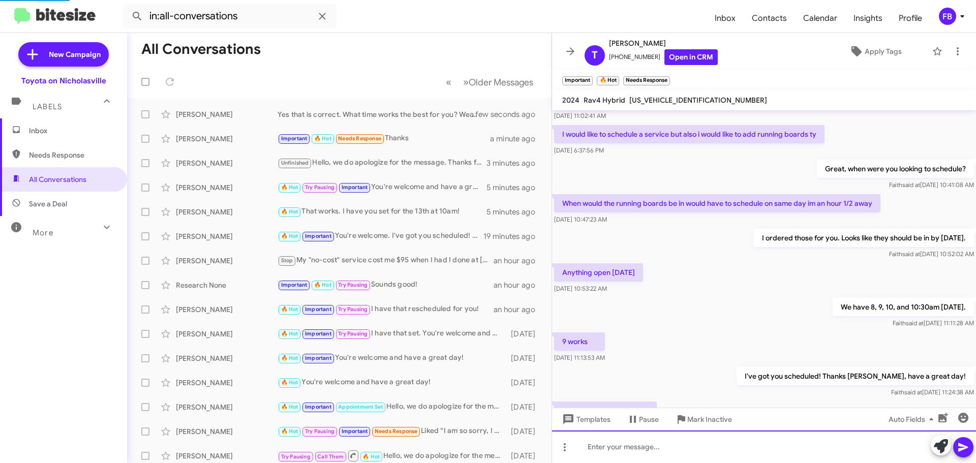
scroll to position [381, 0]
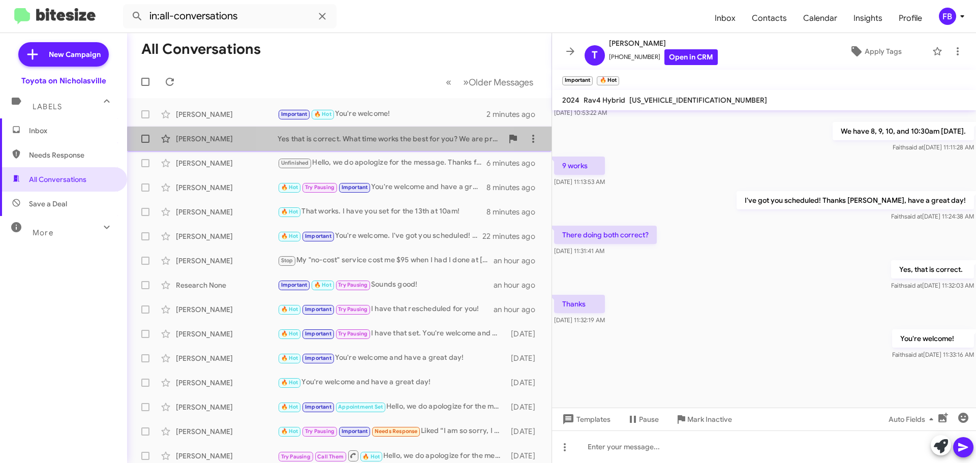
click at [394, 145] on div "[PERSON_NAME] Yes that is correct. What time works the best for you? We are pre…" at bounding box center [339, 139] width 408 height 20
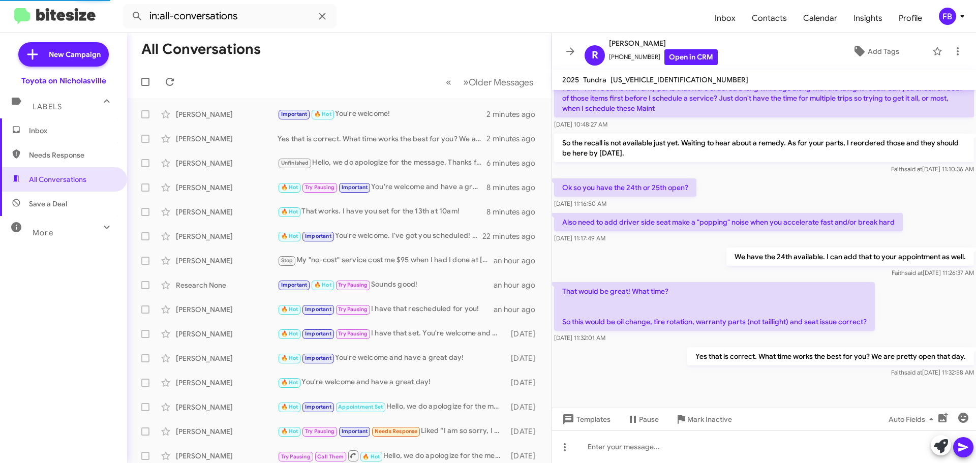
scroll to position [202, 0]
click at [88, 134] on span "Inbox" at bounding box center [72, 131] width 86 height 10
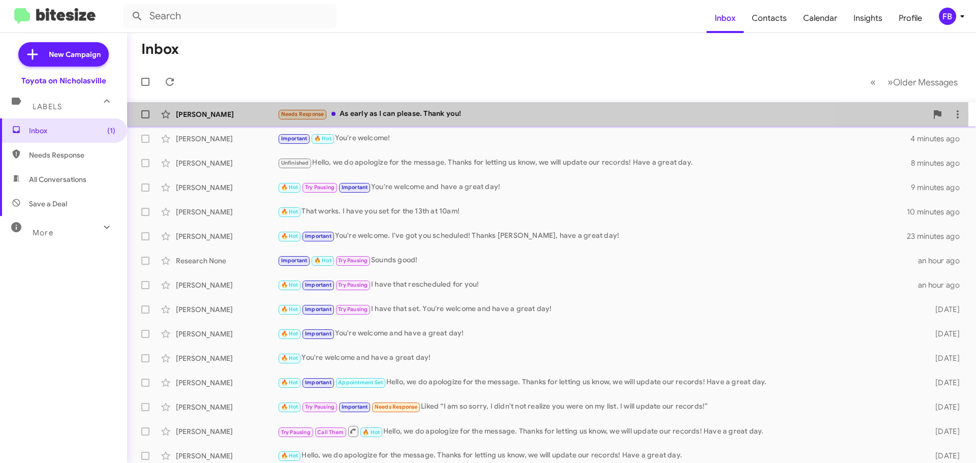
click at [450, 116] on div "Needs Response As early as I can please. Thank you!" at bounding box center [603, 114] width 650 height 12
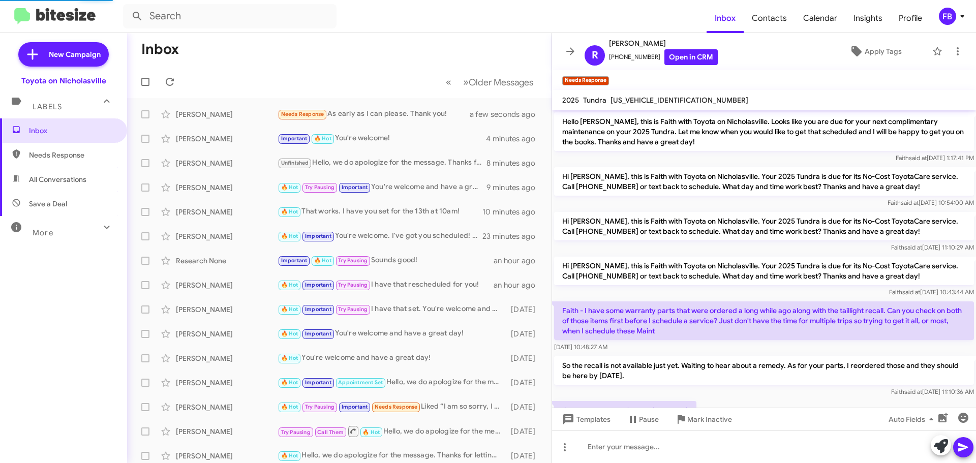
scroll to position [260, 0]
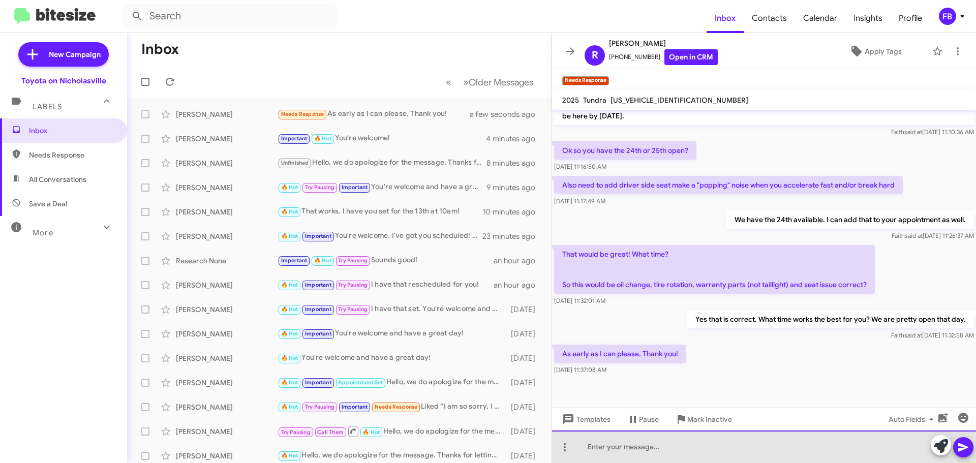
click at [610, 449] on div at bounding box center [764, 447] width 424 height 33
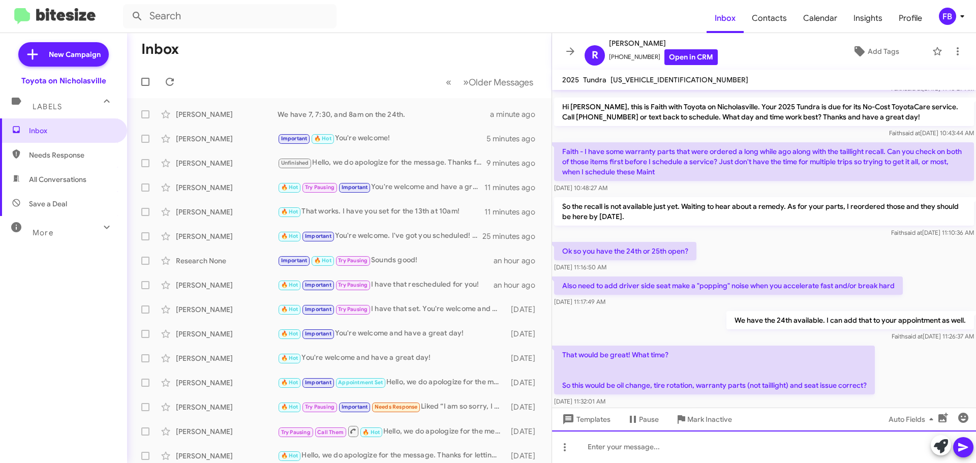
scroll to position [277, 0]
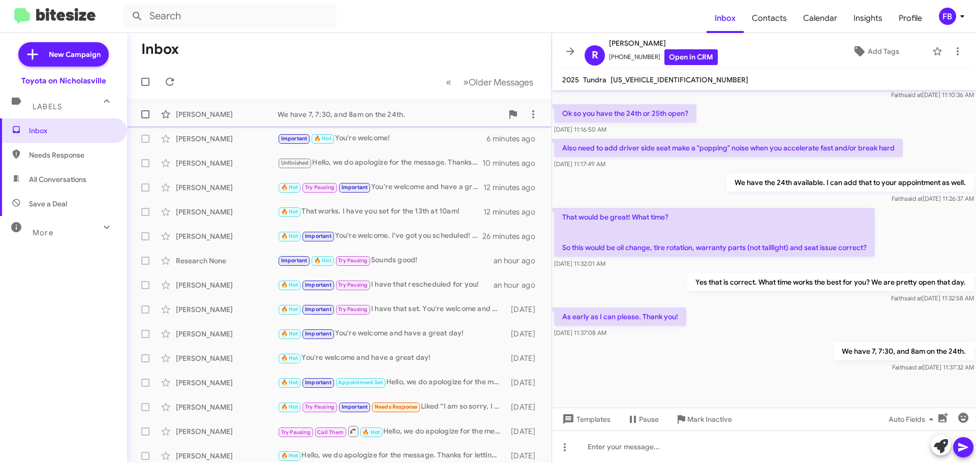
click at [382, 118] on div "We have 7, 7:30, and 8am on the 24th." at bounding box center [390, 114] width 225 height 10
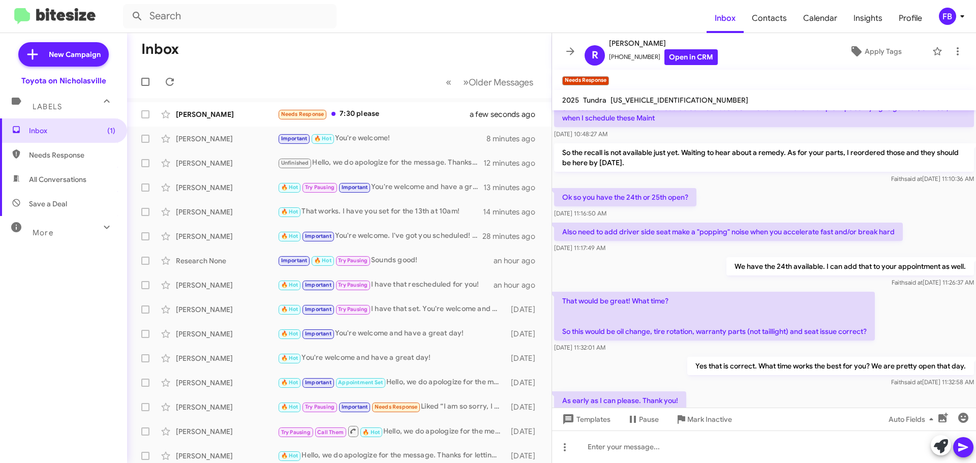
scroll to position [334, 0]
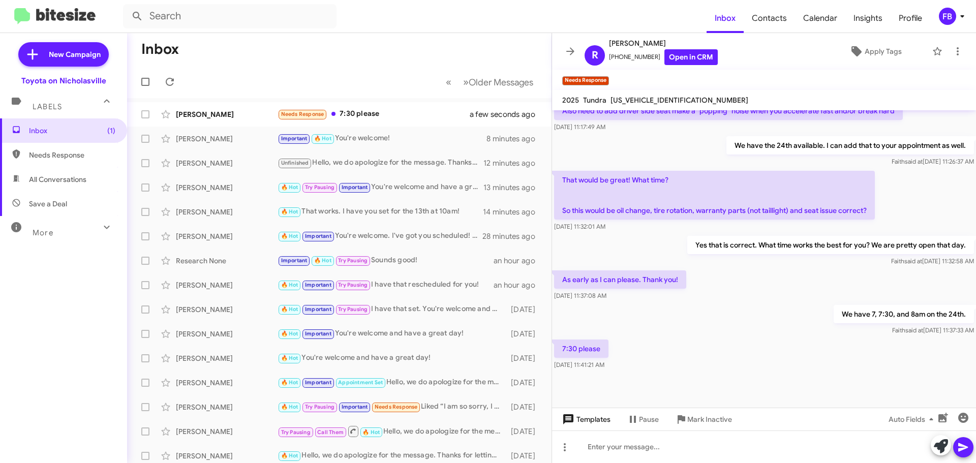
click at [598, 422] on span "Templates" at bounding box center [585, 419] width 50 height 18
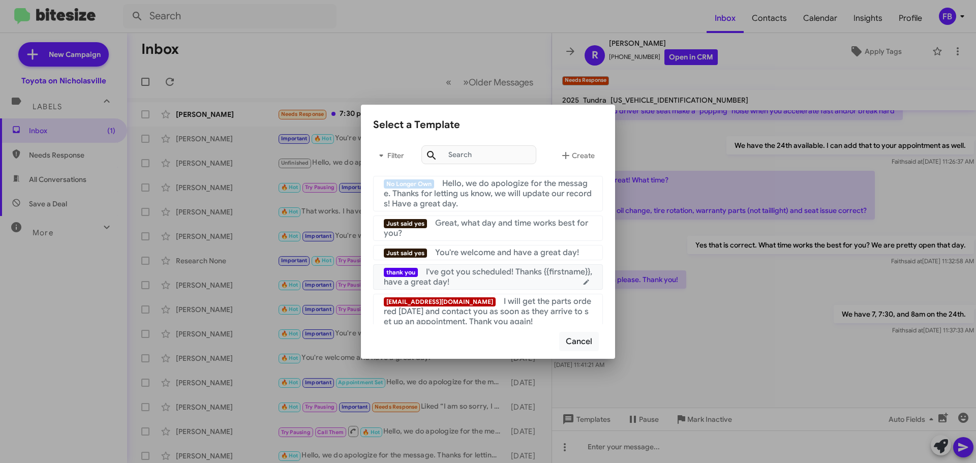
click at [513, 273] on span "I've got you scheduled! Thanks {{firstname}}, have a great day!" at bounding box center [488, 277] width 208 height 20
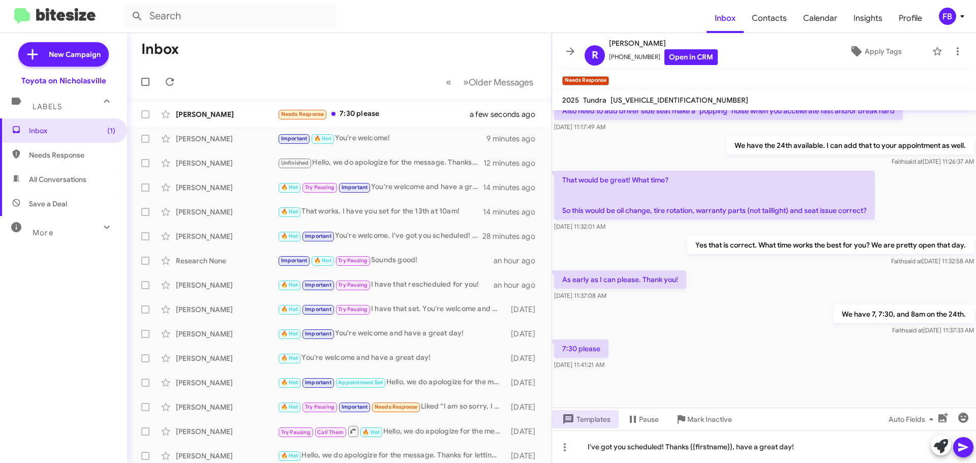
click at [964, 449] on icon at bounding box center [963, 447] width 10 height 9
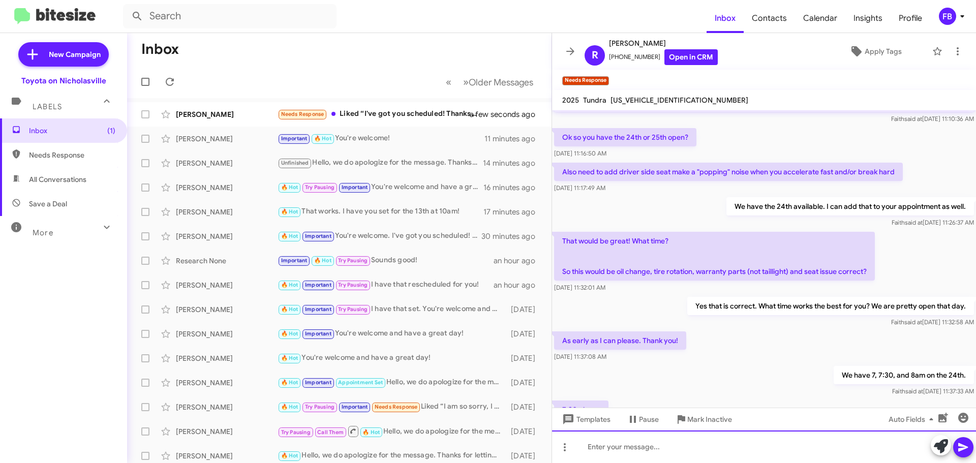
scroll to position [408, 0]
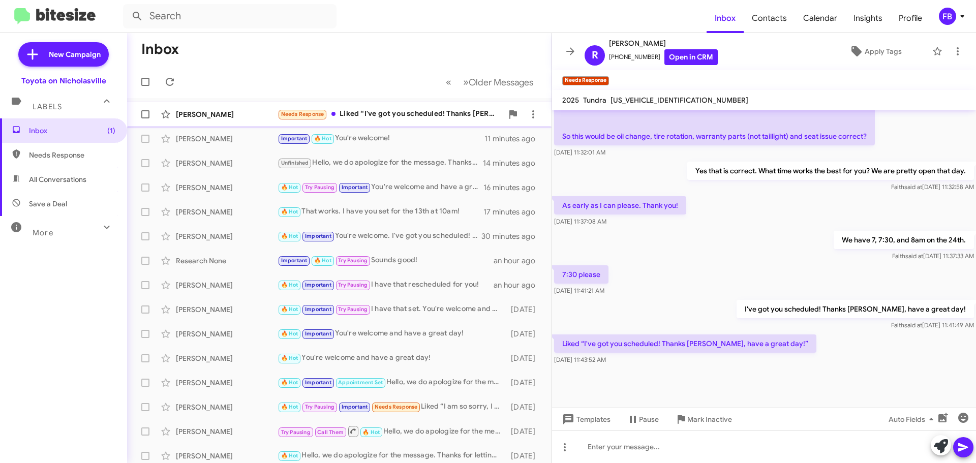
click at [387, 114] on div "Needs Response Liked “I've got you scheduled! Thanks [PERSON_NAME], have a grea…" at bounding box center [390, 114] width 225 height 12
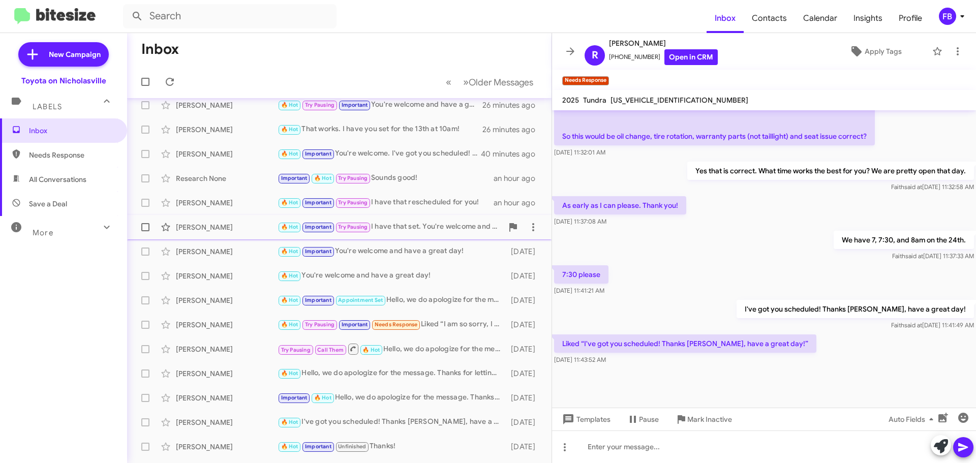
scroll to position [127, 0]
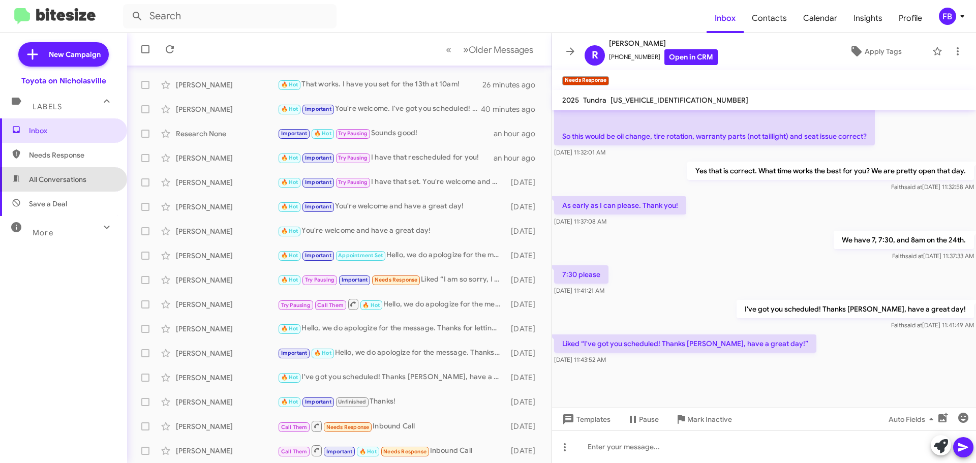
click at [77, 186] on span "All Conversations" at bounding box center [63, 179] width 127 height 24
type input "in:all-conversations"
